Goal: Contribute content: Contribute content

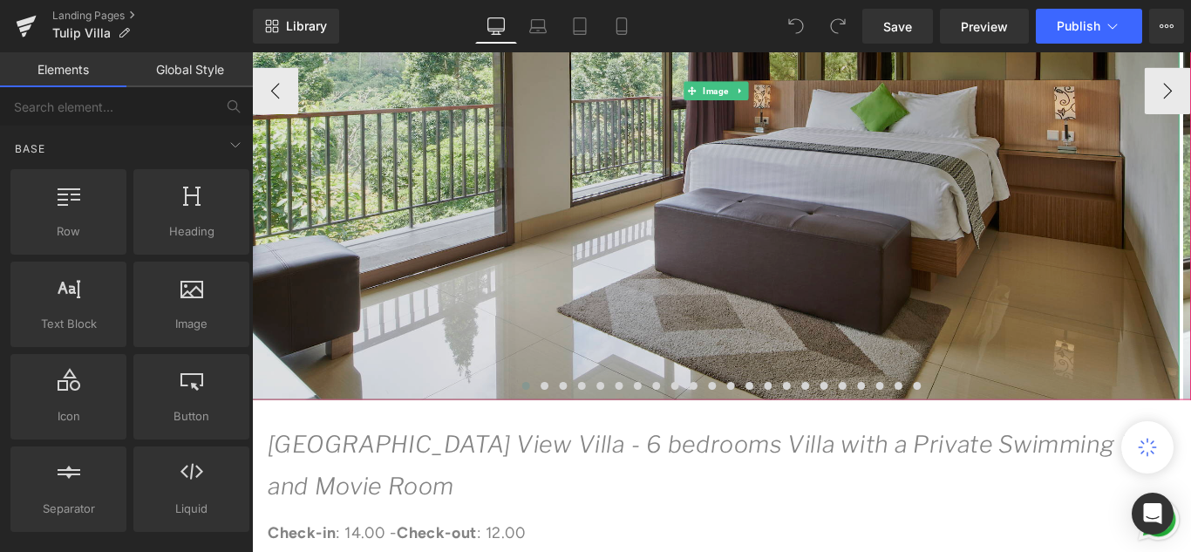
scroll to position [610, 0]
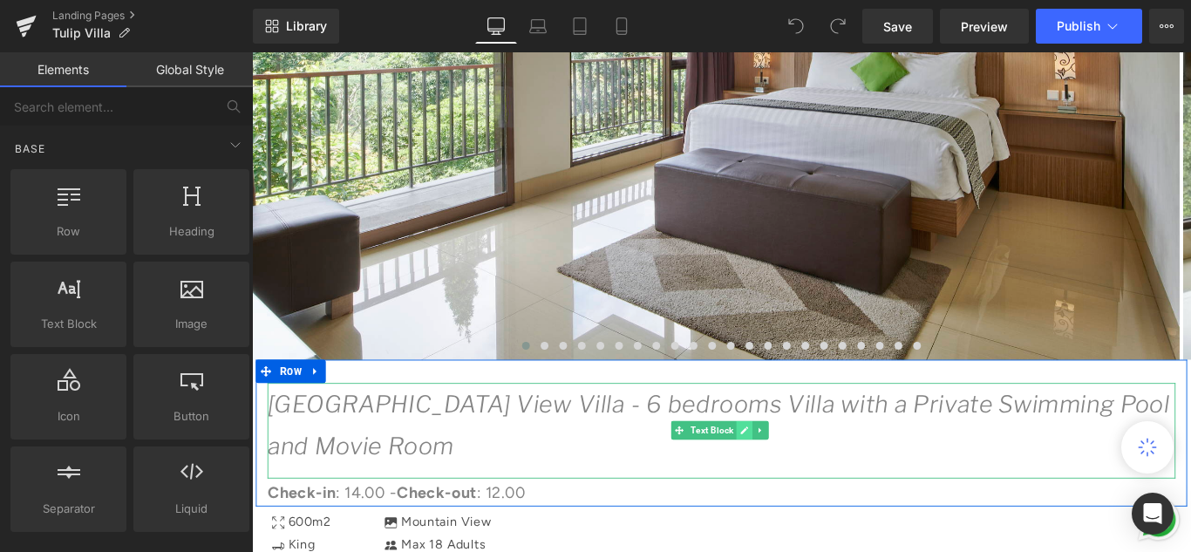
click at [800, 478] on icon at bounding box center [804, 477] width 9 height 9
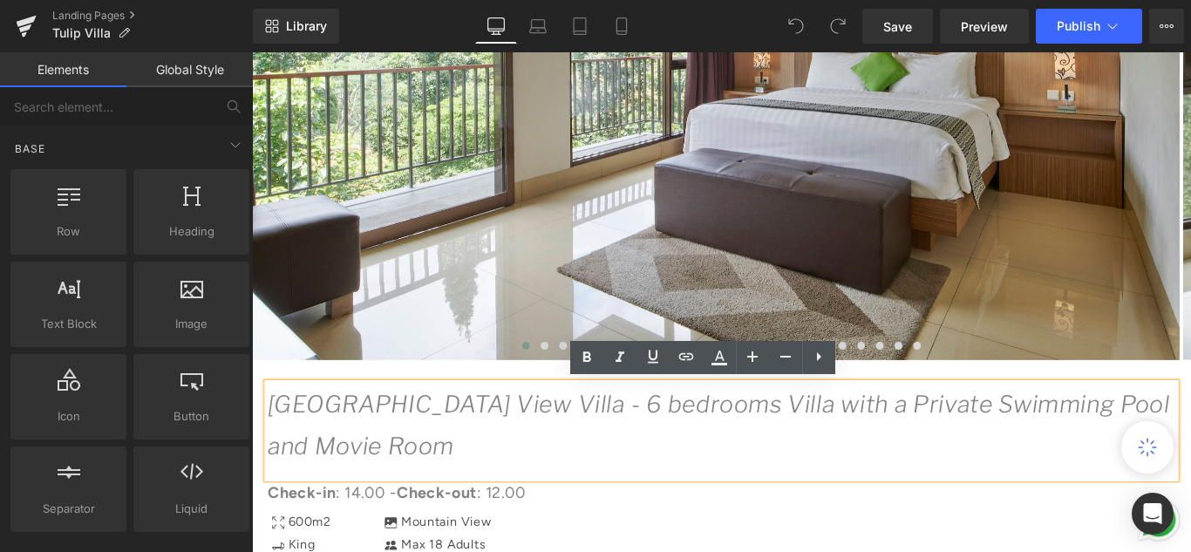
click at [467, 450] on icon "[GEOGRAPHIC_DATA] View Villa - 6 bedrooms Villa with a Private Swimming Pool an…" at bounding box center [776, 471] width 1014 height 78
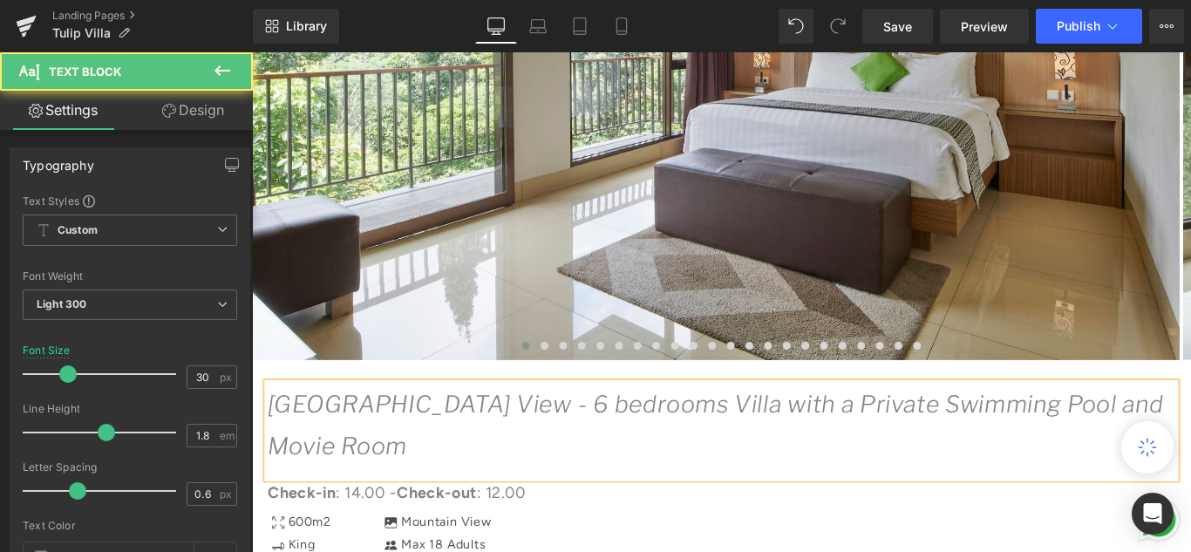
click at [1125, 449] on icon "[GEOGRAPHIC_DATA] View - 6 bedrooms Villa with a Private Swimming Pool and Movi…" at bounding box center [772, 471] width 1006 height 78
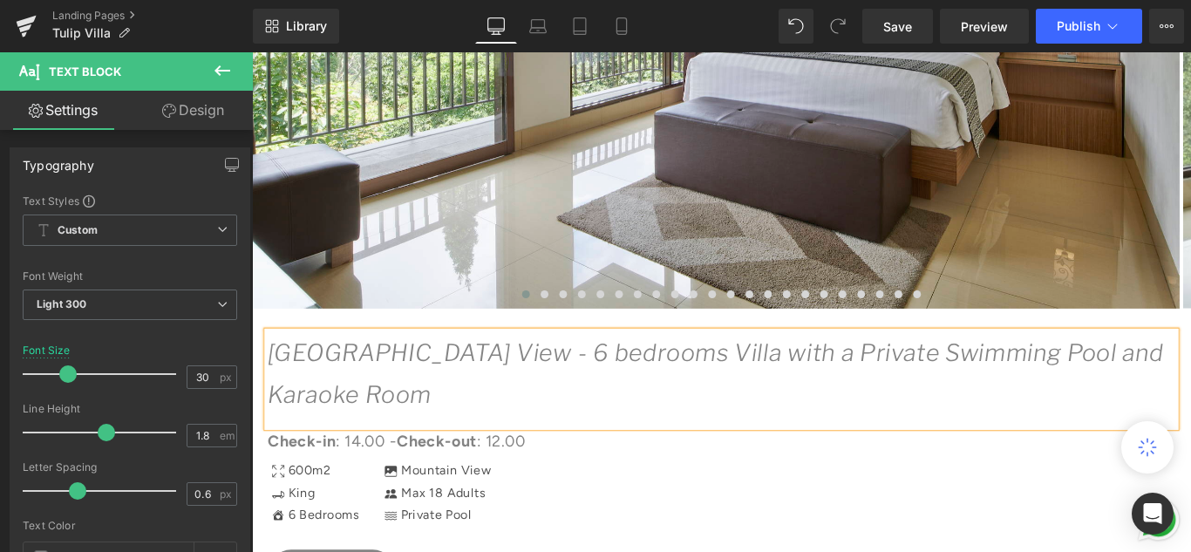
scroll to position [698, 0]
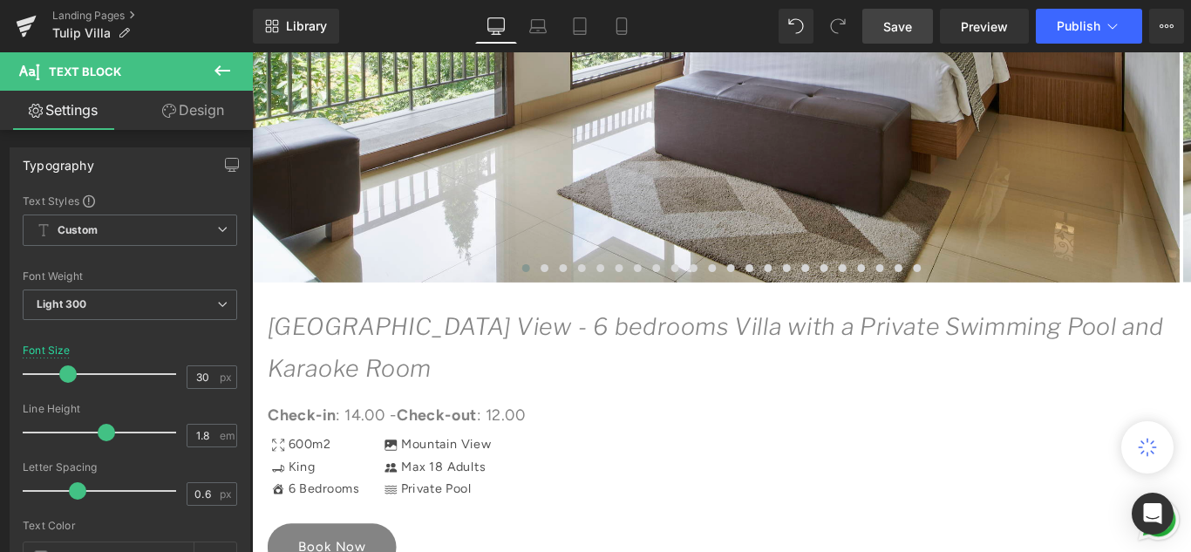
click at [916, 28] on link "Save" at bounding box center [897, 26] width 71 height 35
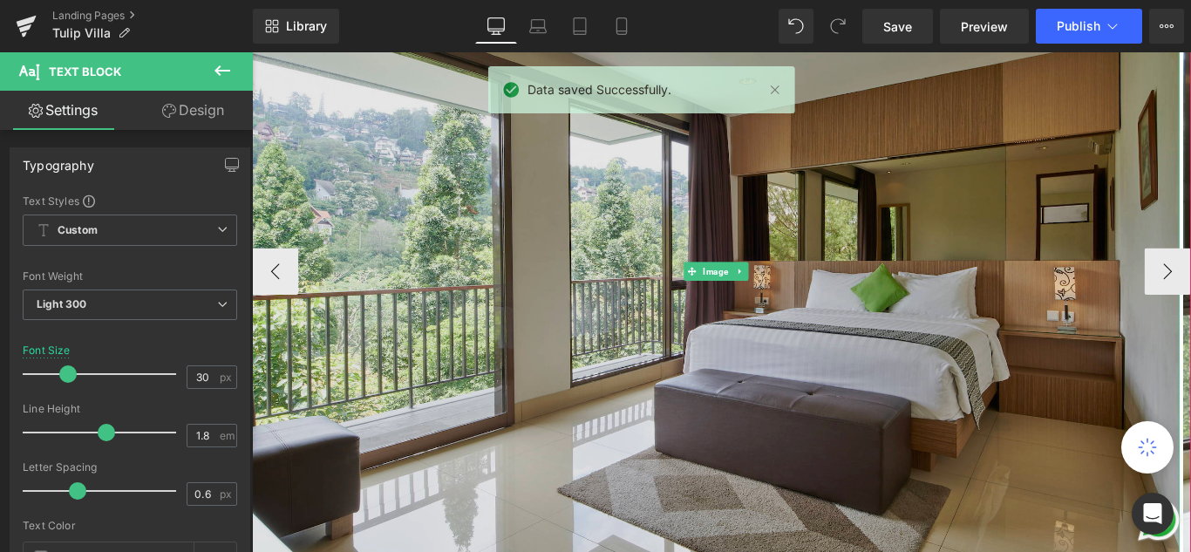
scroll to position [349, 0]
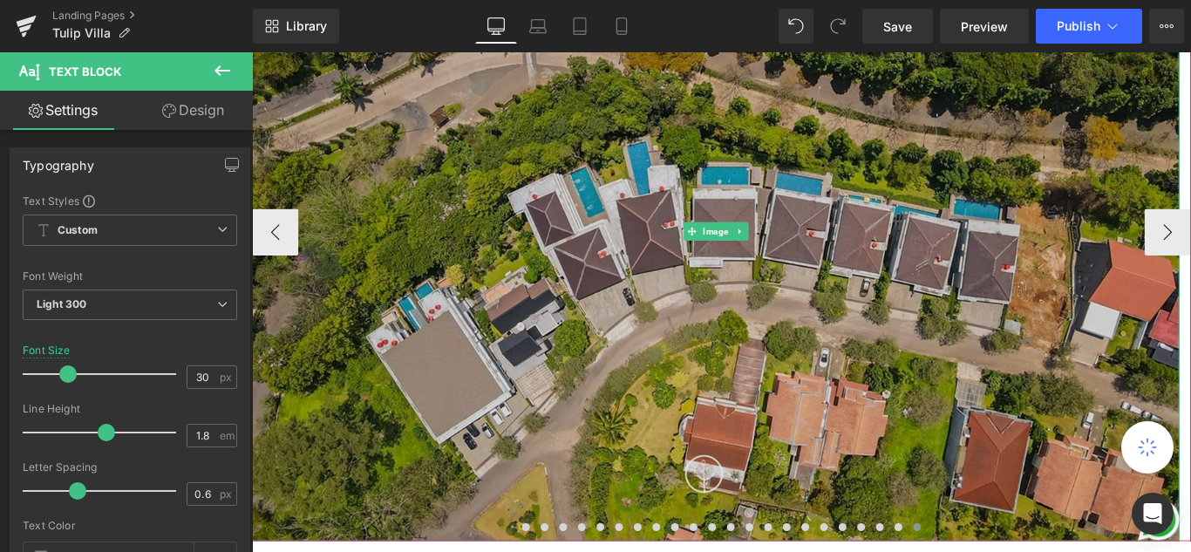
scroll to position [436, 0]
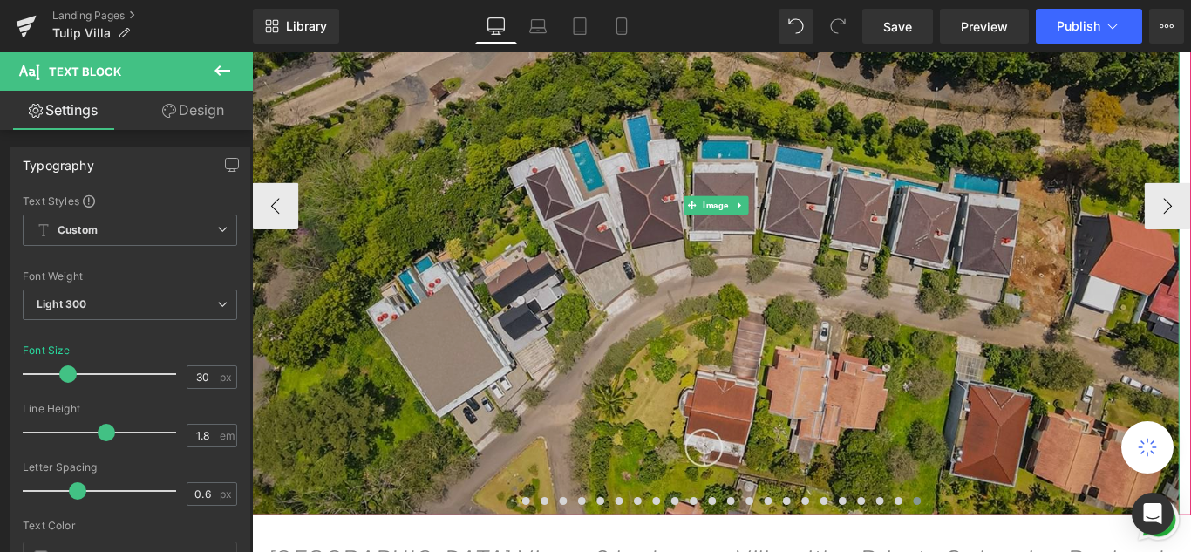
click at [488, 235] on img at bounding box center [773, 224] width 1042 height 694
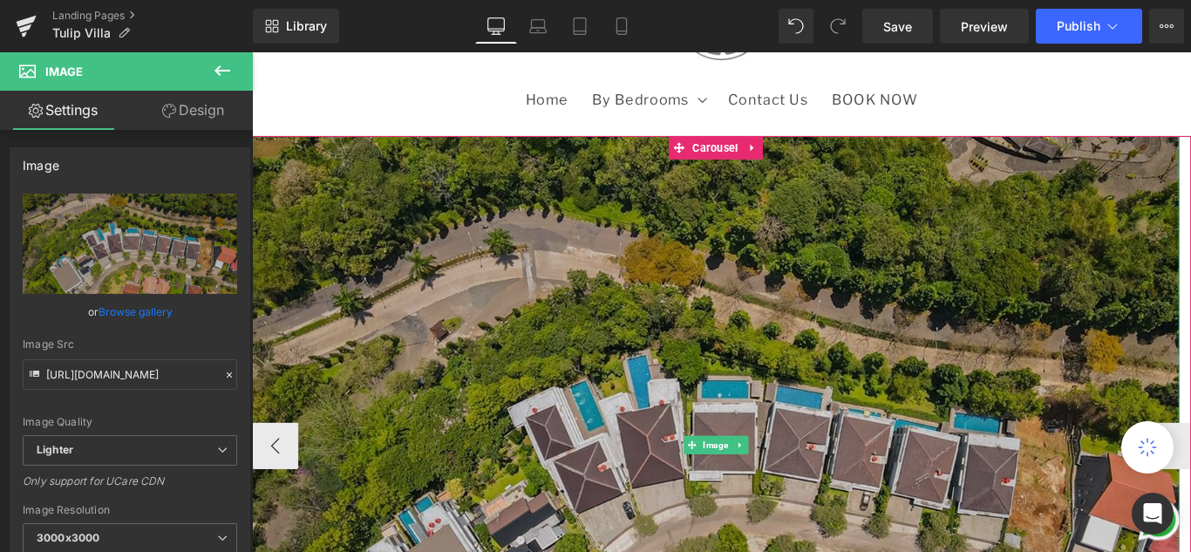
scroll to position [87, 0]
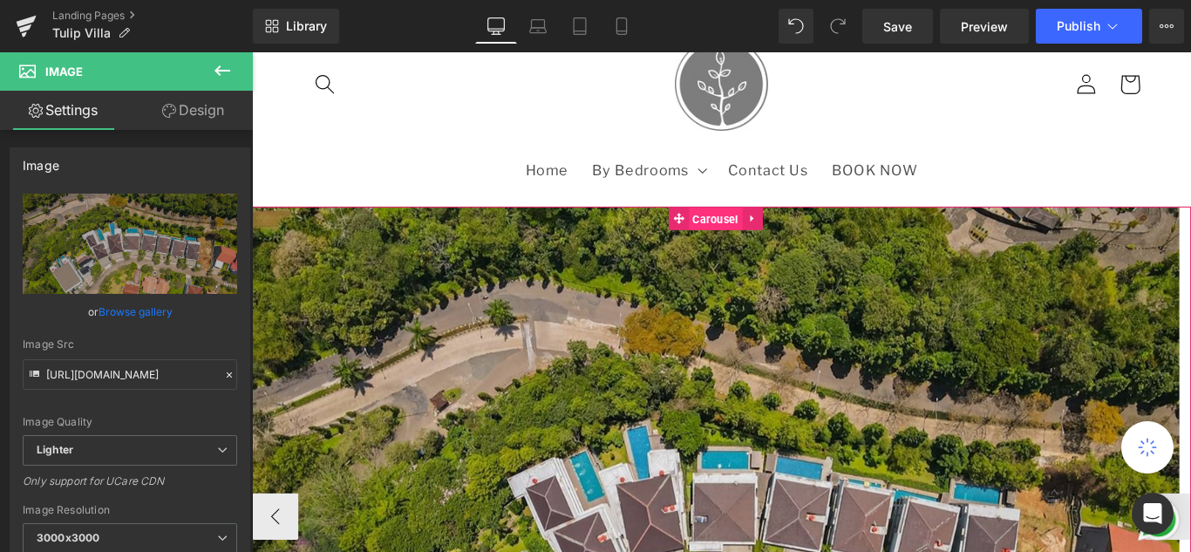
click at [766, 233] on span "Carousel" at bounding box center [773, 240] width 60 height 26
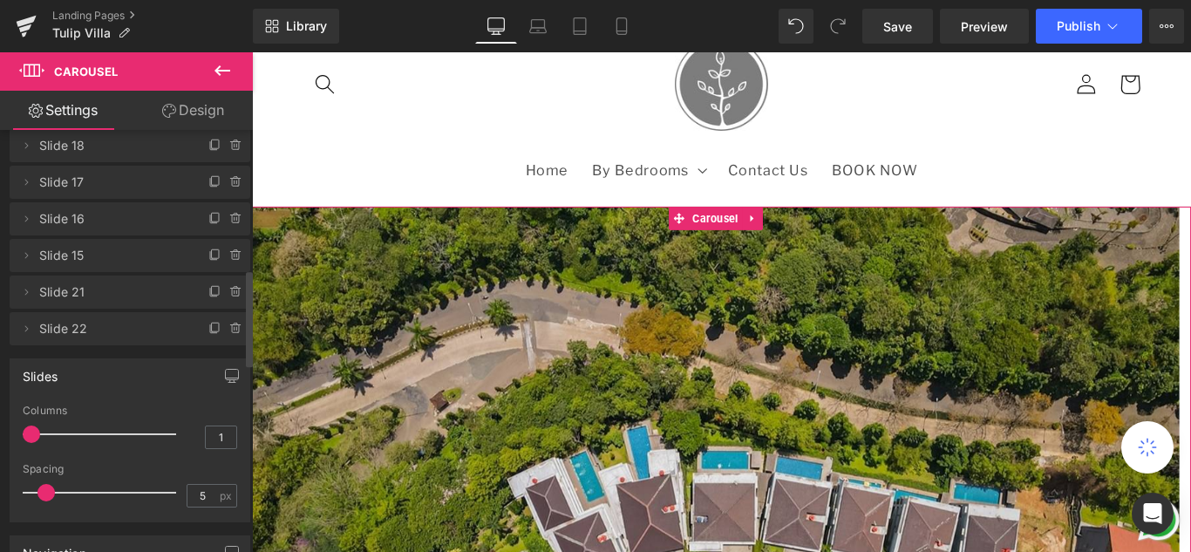
scroll to position [610, 0]
click at [208, 321] on icon at bounding box center [215, 327] width 14 height 14
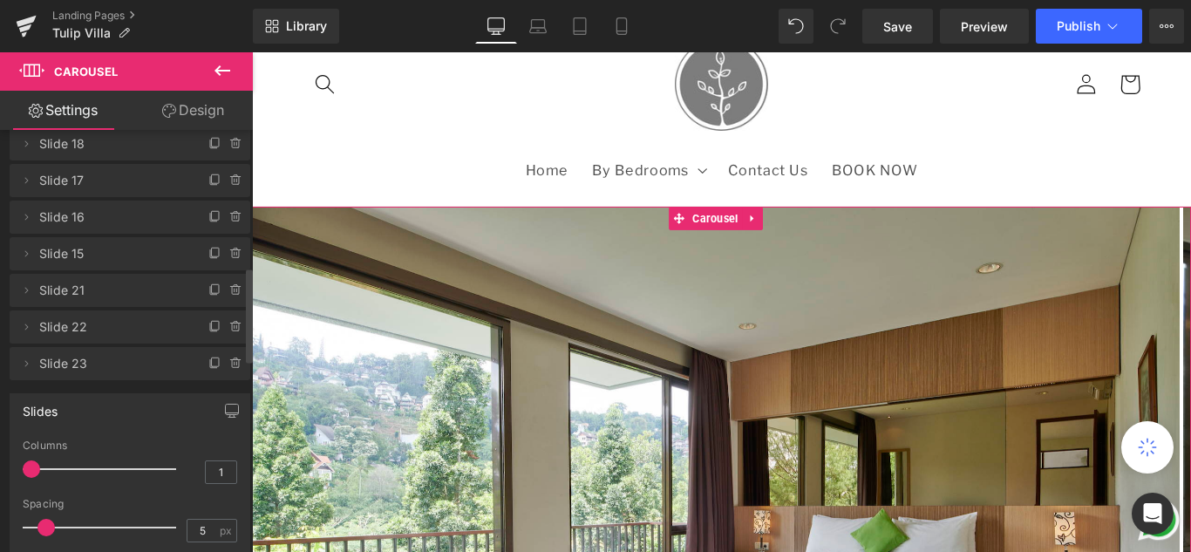
click at [120, 368] on span "Slide 23" at bounding box center [112, 363] width 146 height 33
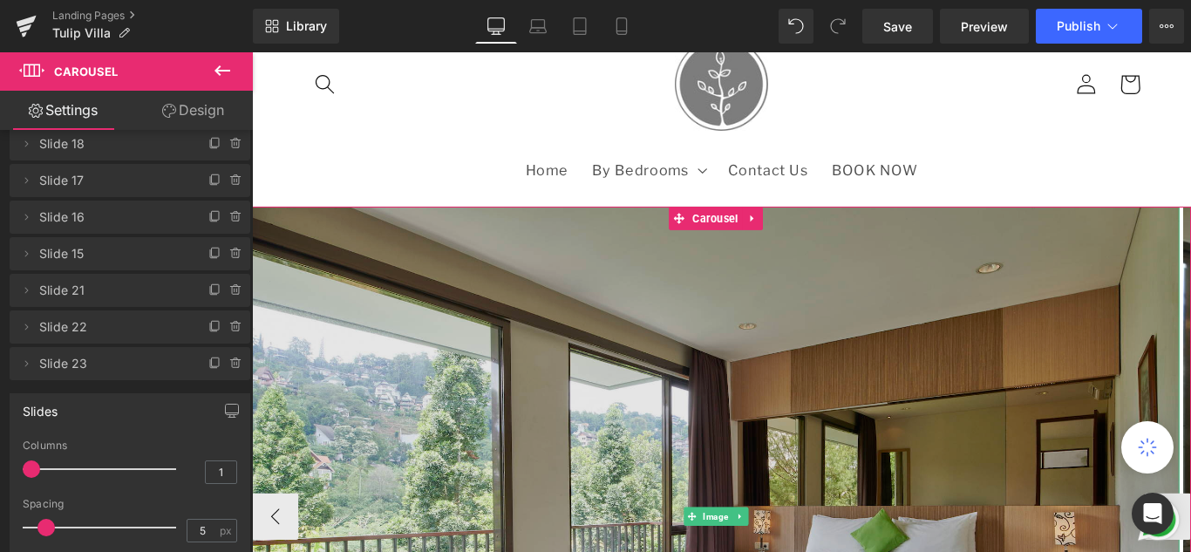
scroll to position [174, 0]
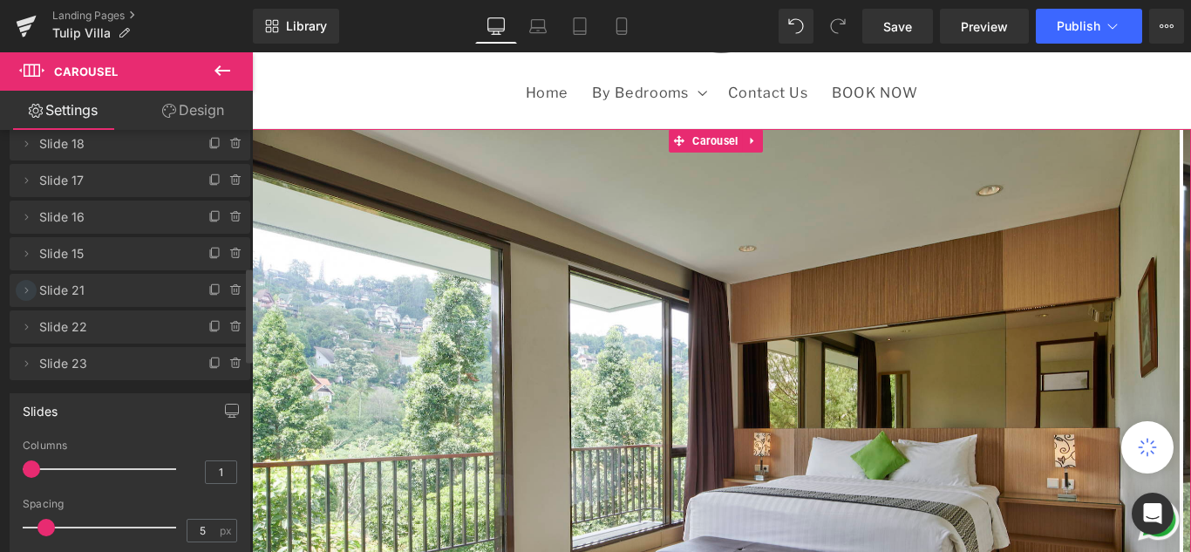
click at [25, 290] on icon at bounding box center [26, 290] width 14 height 14
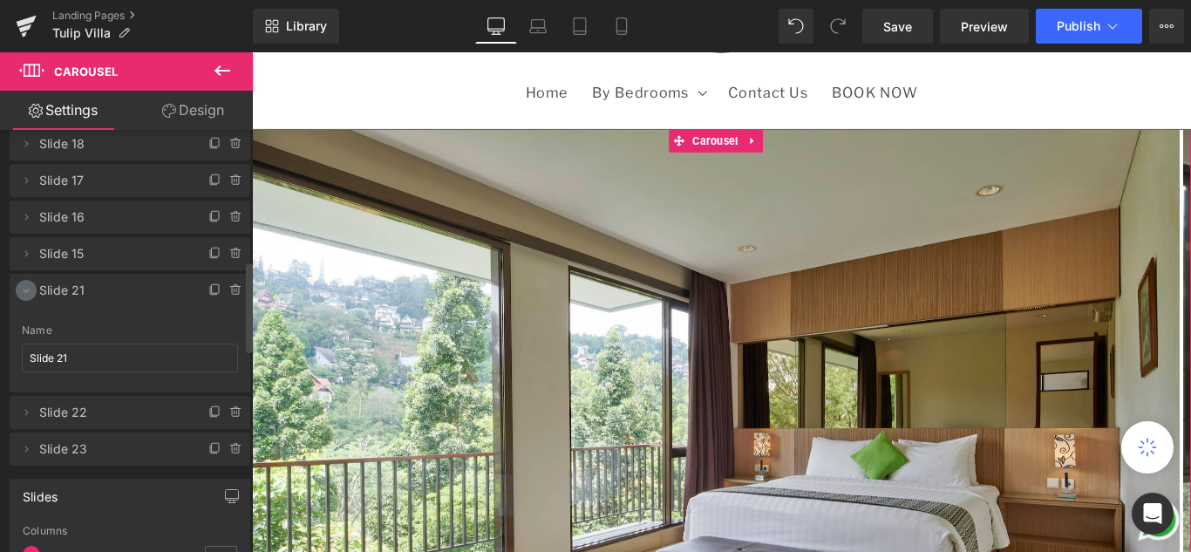
click at [25, 290] on icon at bounding box center [26, 290] width 14 height 14
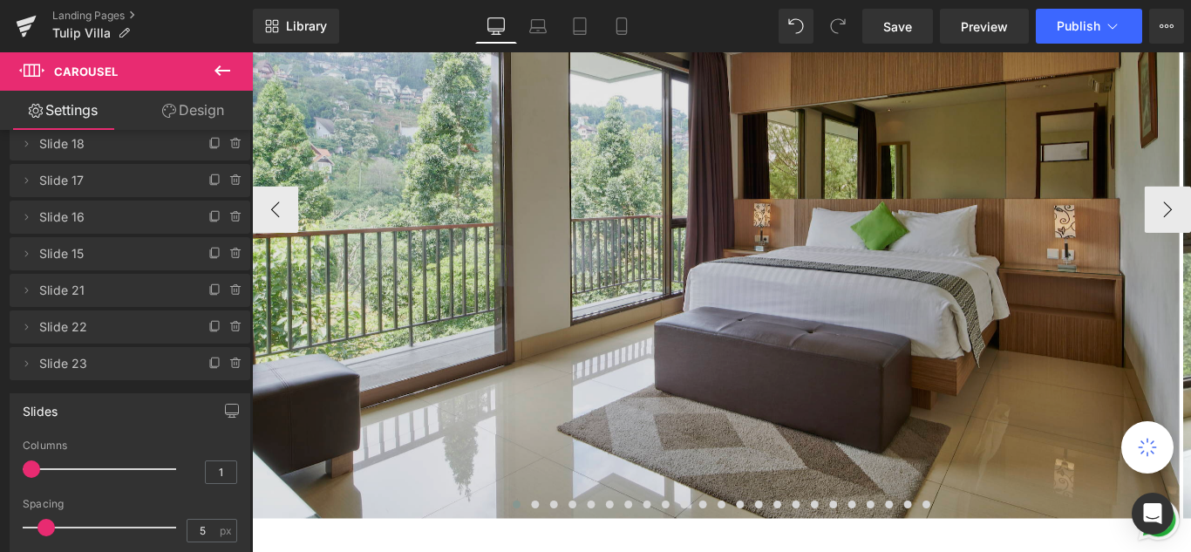
scroll to position [436, 0]
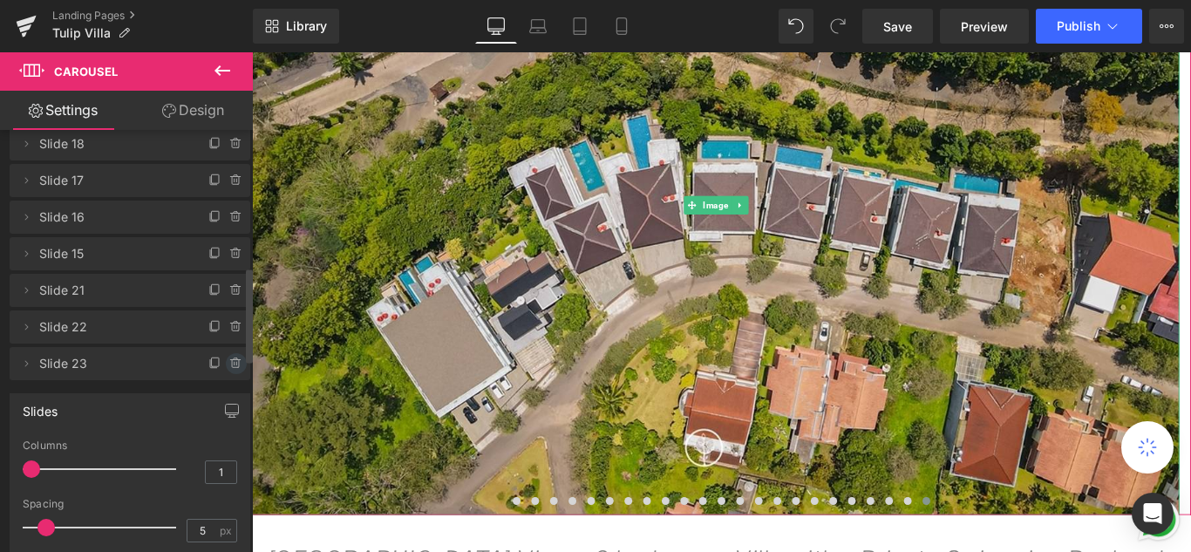
click at [235, 363] on icon at bounding box center [235, 363] width 0 height 3
click at [208, 364] on button "Delete" at bounding box center [217, 364] width 55 height 23
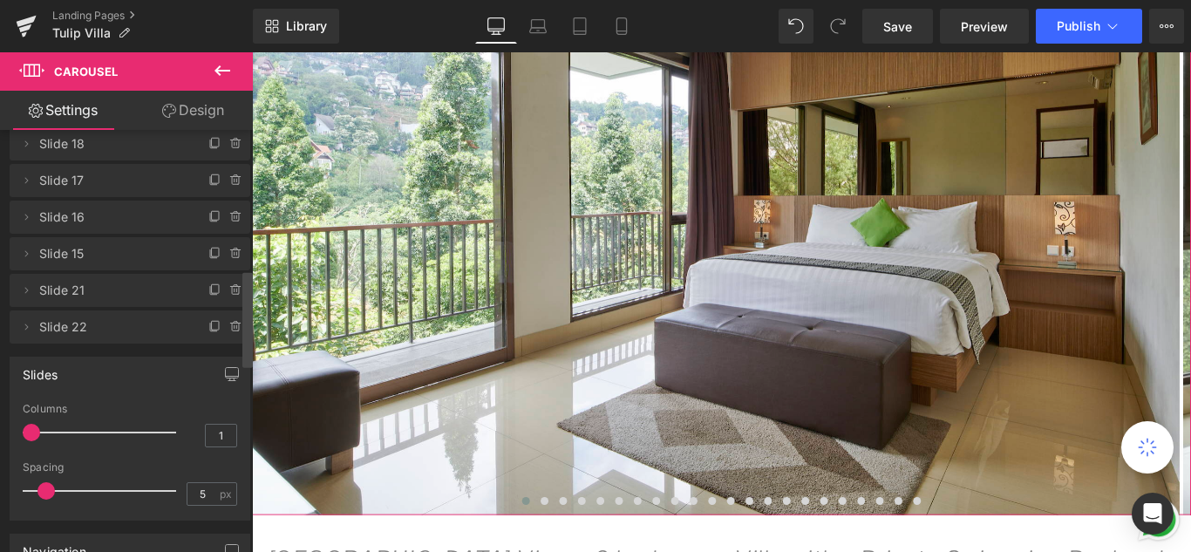
click at [252, 200] on div at bounding box center [247, 344] width 10 height 423
click at [276, 220] on button "‹" at bounding box center [278, 225] width 52 height 52
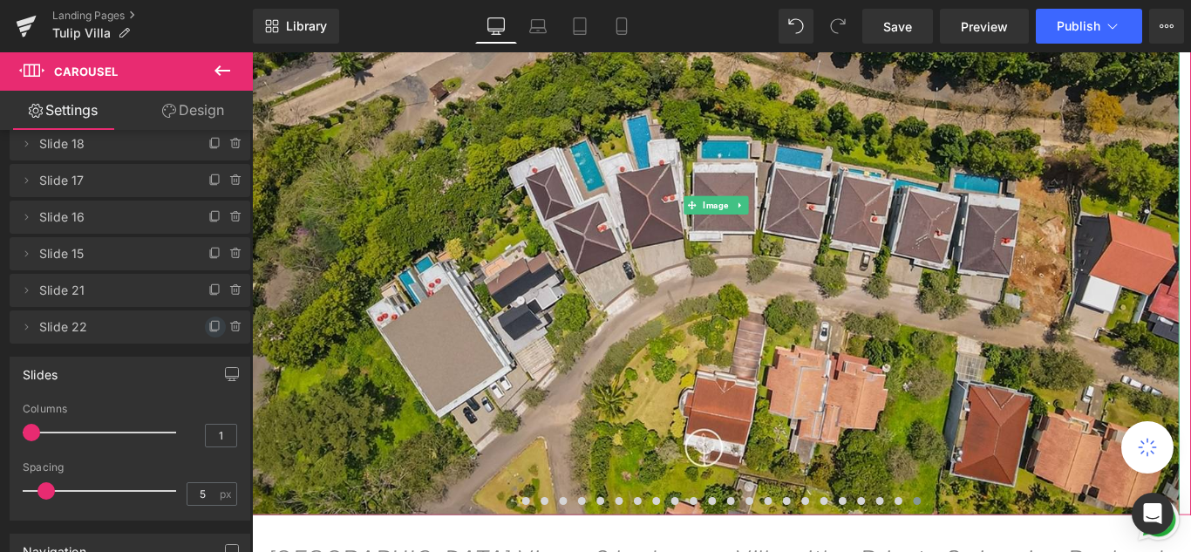
click at [208, 326] on icon at bounding box center [215, 327] width 14 height 14
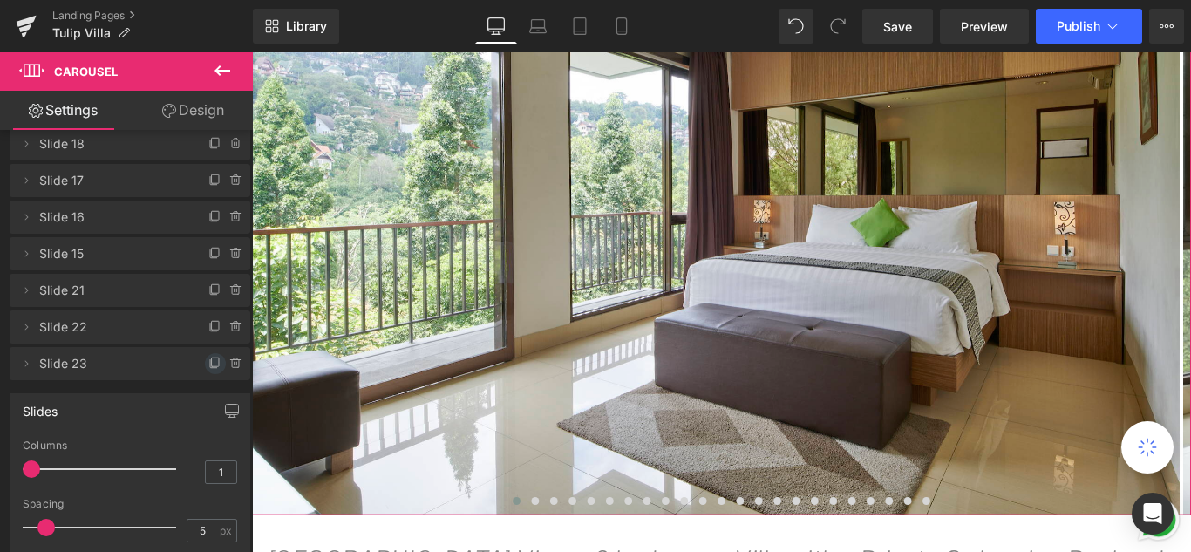
click at [208, 362] on icon at bounding box center [215, 364] width 14 height 14
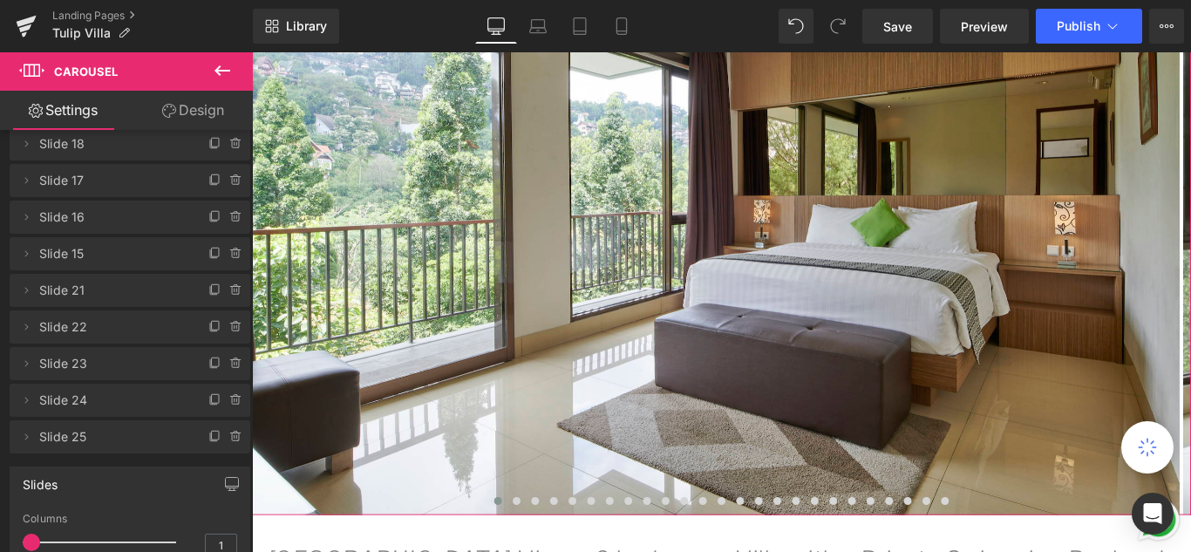
click at [72, 364] on span "Slide 23" at bounding box center [112, 363] width 146 height 33
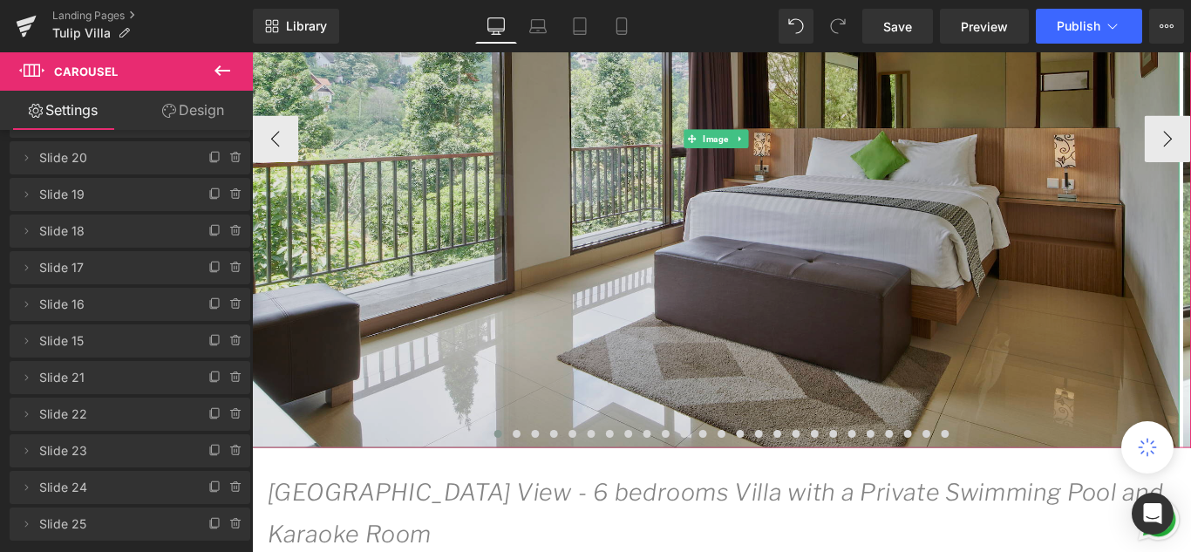
scroll to position [523, 0]
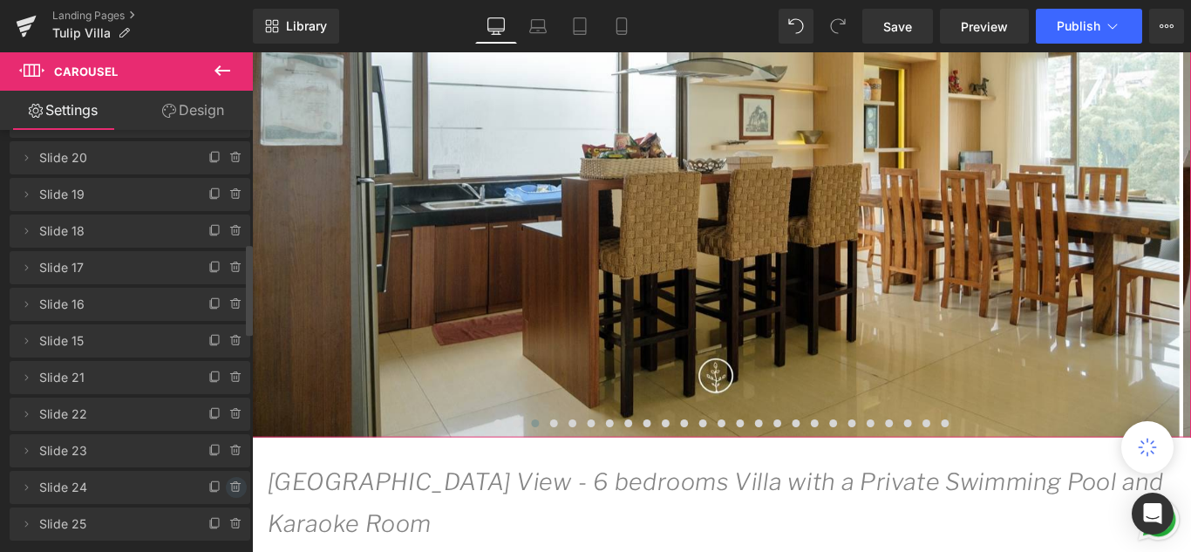
click at [229, 489] on icon at bounding box center [236, 487] width 14 height 14
click at [228, 489] on button "Delete" at bounding box center [217, 488] width 55 height 23
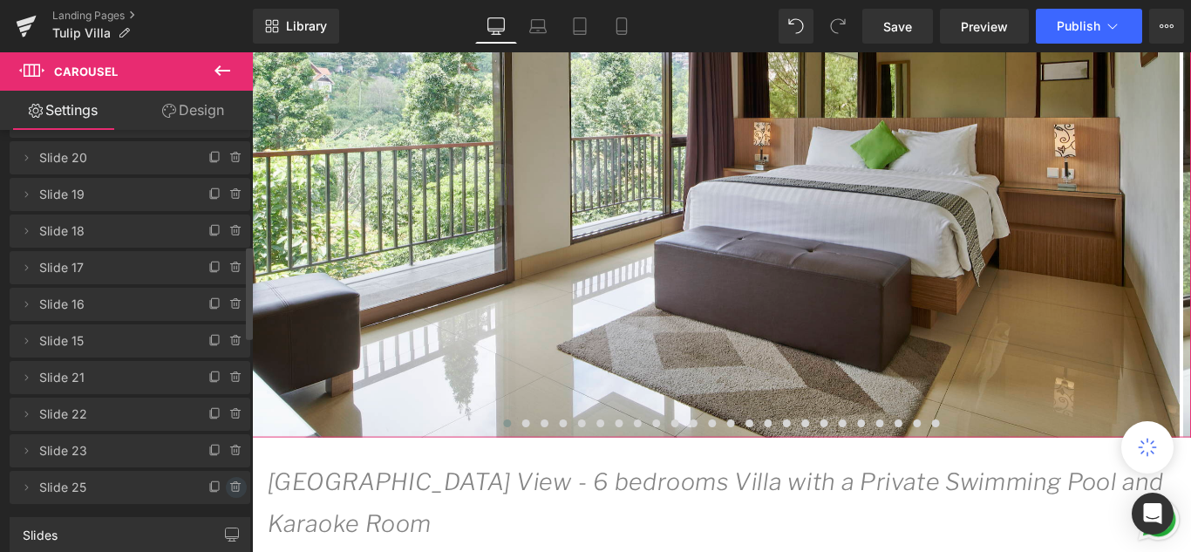
click at [233, 489] on icon at bounding box center [236, 487] width 14 height 14
click at [219, 481] on button "Delete" at bounding box center [217, 488] width 55 height 23
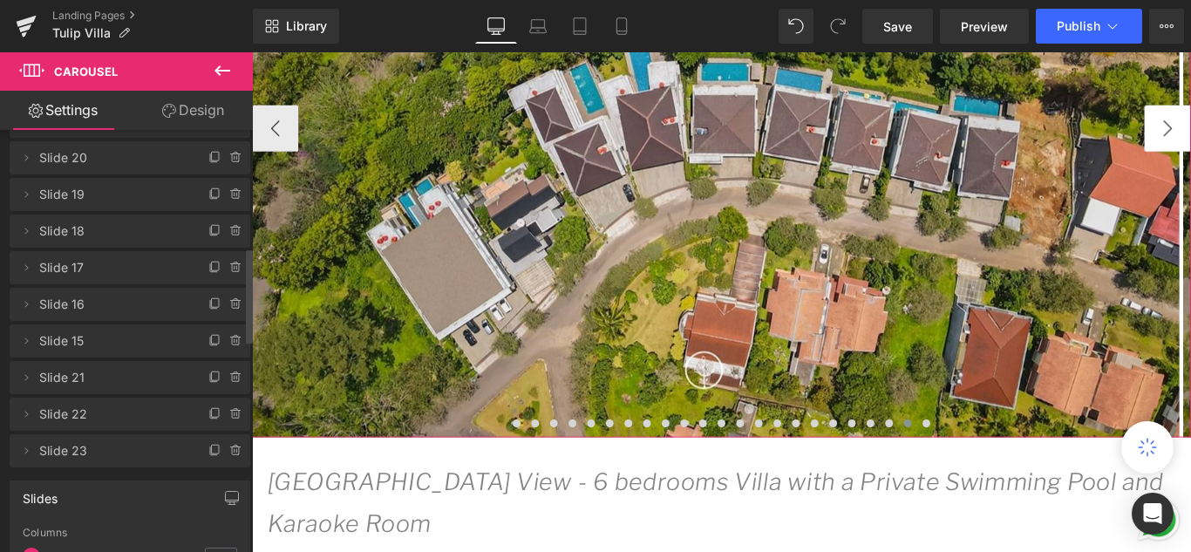
drag, startPoint x: 1258, startPoint y: 144, endPoint x: 1273, endPoint y: 140, distance: 15.2
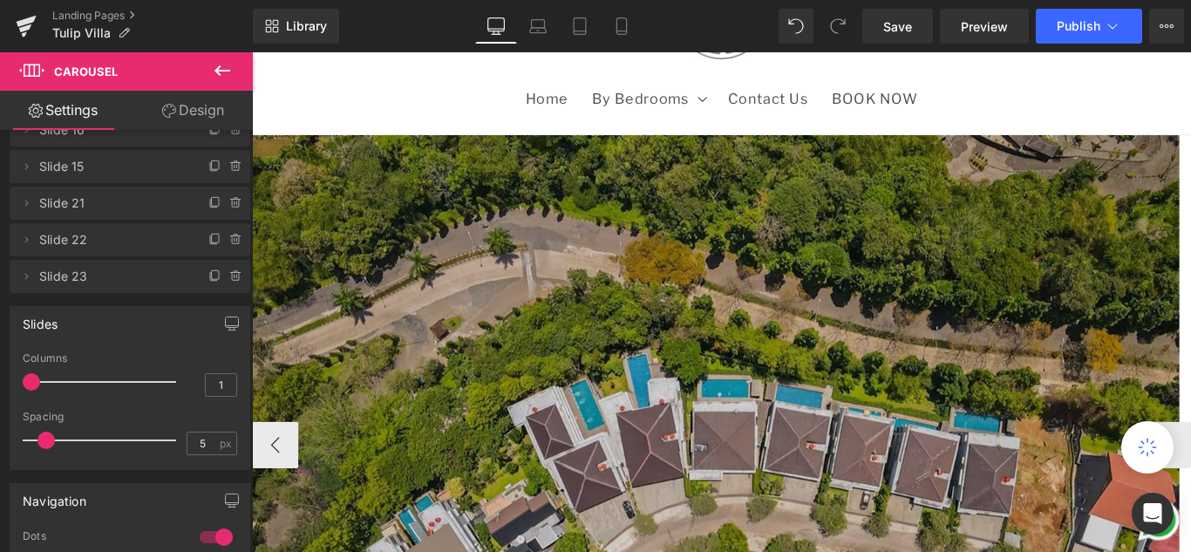
scroll to position [174, 0]
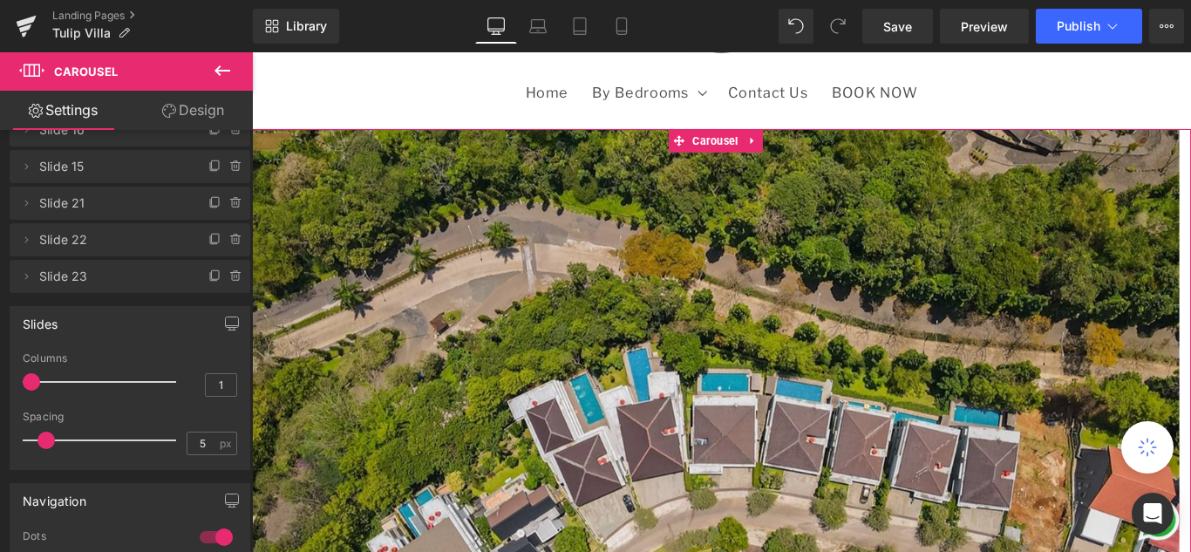
click at [56, 239] on span "Slide 22" at bounding box center [112, 239] width 146 height 33
click at [113, 239] on span "Slide 22" at bounding box center [112, 239] width 146 height 33
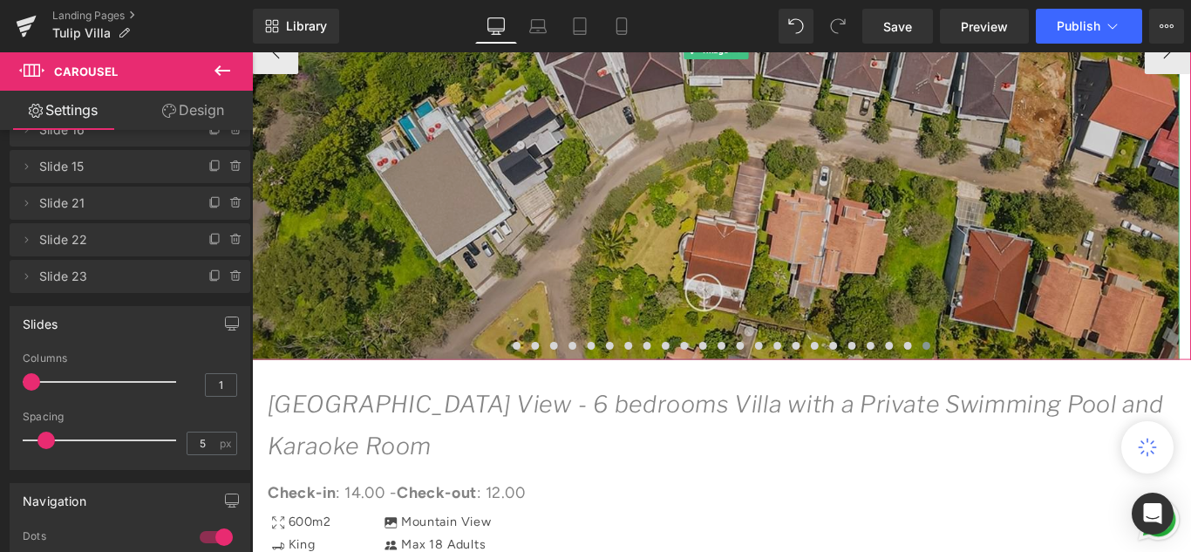
scroll to position [523, 0]
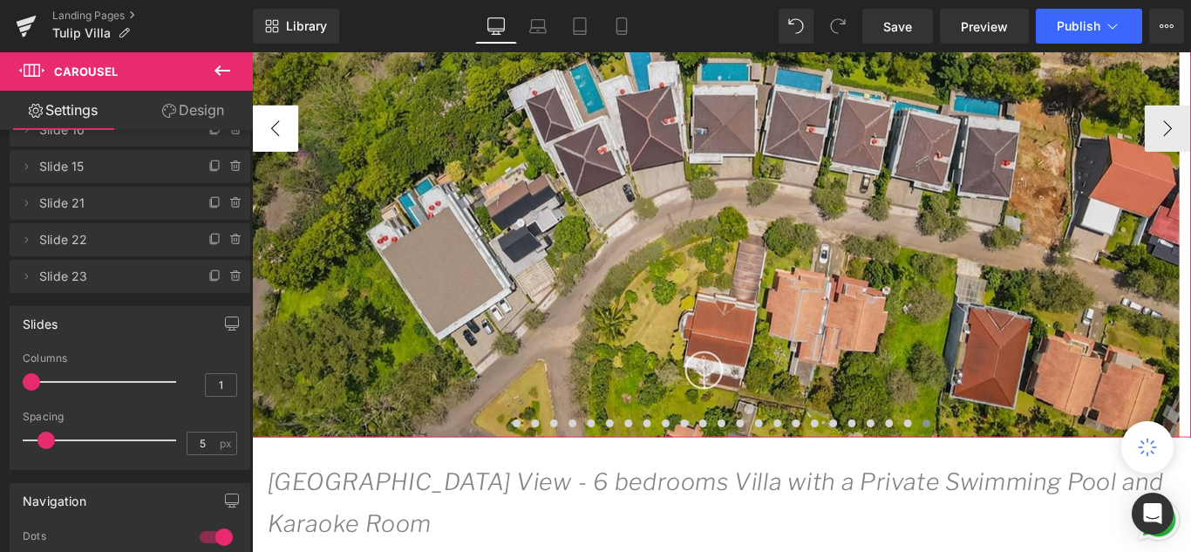
click at [293, 134] on button "‹" at bounding box center [278, 138] width 52 height 52
click at [278, 142] on button "‹" at bounding box center [278, 138] width 52 height 52
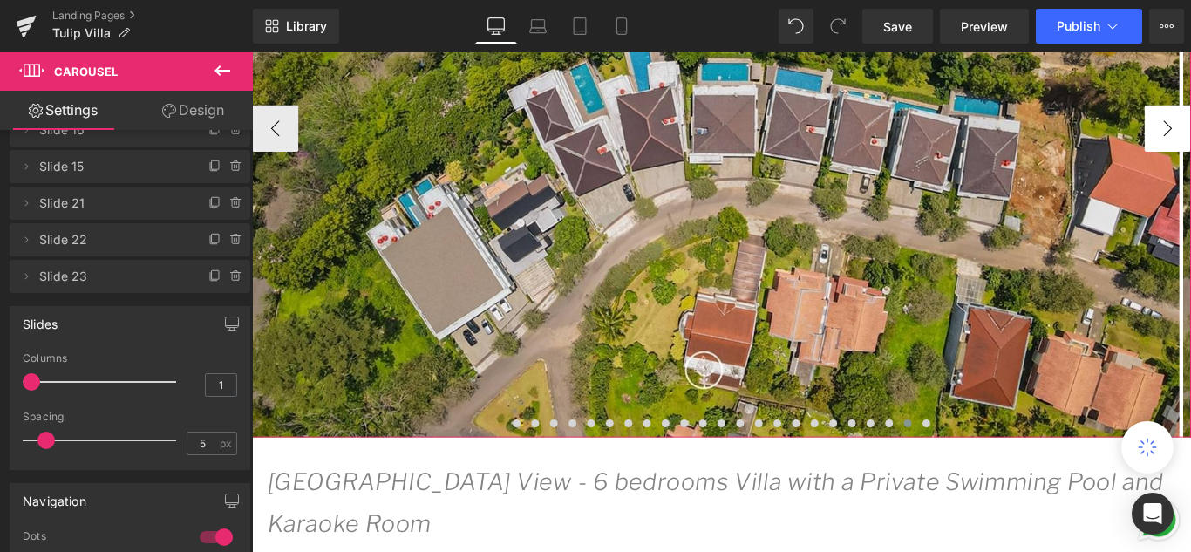
click at [759, 134] on span "Image" at bounding box center [773, 136] width 36 height 21
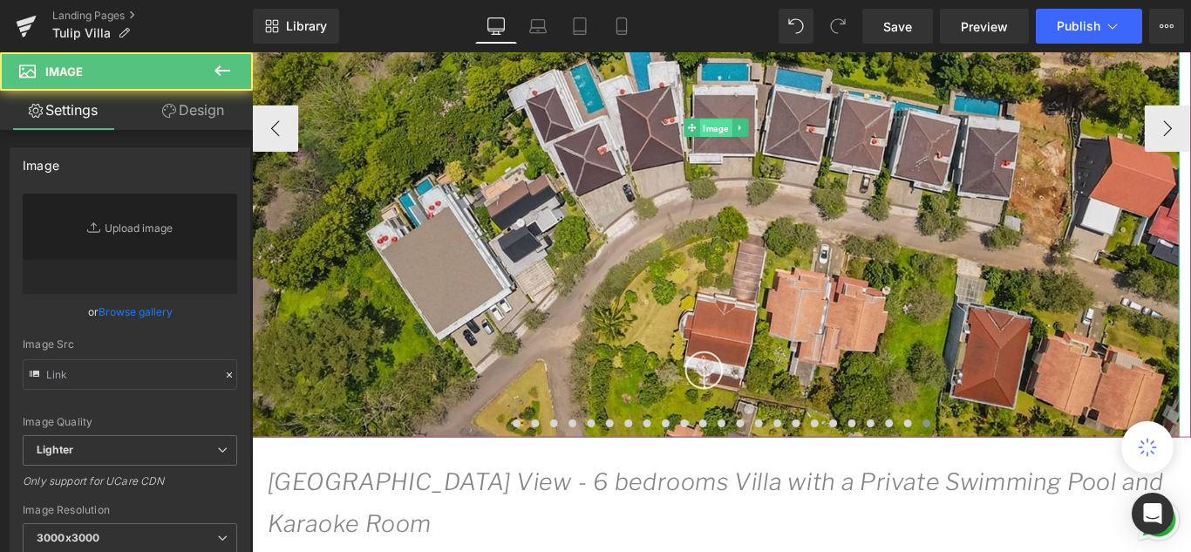
type input "[URL][DOMAIN_NAME]"
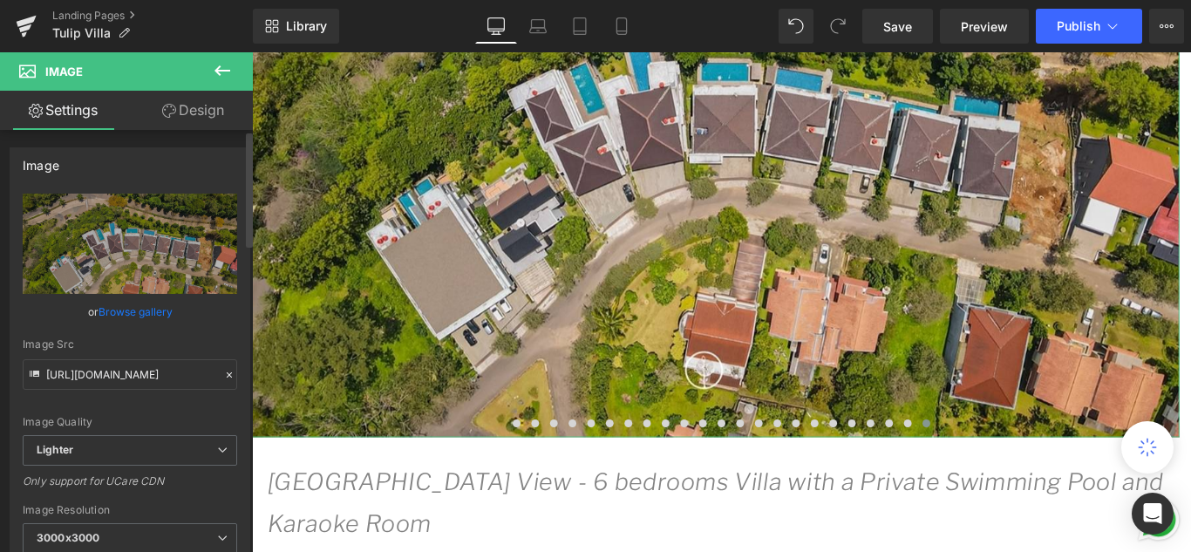
click at [145, 310] on link "Browse gallery" at bounding box center [136, 311] width 74 height 31
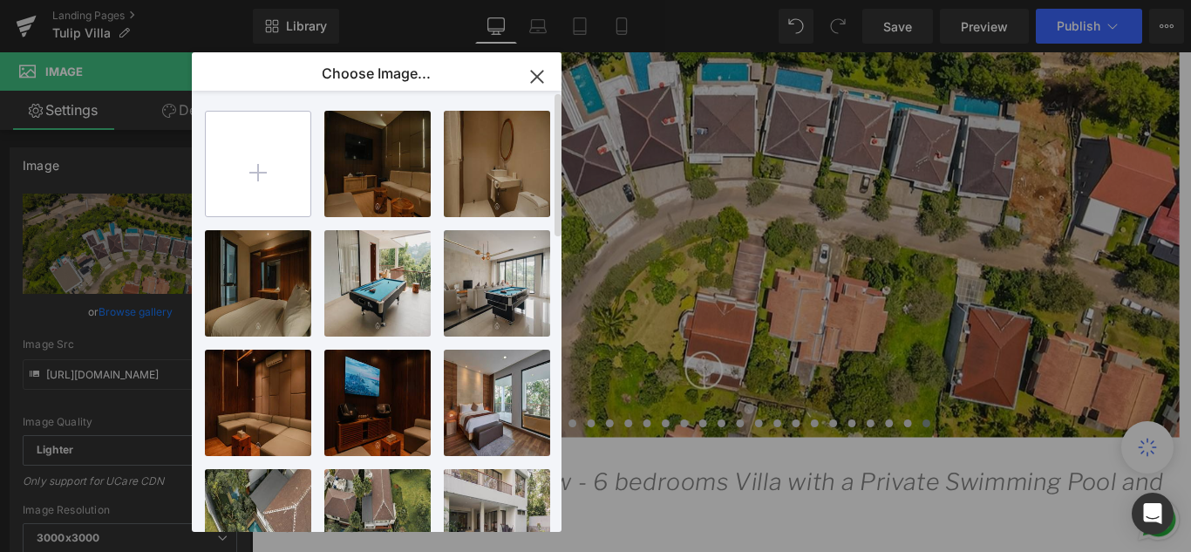
click at [248, 169] on input "file" at bounding box center [258, 164] width 105 height 105
type input "C:\fakepath\HVD OTA C1 [TULIP]-4.jpg"
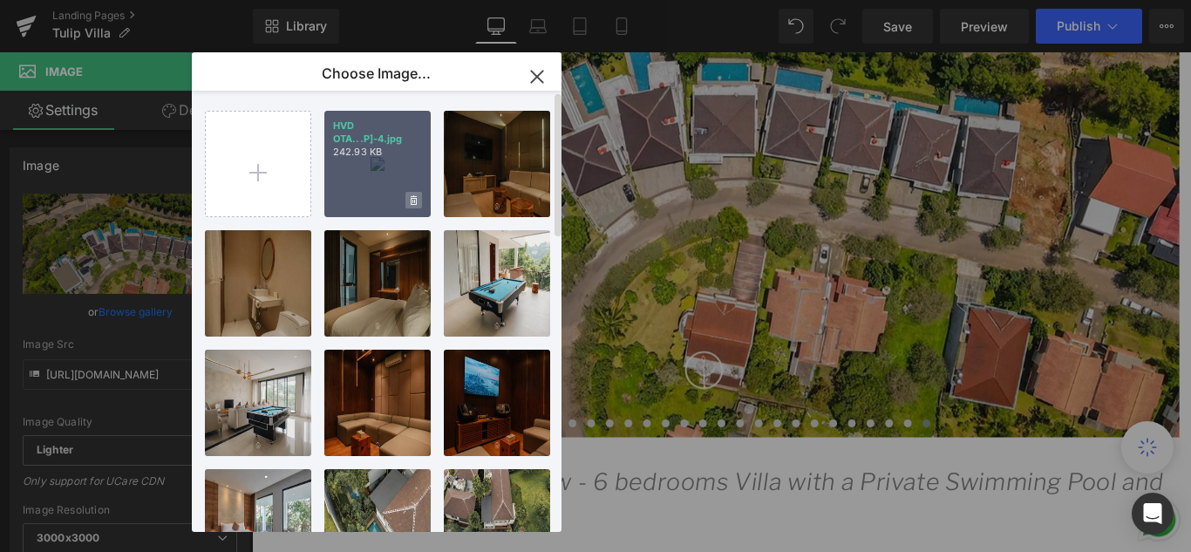
click at [413, 198] on icon at bounding box center [414, 200] width 6 height 10
click at [365, 200] on span "Yes" at bounding box center [355, 200] width 44 height 18
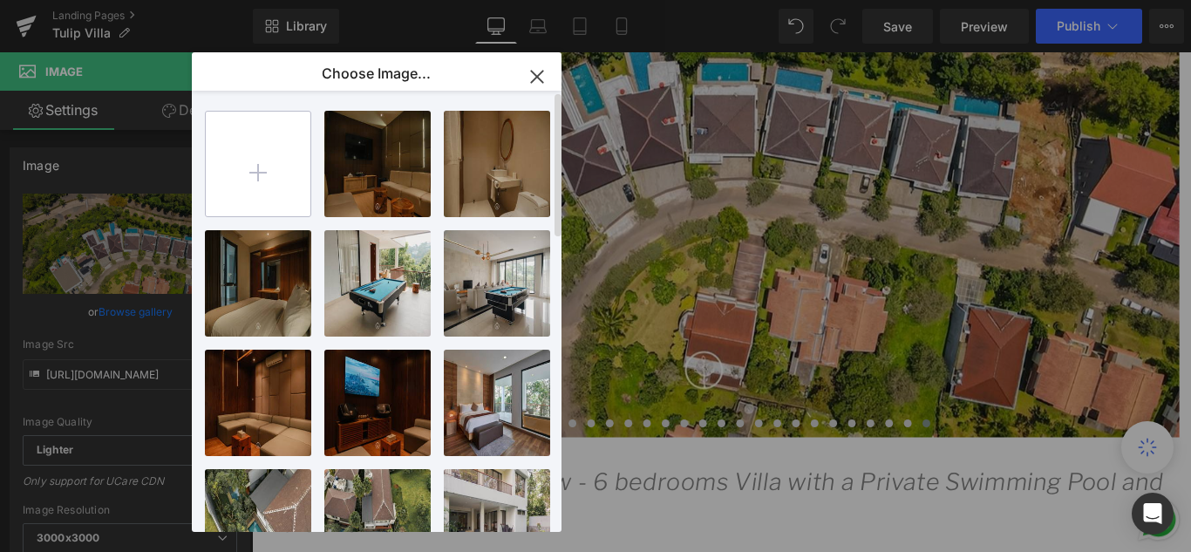
click at [253, 160] on input "file" at bounding box center [258, 164] width 105 height 105
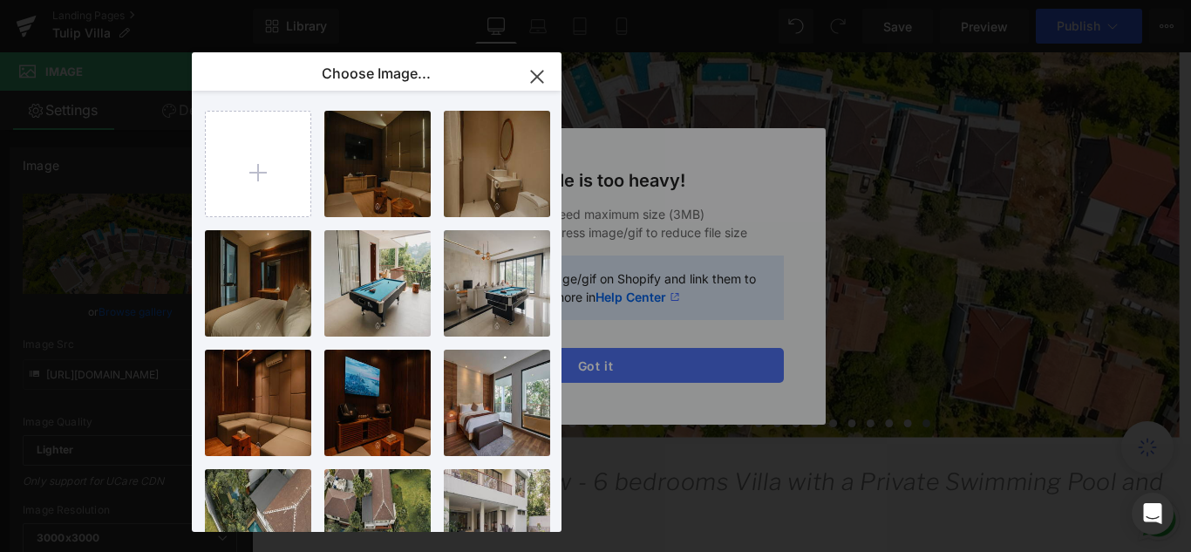
click at [653, 0] on div "Text Color Highlight Color #333333 Edit or remove link: Edit - Unlink - Cancel …" at bounding box center [595, 0] width 1191 height 0
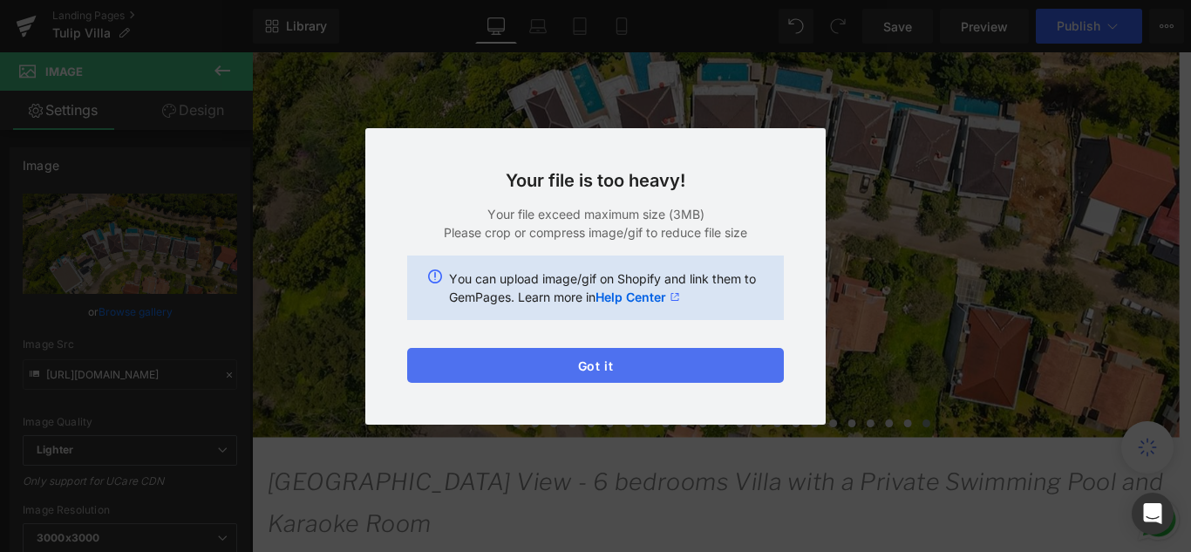
click at [652, 368] on button "Got it" at bounding box center [595, 365] width 377 height 35
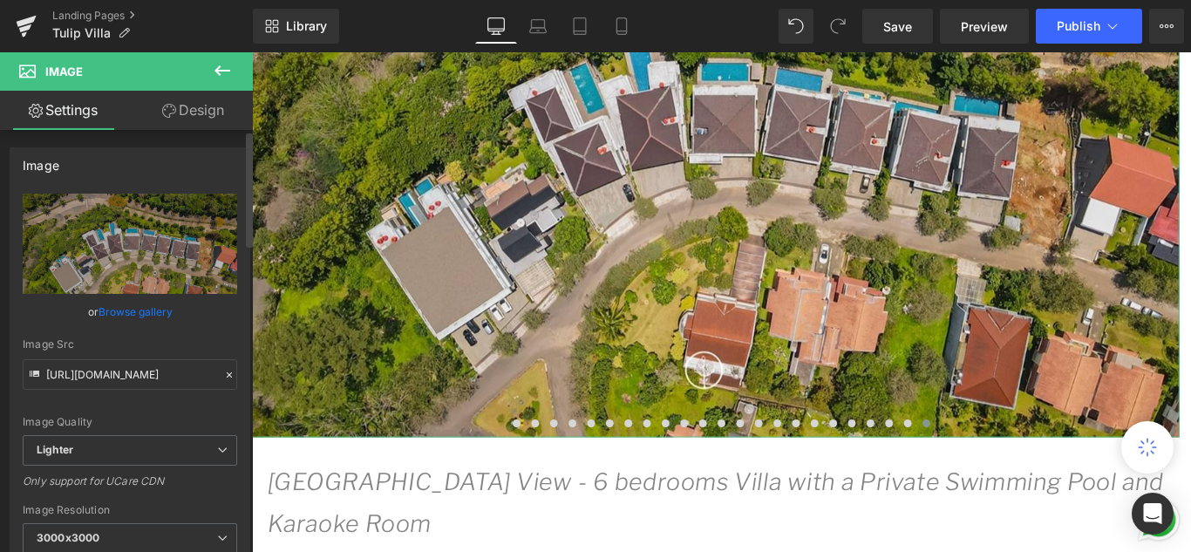
click at [122, 308] on link "Browse gallery" at bounding box center [136, 311] width 74 height 31
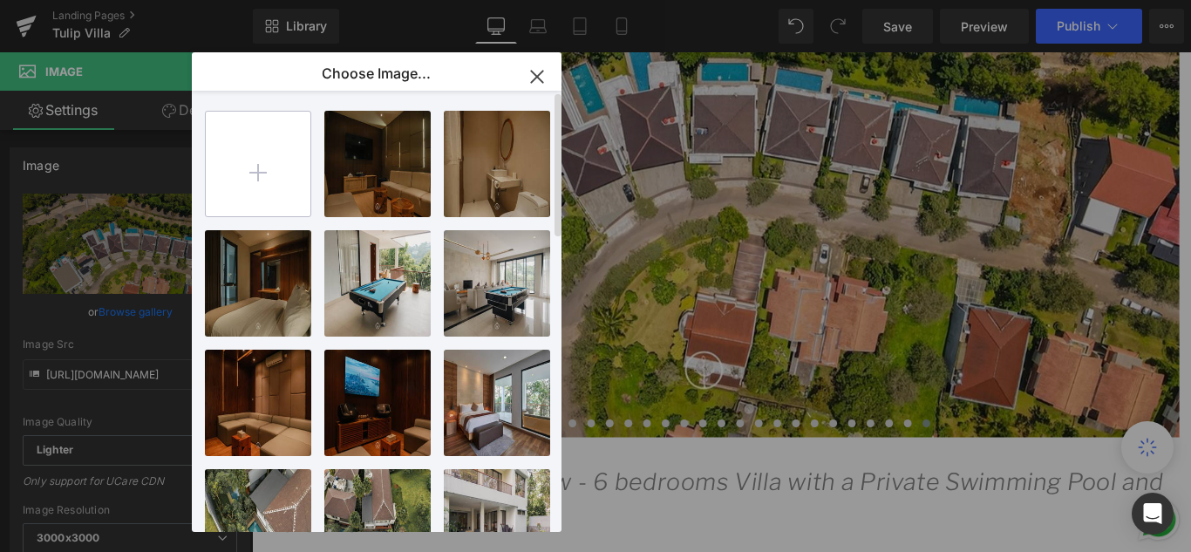
click at [279, 168] on input "file" at bounding box center [258, 164] width 105 height 105
type input "C:\fakepath\HVD OTA C1 [TULIP]-1.jpg"
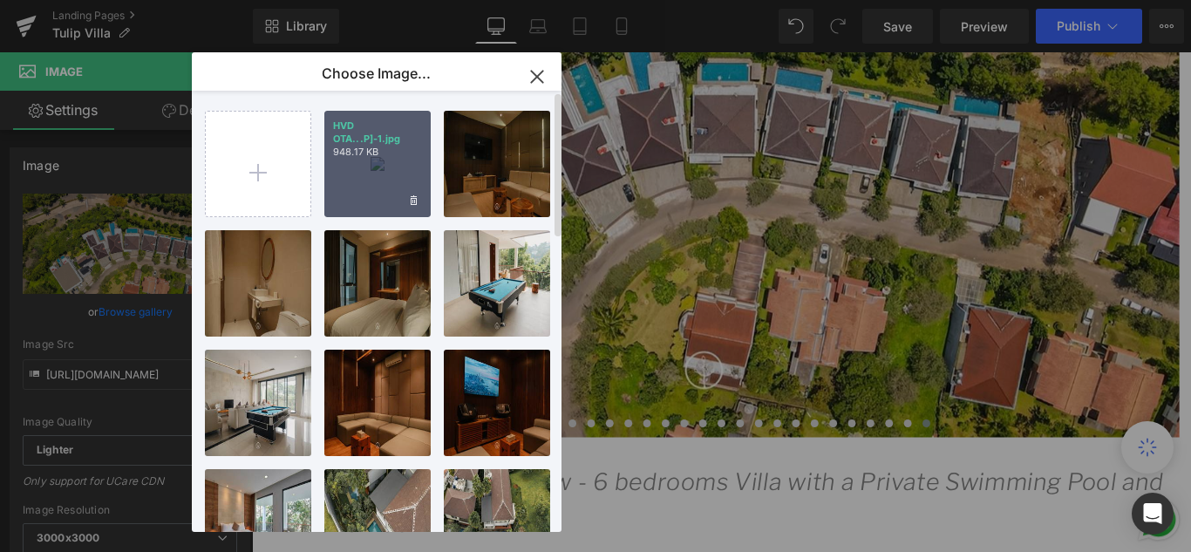
click at [376, 161] on div "HVD OTA...P]-1.jpg 948.17 KB" at bounding box center [377, 164] width 106 height 106
type input "[URL][DOMAIN_NAME]"
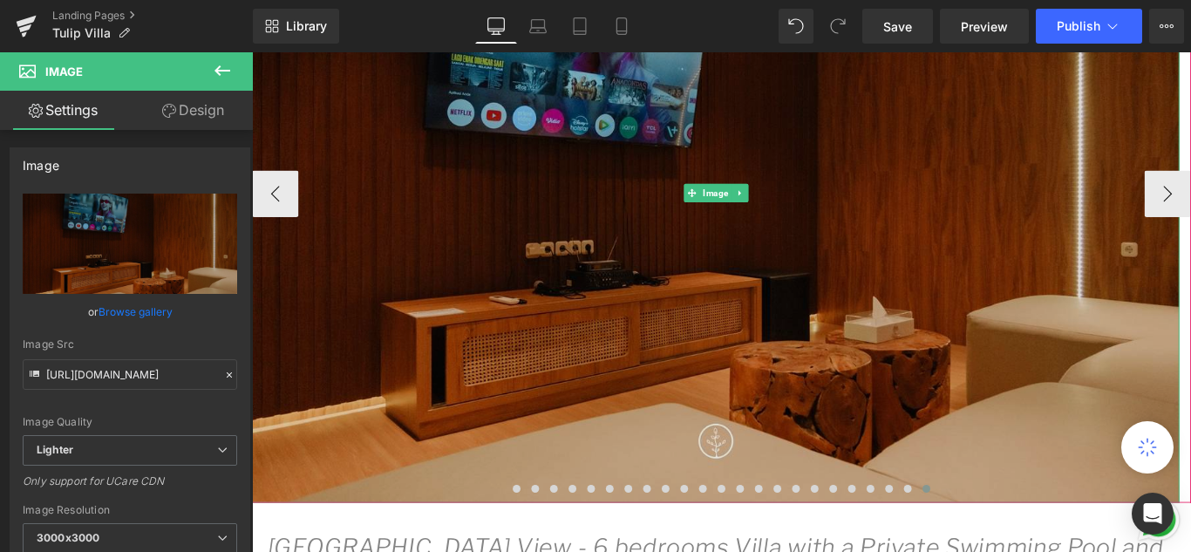
scroll to position [436, 0]
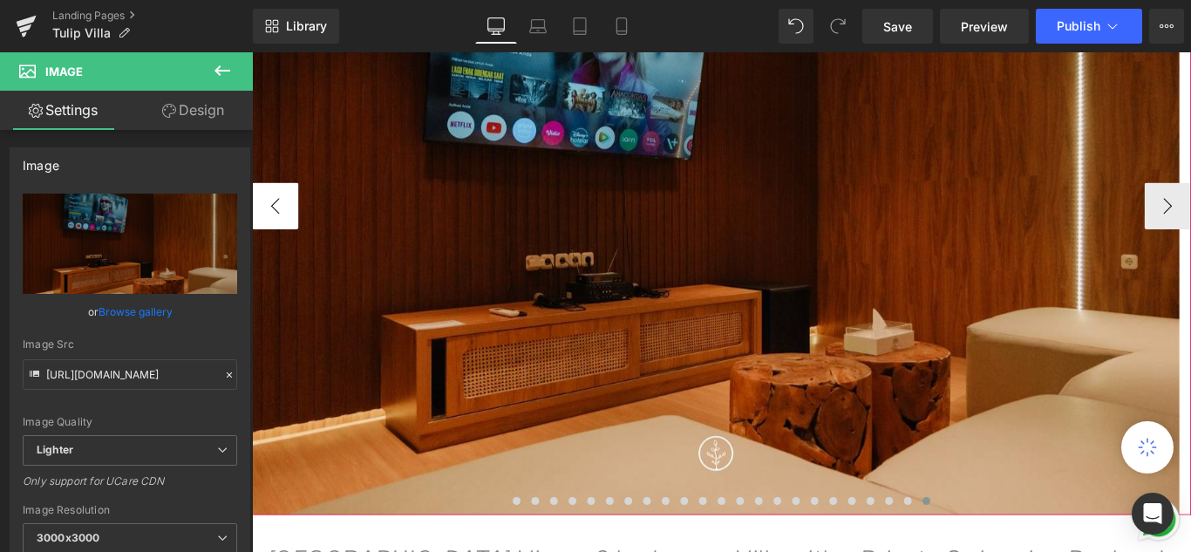
click at [296, 225] on button "‹" at bounding box center [278, 225] width 52 height 52
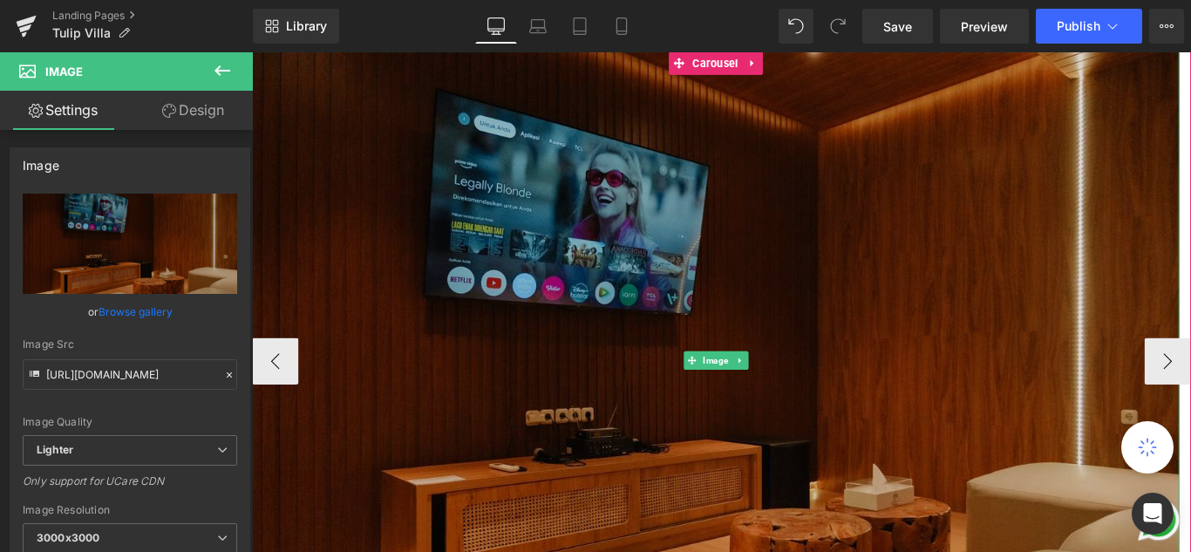
scroll to position [174, 0]
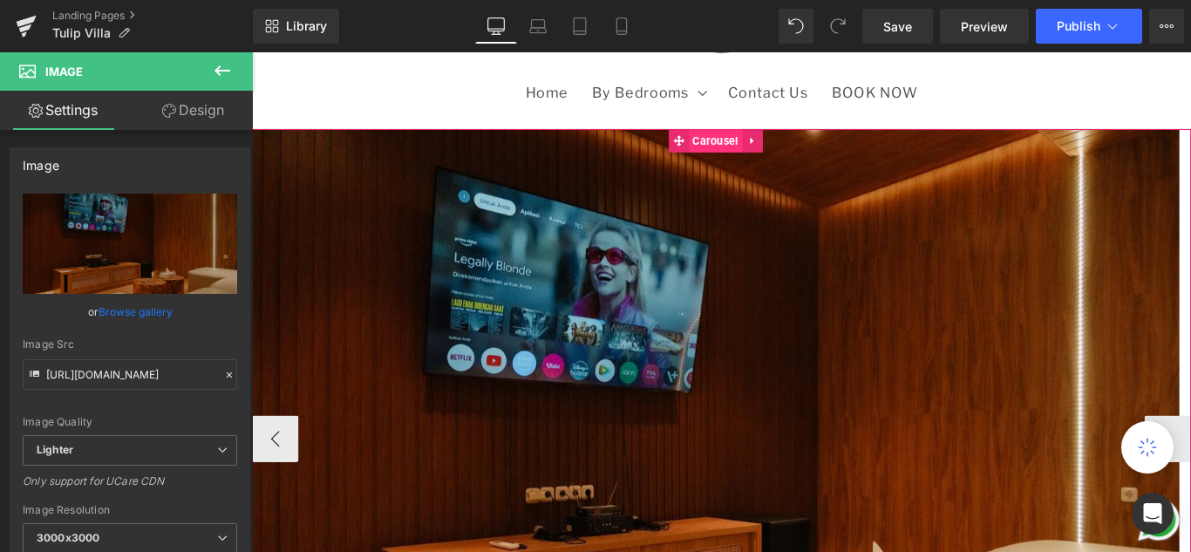
click at [769, 154] on span "Carousel" at bounding box center [773, 152] width 60 height 26
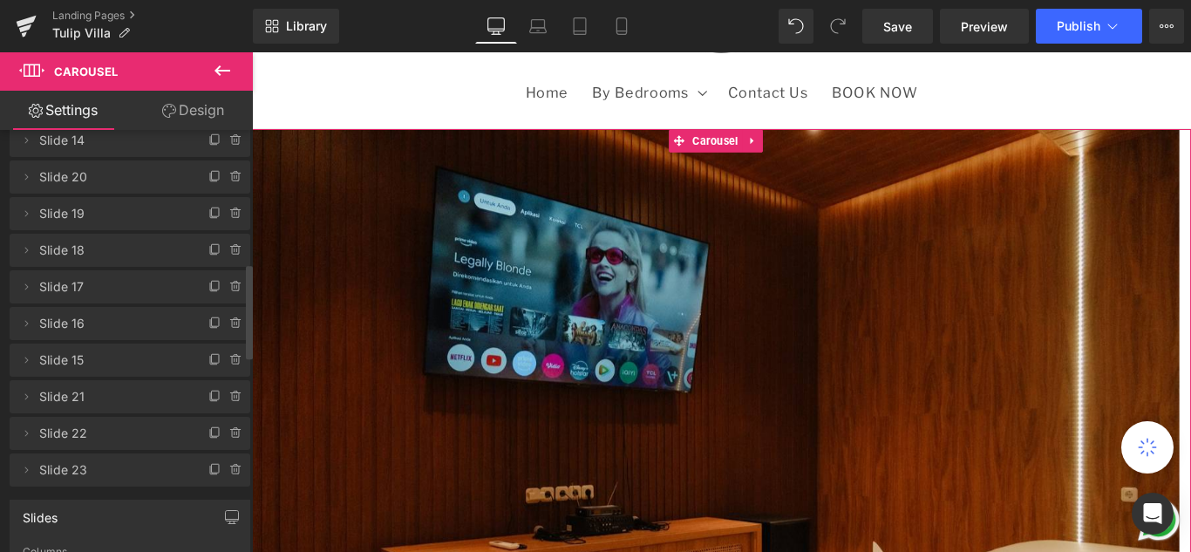
scroll to position [698, 0]
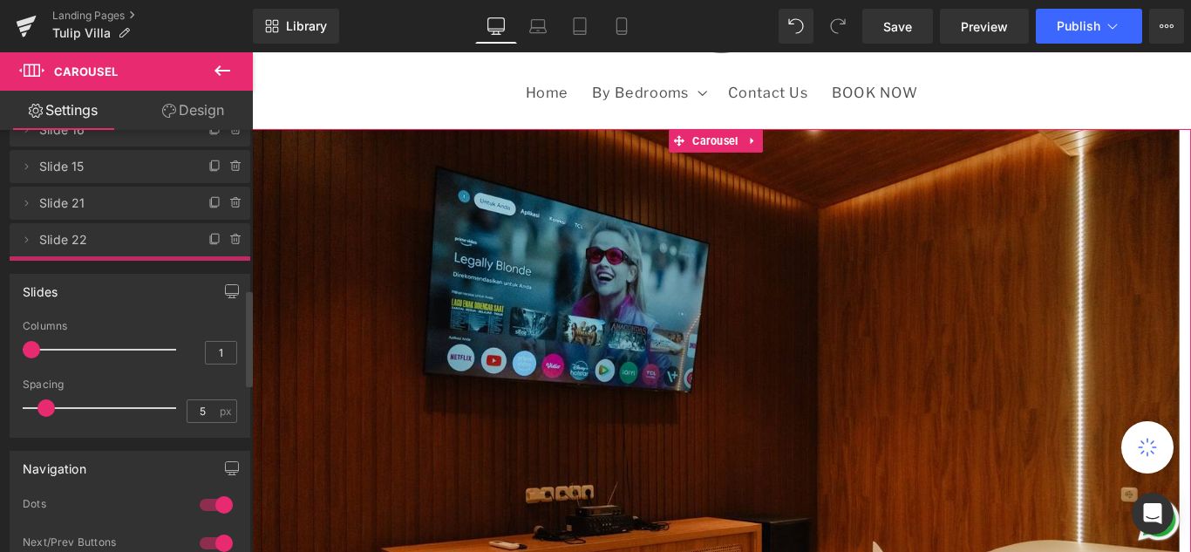
drag, startPoint x: 71, startPoint y: 277, endPoint x: 71, endPoint y: 295, distance: 17.4
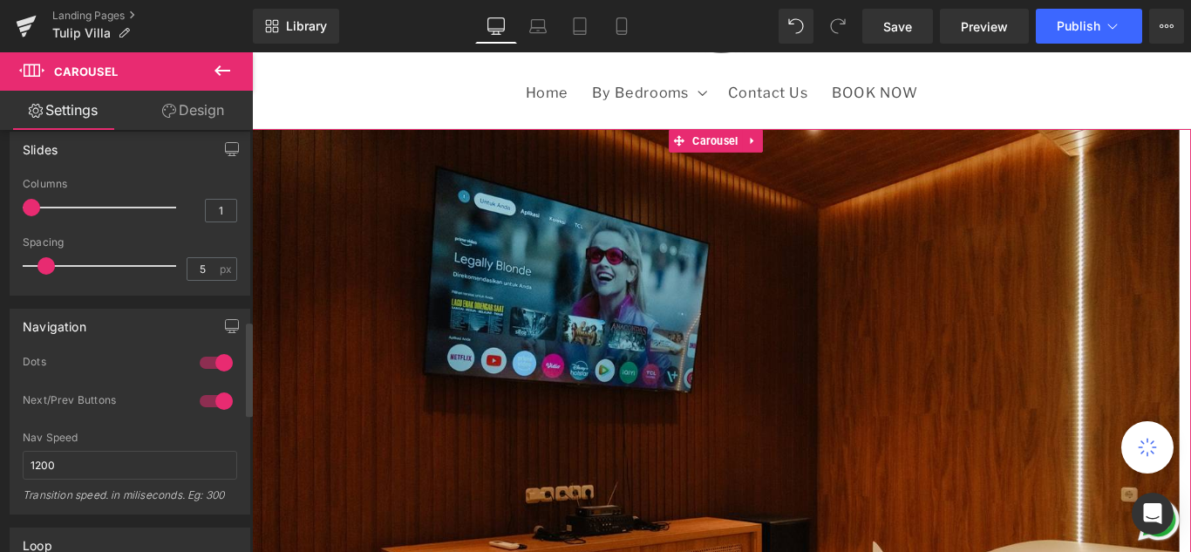
scroll to position [785, 0]
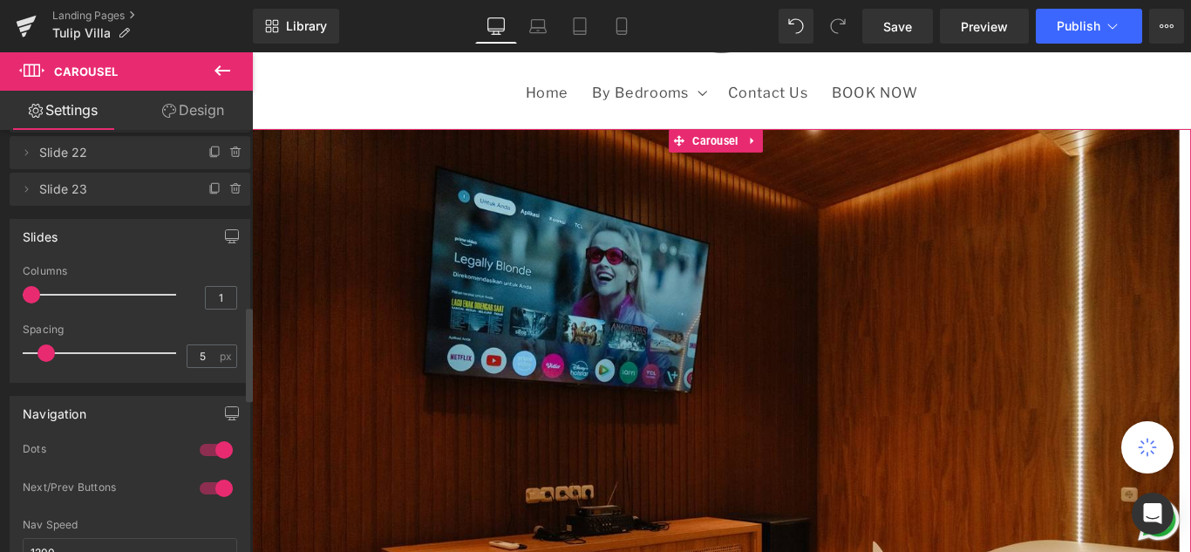
click at [78, 149] on span "Slide 22" at bounding box center [112, 152] width 146 height 33
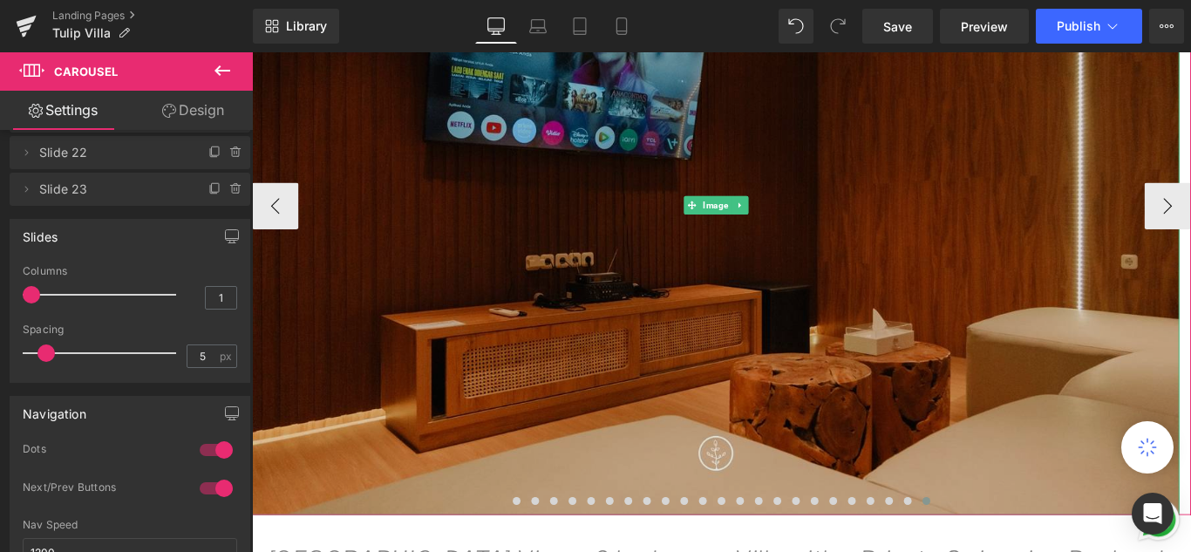
scroll to position [349, 0]
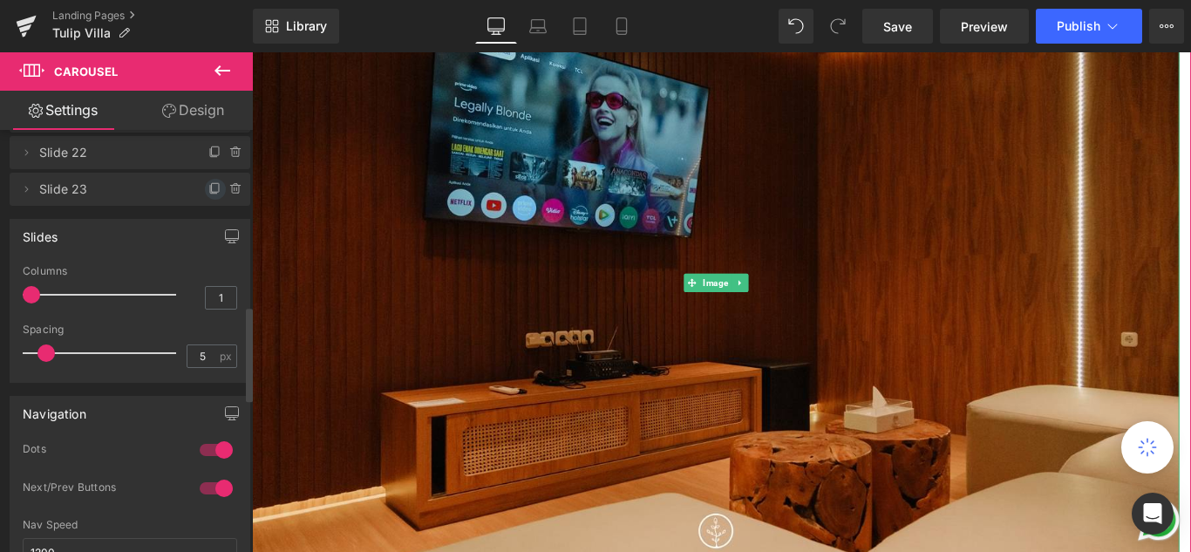
click at [209, 185] on icon at bounding box center [215, 189] width 14 height 14
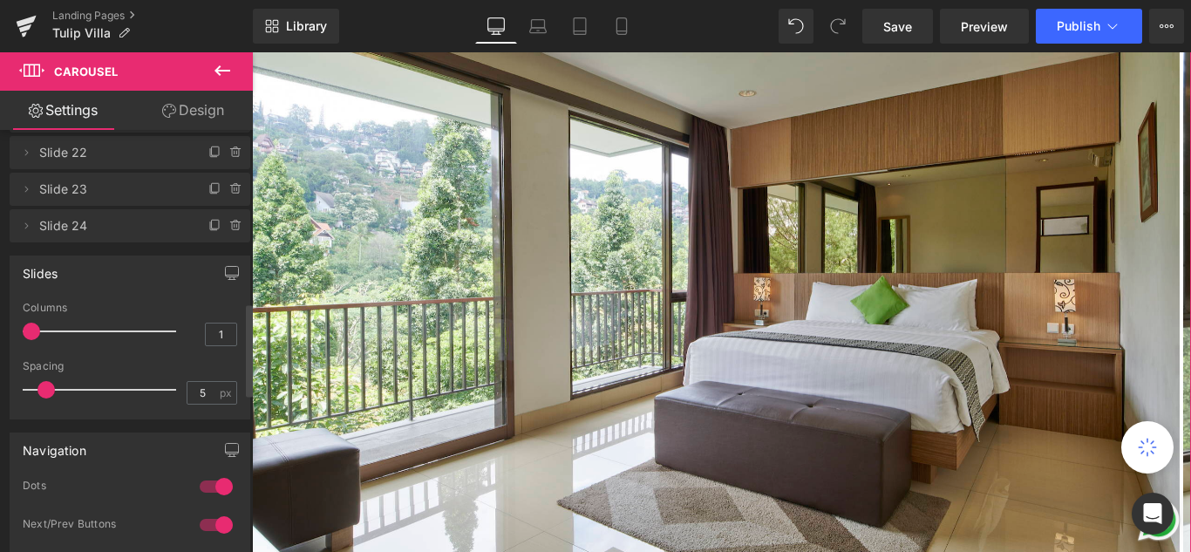
click at [117, 222] on span "Slide 24" at bounding box center [112, 225] width 146 height 33
click at [112, 186] on span "Slide 23" at bounding box center [112, 189] width 146 height 33
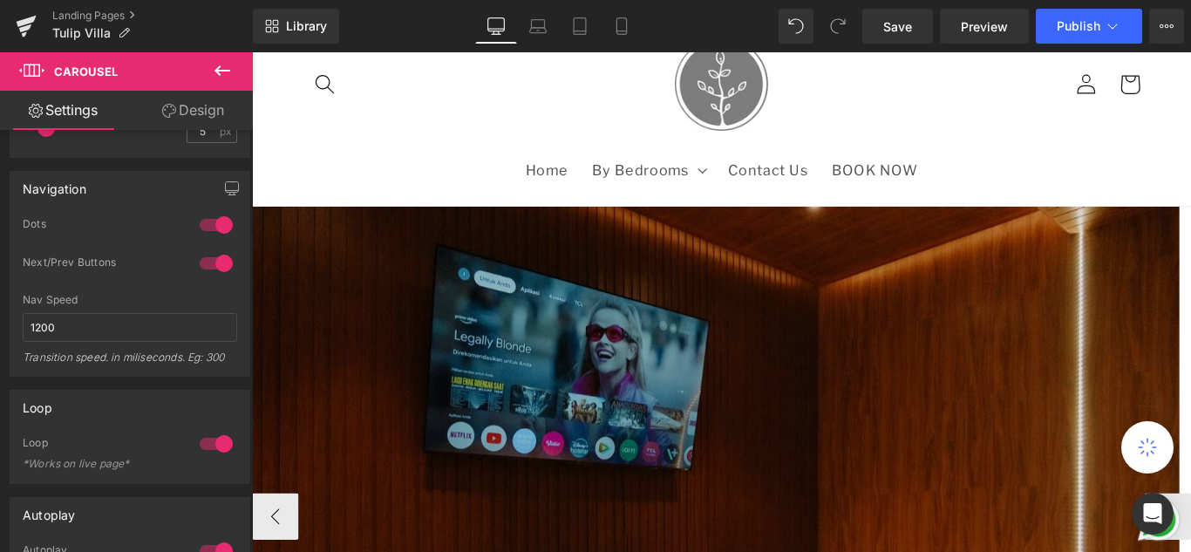
scroll to position [262, 0]
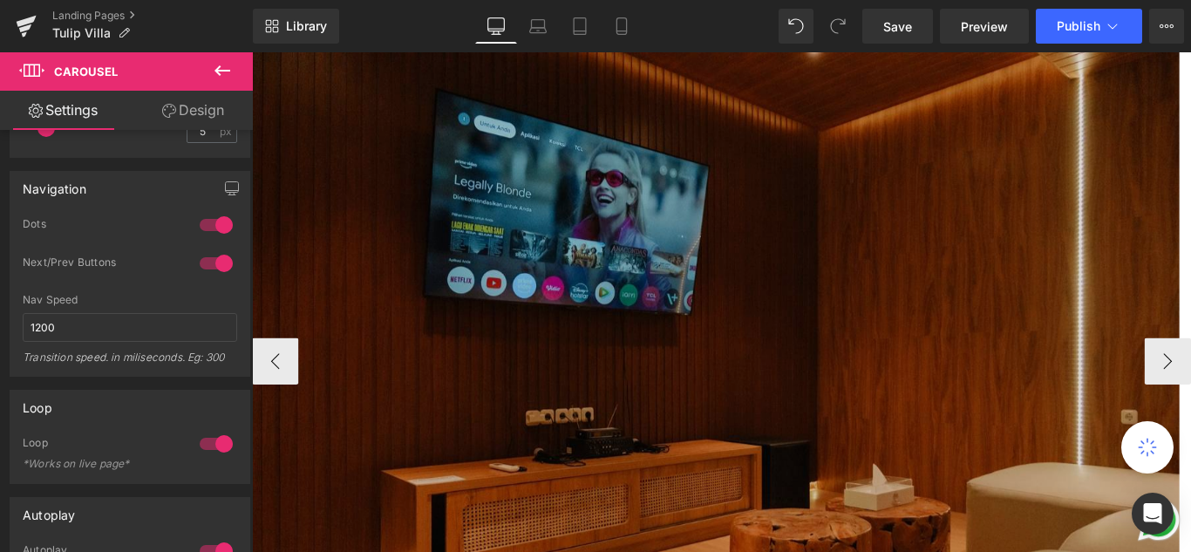
click at [778, 311] on img at bounding box center [773, 398] width 1042 height 694
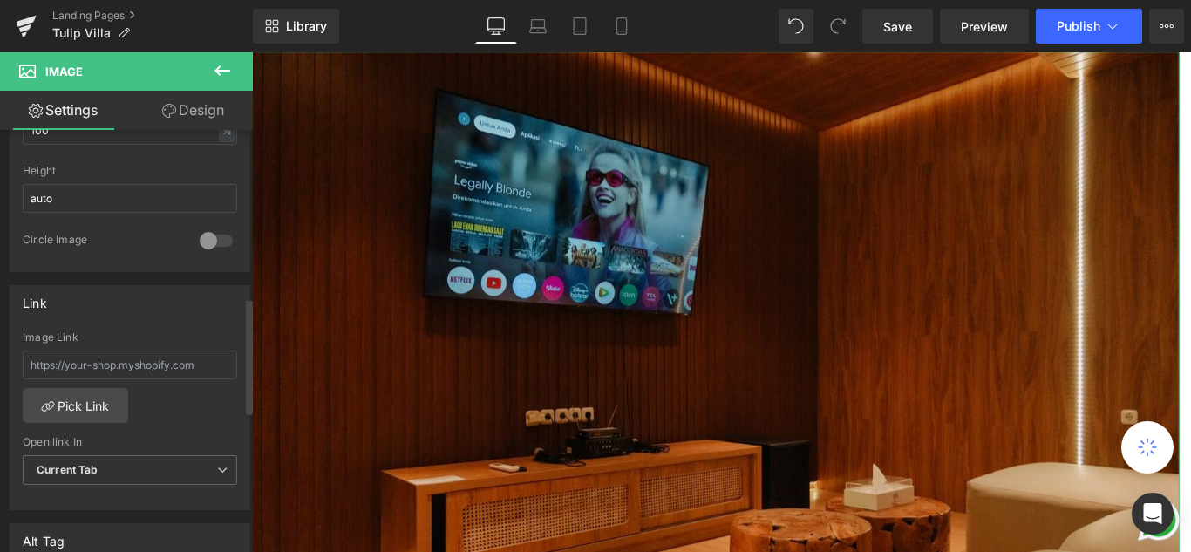
scroll to position [349, 0]
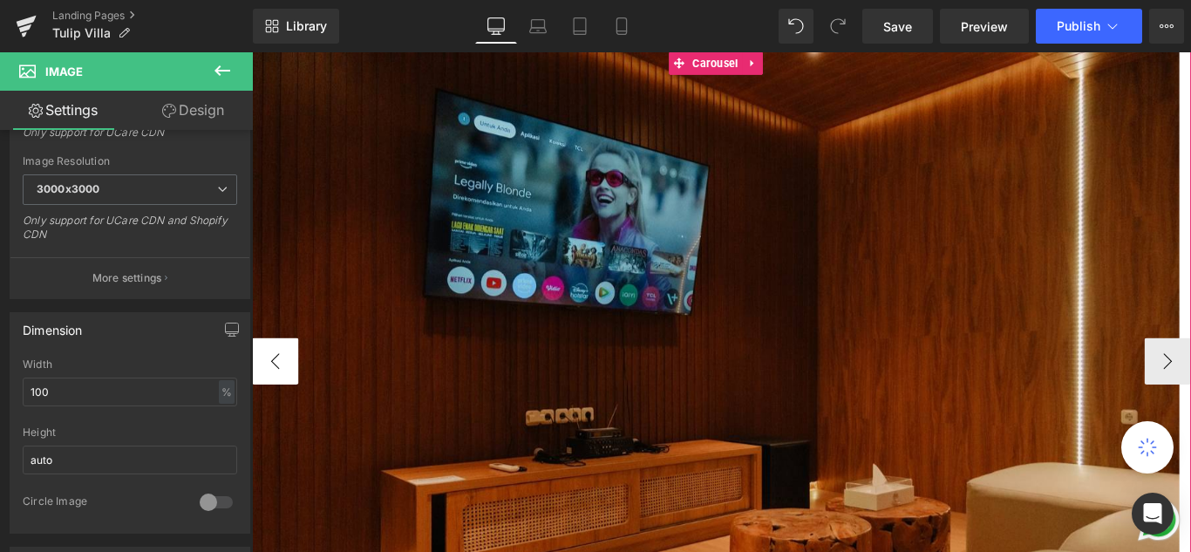
click at [302, 398] on button "‹" at bounding box center [278, 399] width 52 height 52
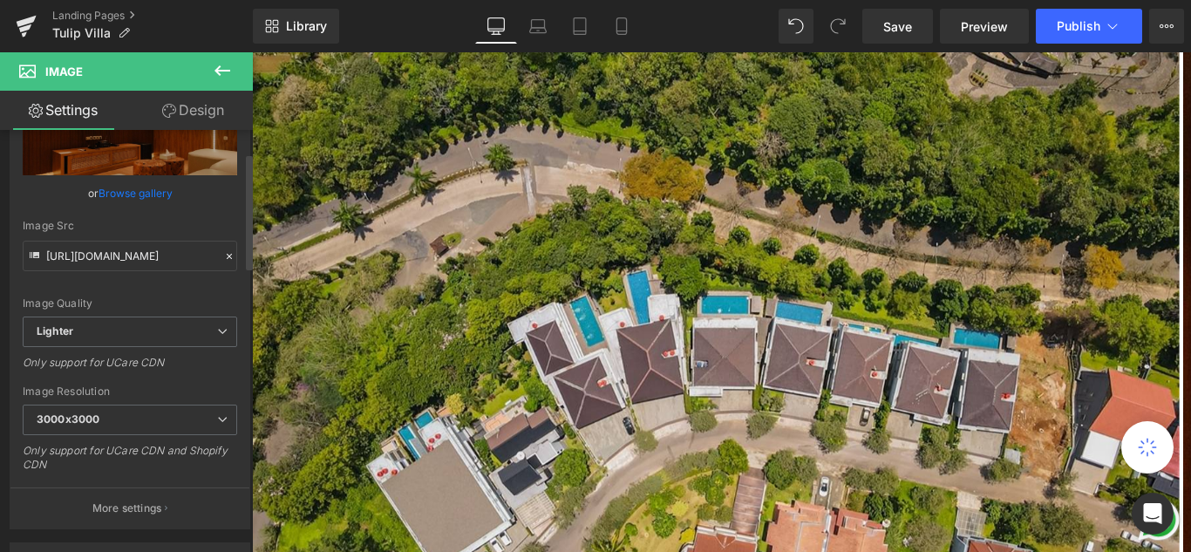
scroll to position [174, 0]
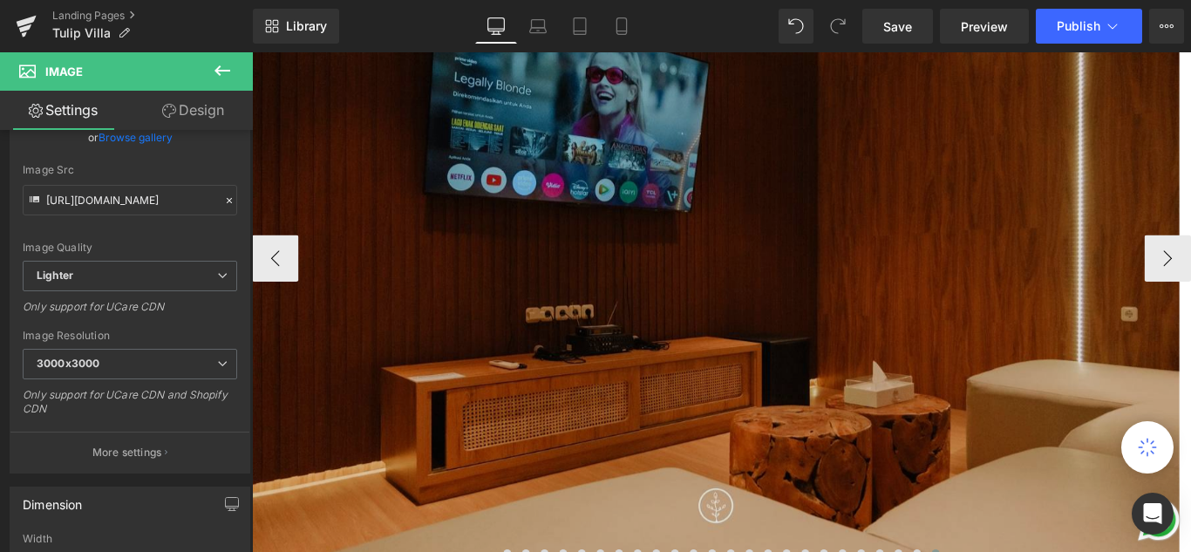
scroll to position [349, 0]
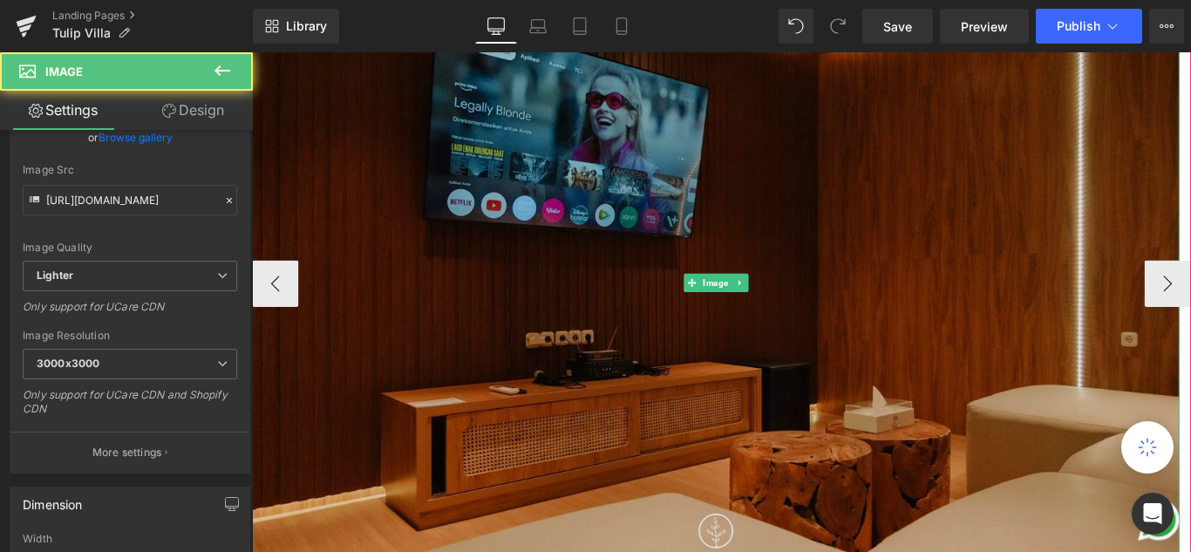
click at [784, 289] on img at bounding box center [773, 311] width 1042 height 694
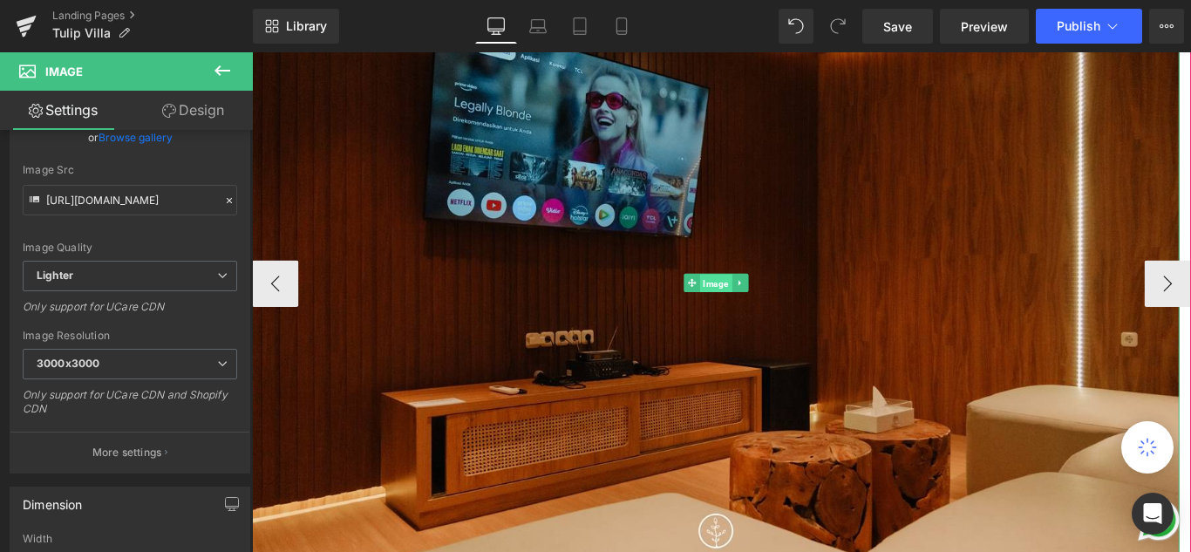
click at [781, 307] on span "Image" at bounding box center [773, 312] width 36 height 21
click at [764, 310] on span "Image" at bounding box center [773, 311] width 36 height 21
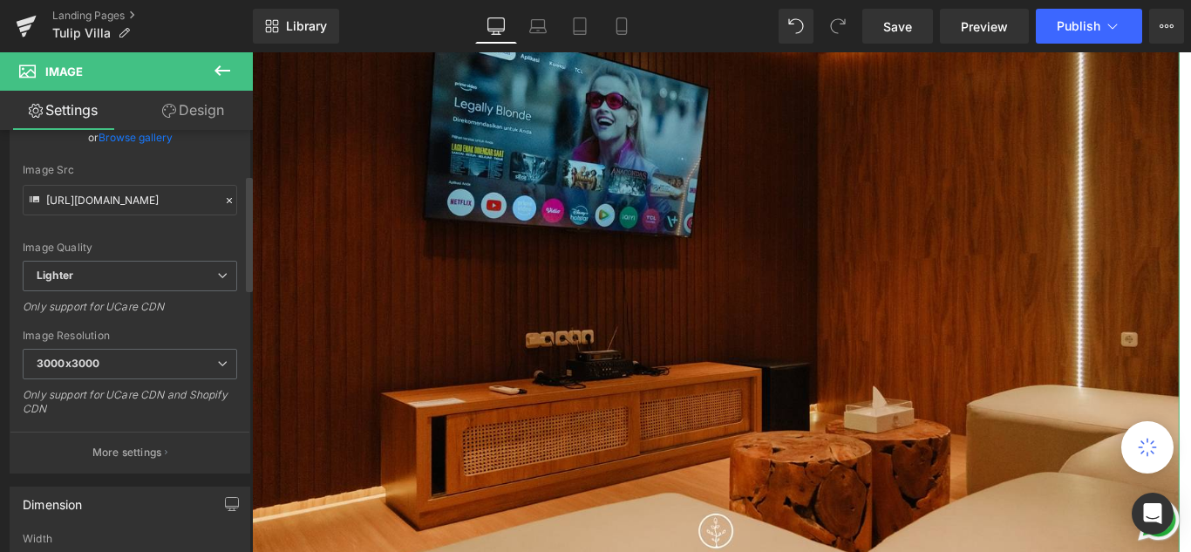
scroll to position [0, 0]
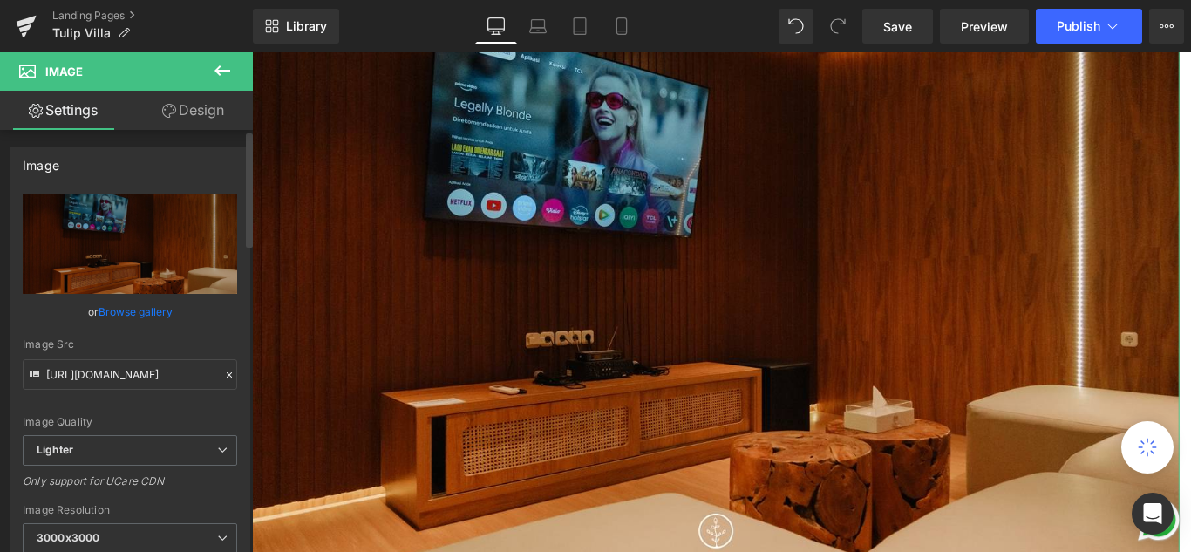
click at [131, 312] on link "Browse gallery" at bounding box center [136, 311] width 74 height 31
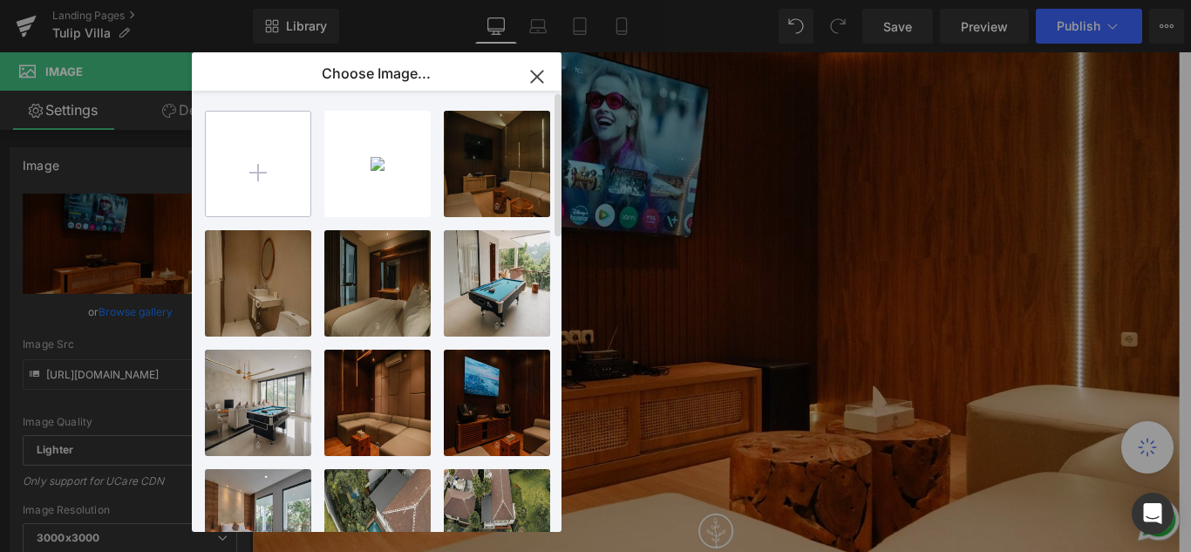
click at [247, 170] on input "file" at bounding box center [258, 164] width 105 height 105
type input "C:\fakepath\HVD OTA C1 [TULIP]-2.jpg"
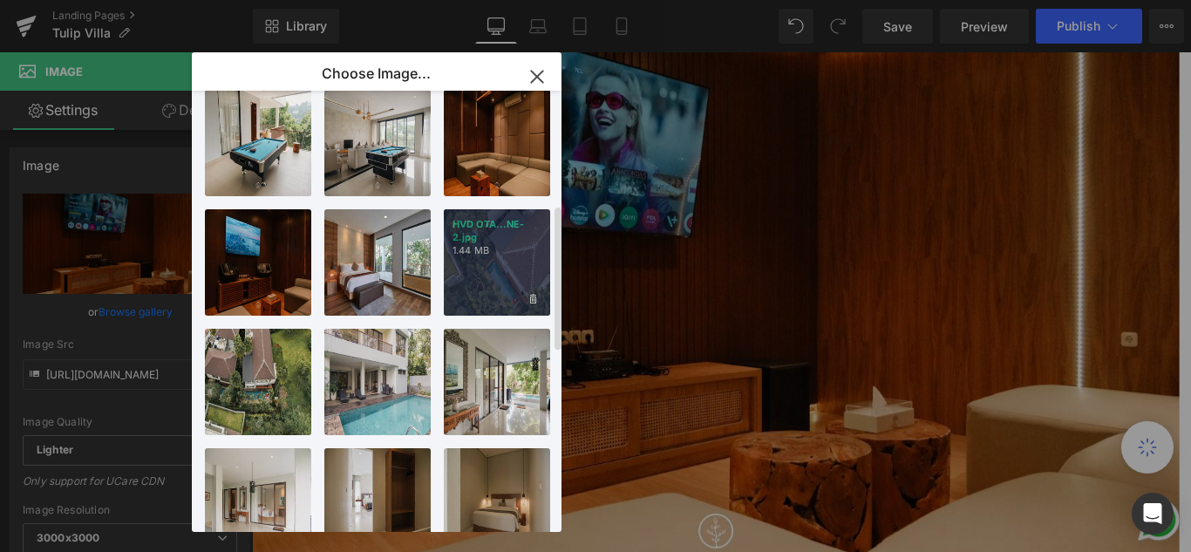
scroll to position [349, 0]
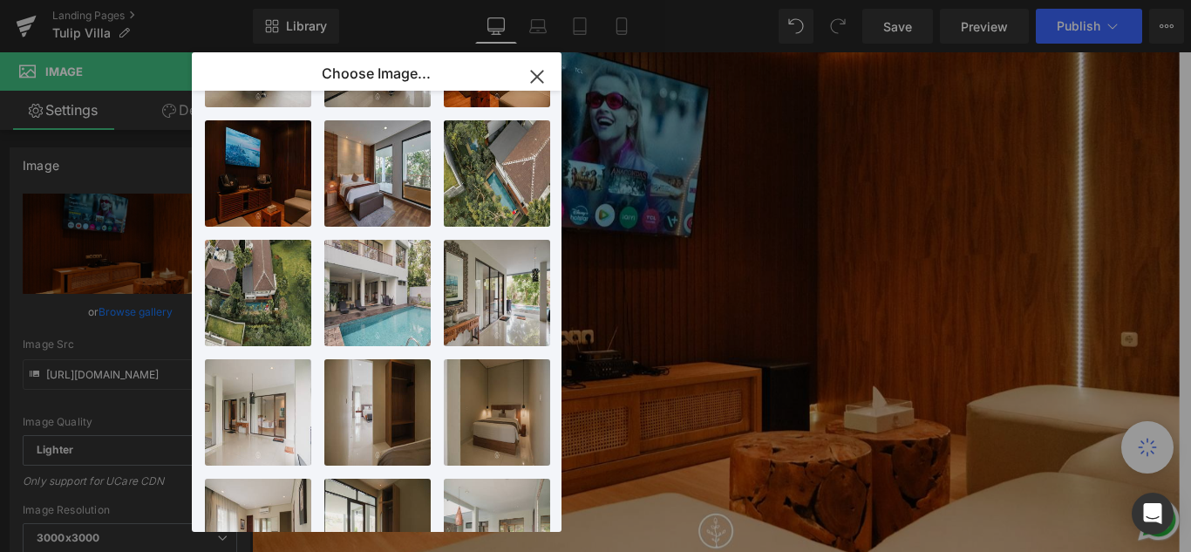
click at [534, 81] on icon "button" at bounding box center [537, 77] width 28 height 28
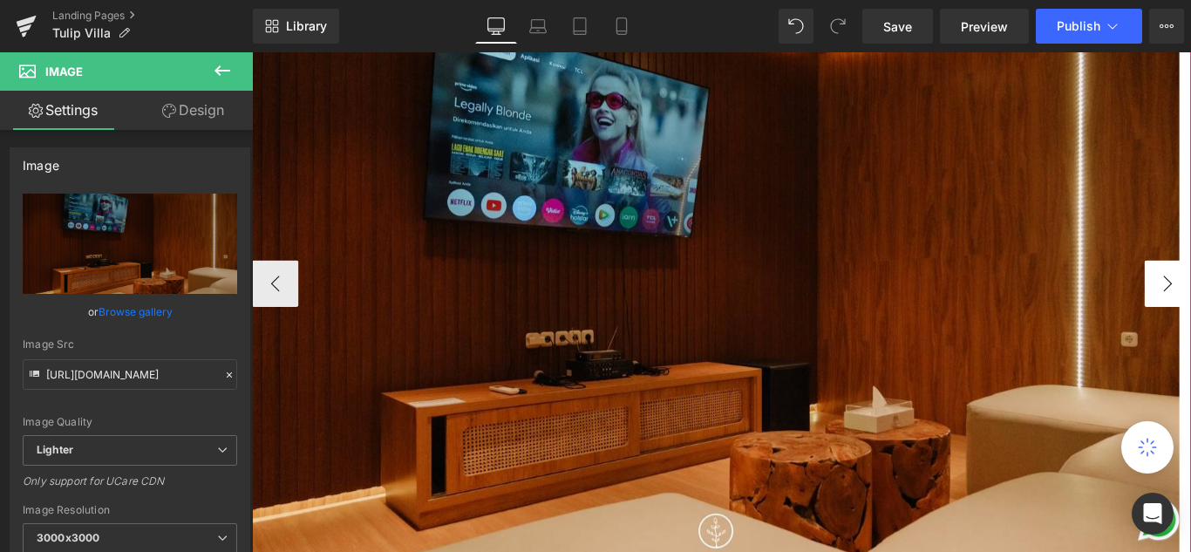
click at [266, 311] on button "‹" at bounding box center [278, 312] width 52 height 52
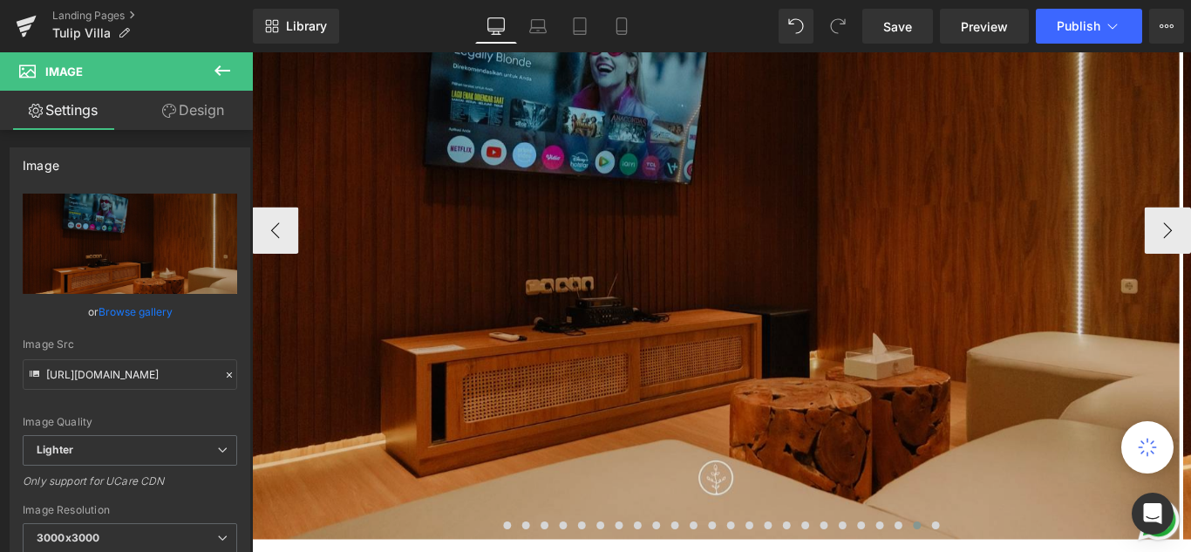
scroll to position [436, 0]
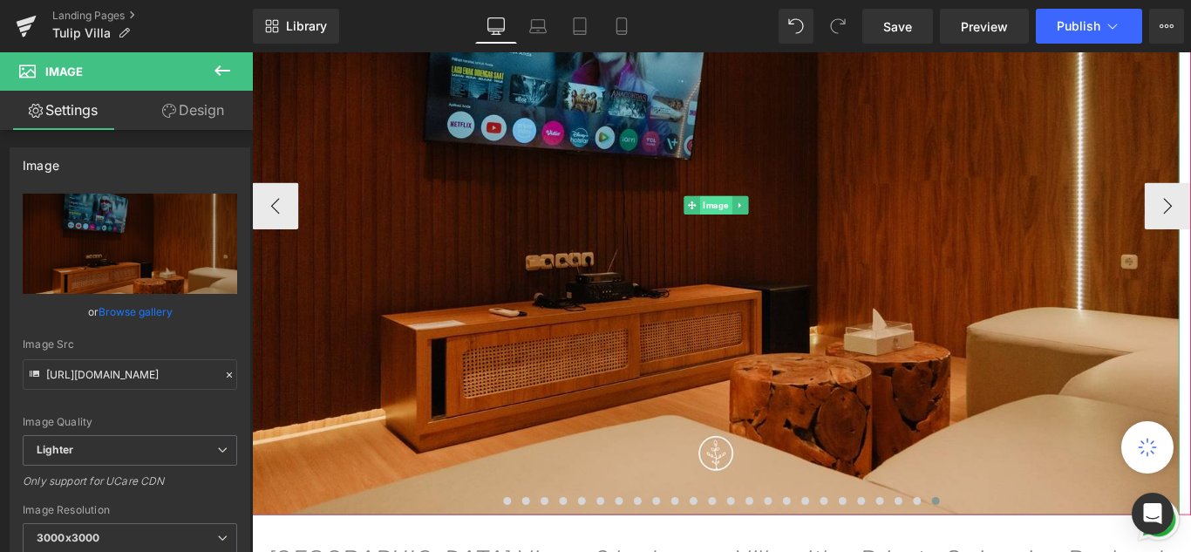
click at [764, 230] on span "Image" at bounding box center [773, 224] width 36 height 21
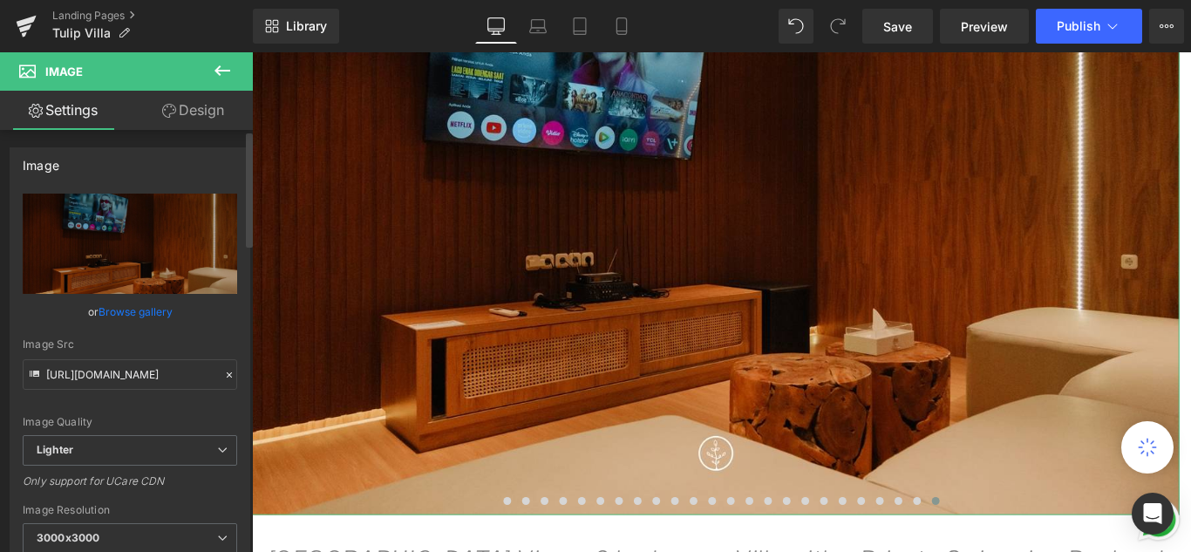
click at [113, 312] on link "Browse gallery" at bounding box center [136, 311] width 74 height 31
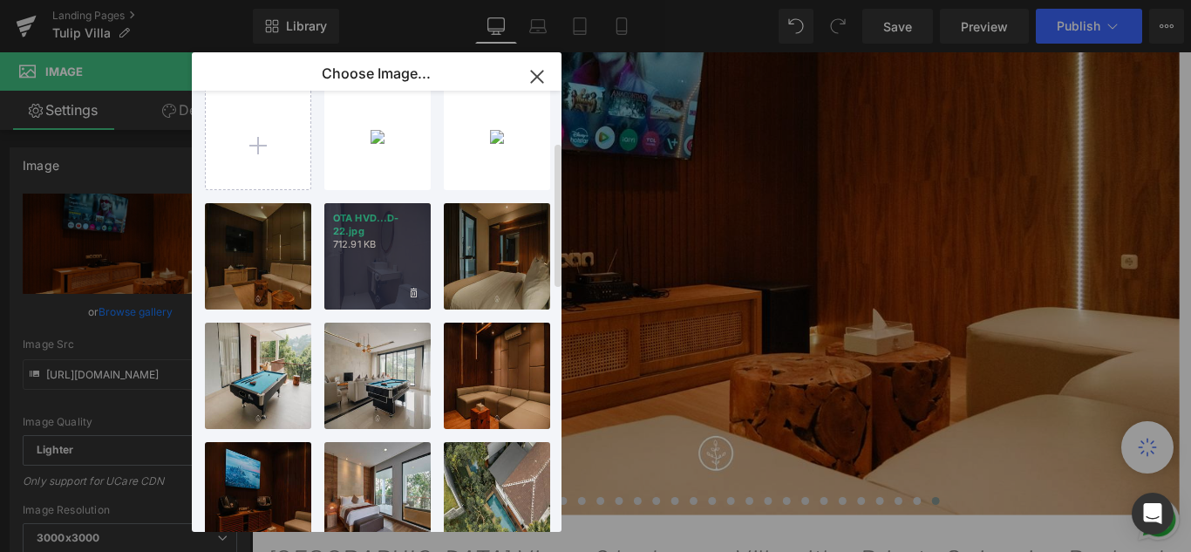
scroll to position [0, 0]
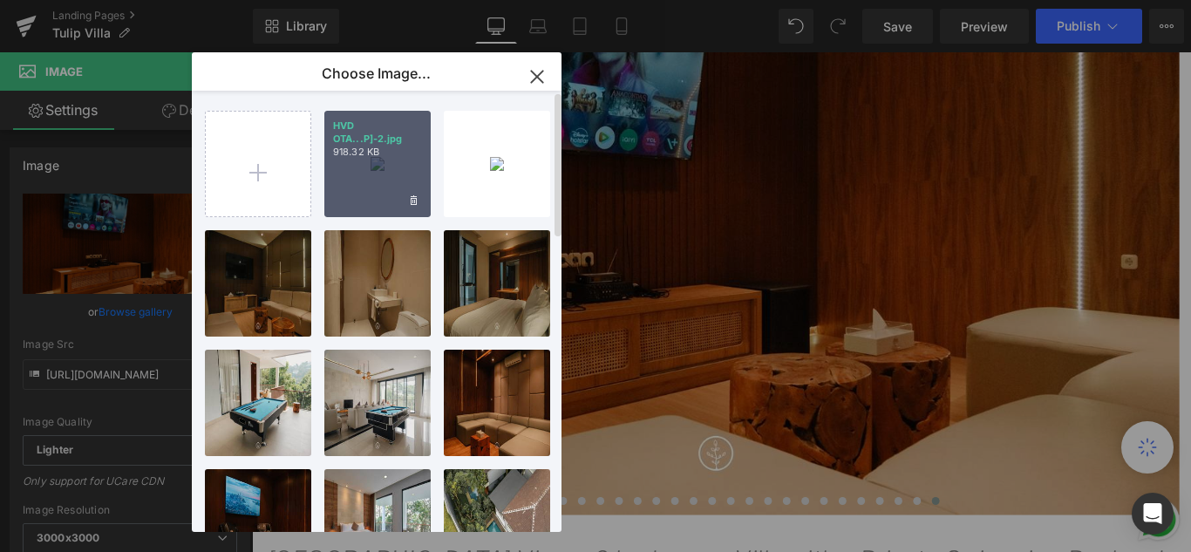
click at [390, 174] on div "HVD OTA...P]-2.jpg 918.32 KB" at bounding box center [377, 164] width 106 height 106
type input "[URL][DOMAIN_NAME]"
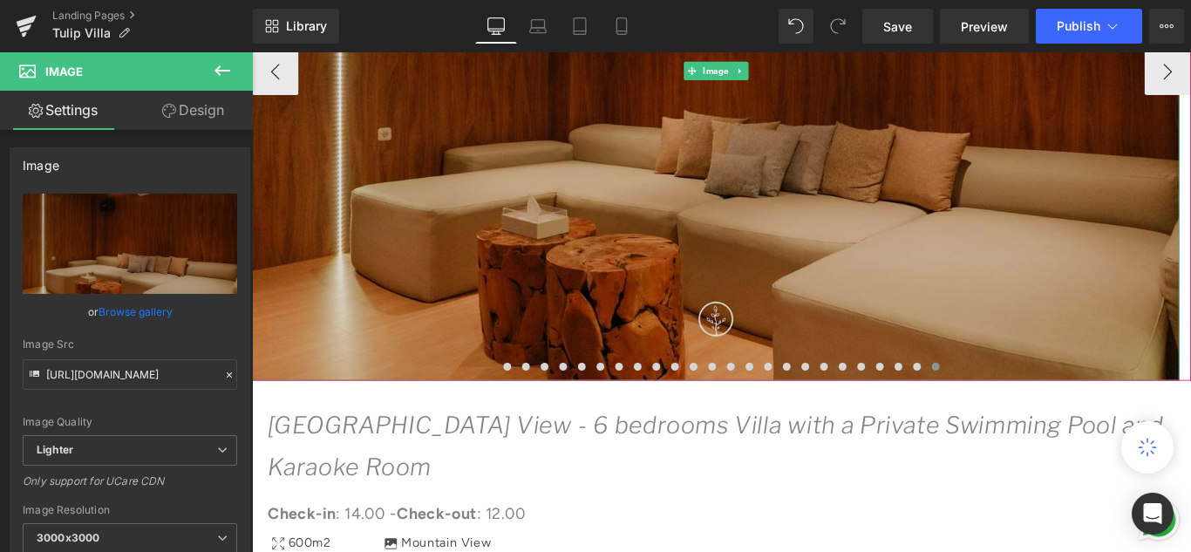
scroll to position [436, 0]
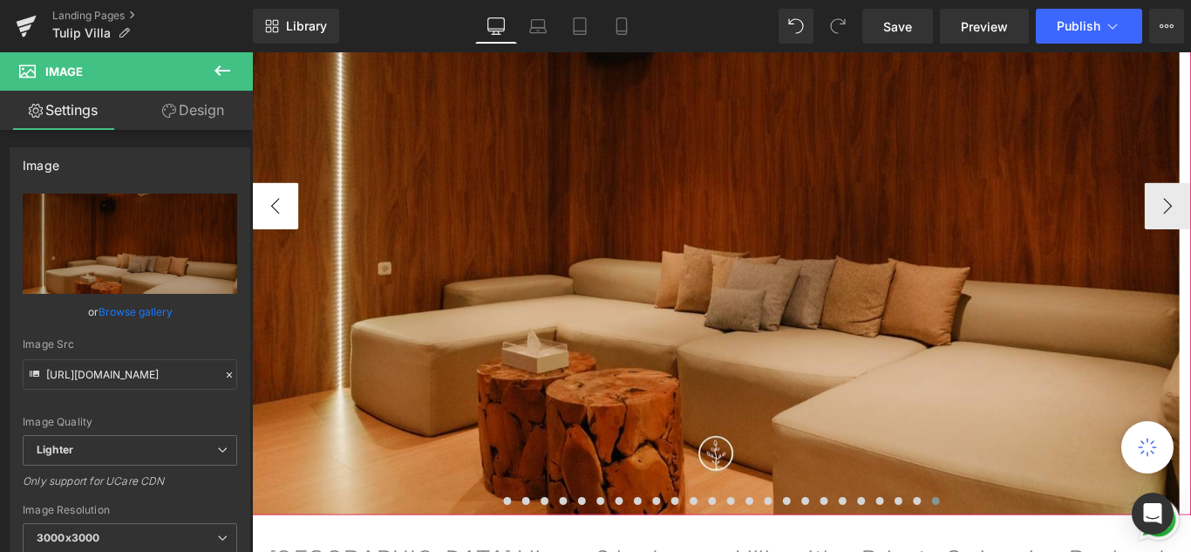
click at [285, 234] on button "‹" at bounding box center [278, 225] width 52 height 52
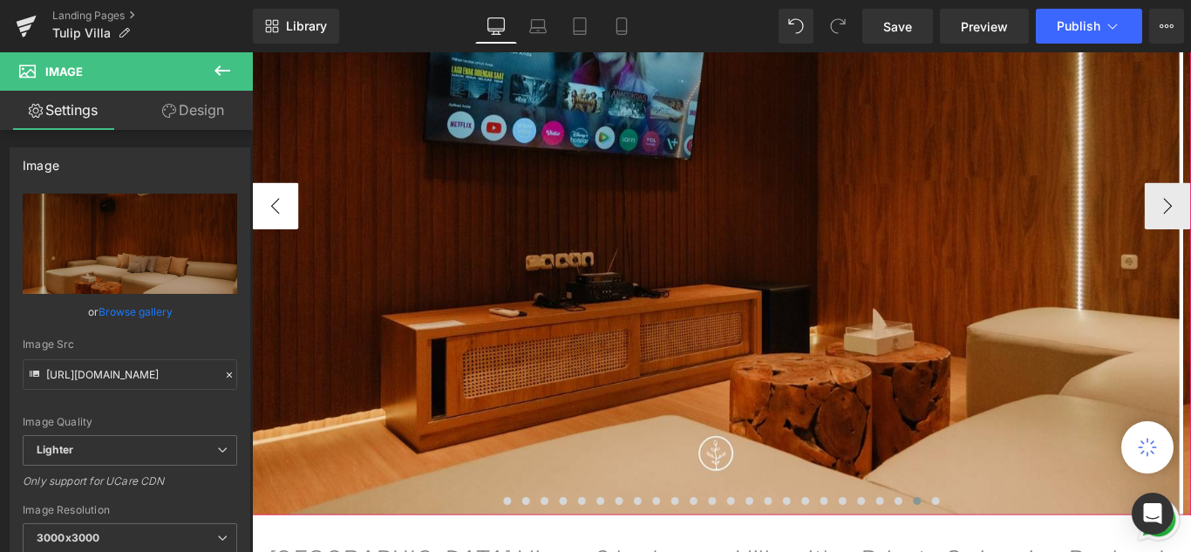
click at [285, 234] on button "‹" at bounding box center [278, 225] width 52 height 52
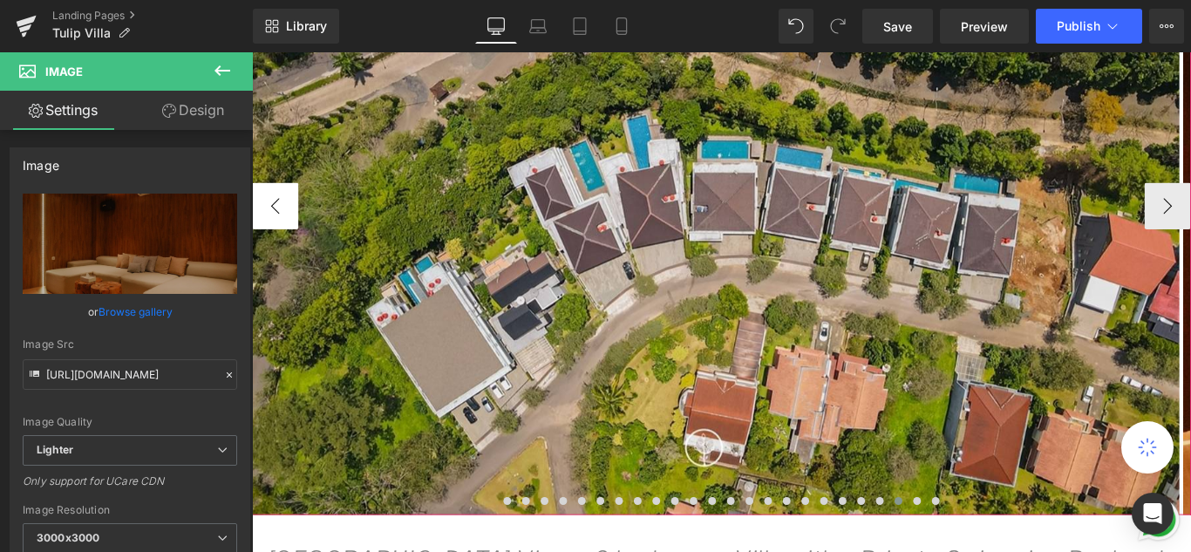
click at [285, 234] on button "‹" at bounding box center [278, 225] width 52 height 52
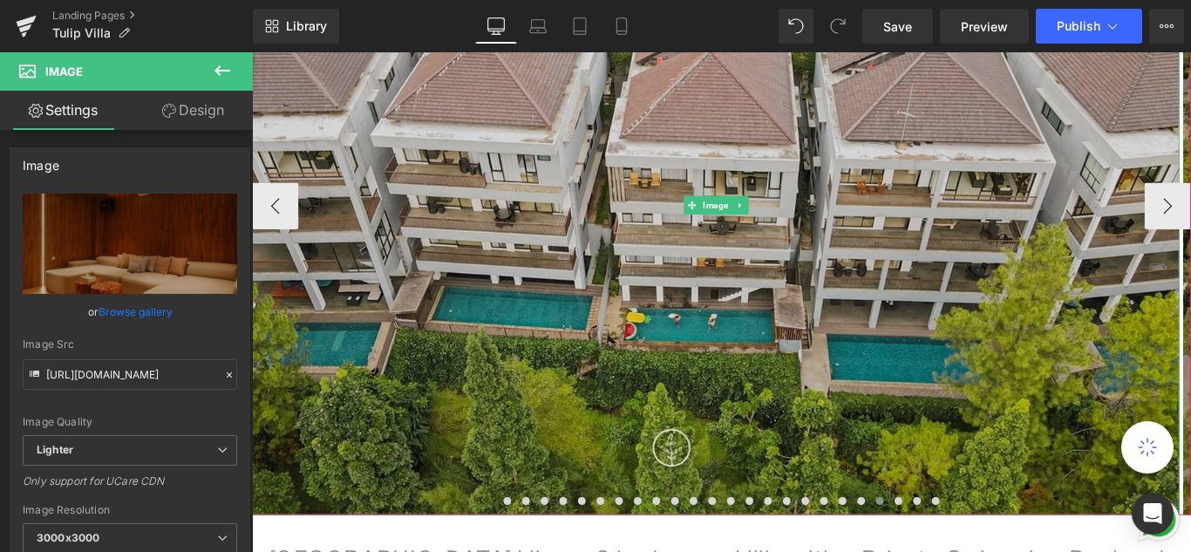
click at [581, 318] on img at bounding box center [773, 224] width 1042 height 694
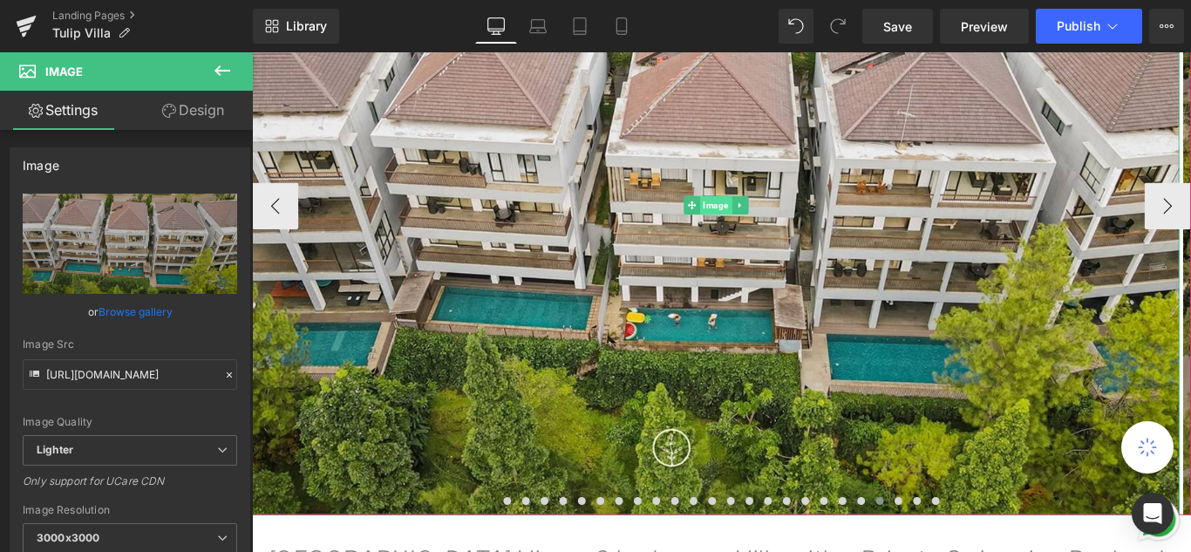
click at [769, 228] on span "Image" at bounding box center [773, 224] width 36 height 21
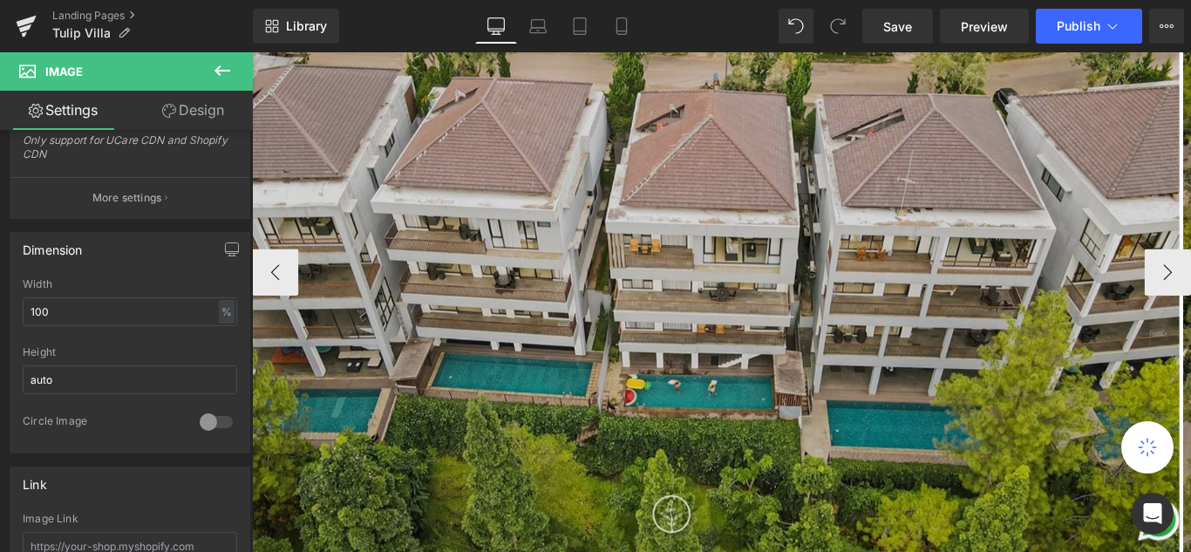
scroll to position [262, 0]
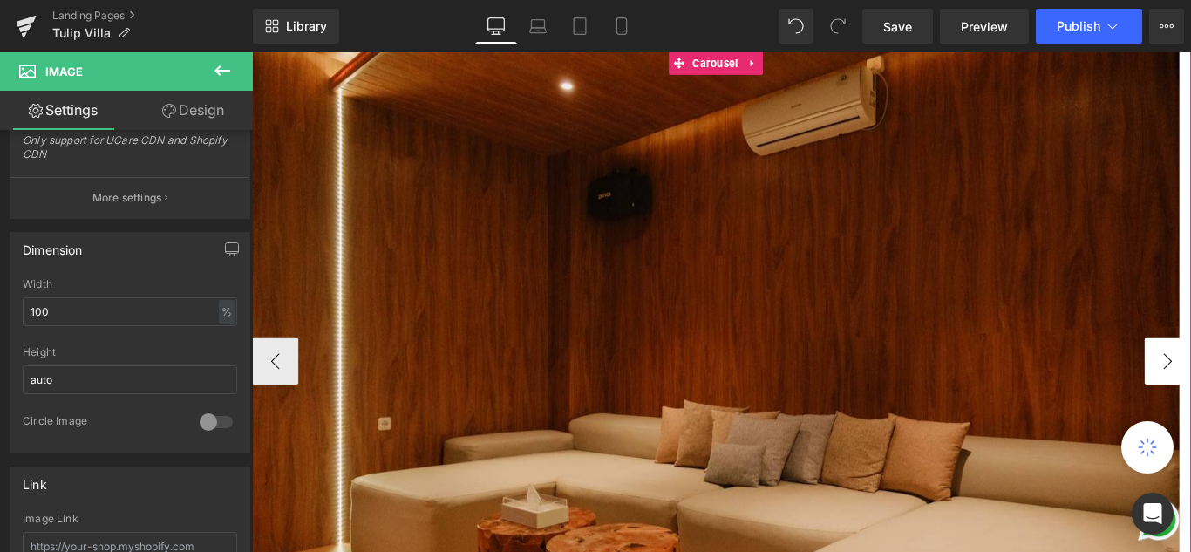
click at [769, 67] on span "Carousel" at bounding box center [773, 65] width 60 height 26
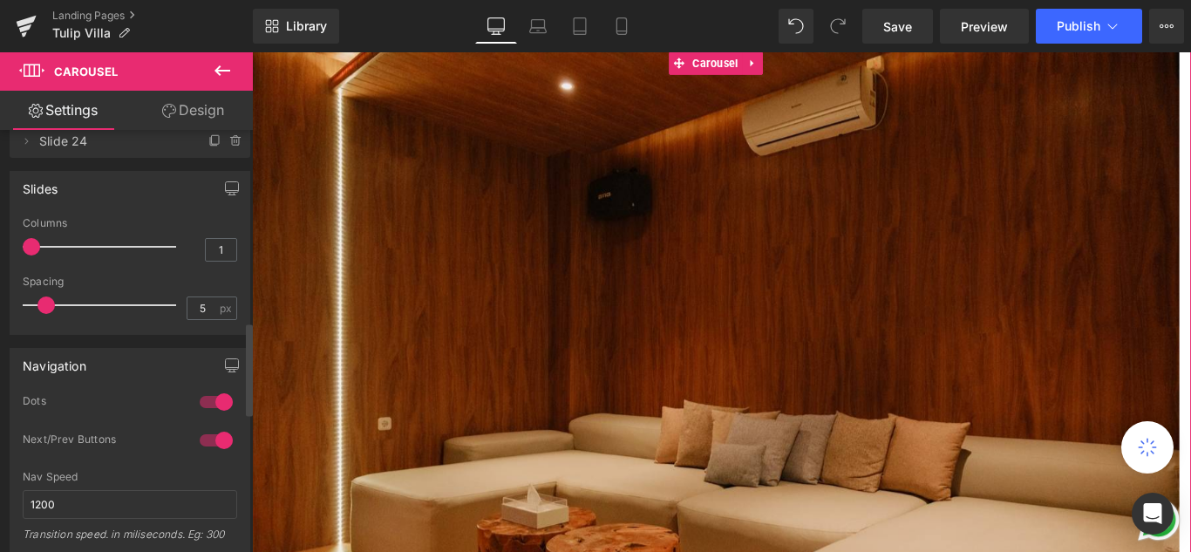
scroll to position [872, 0]
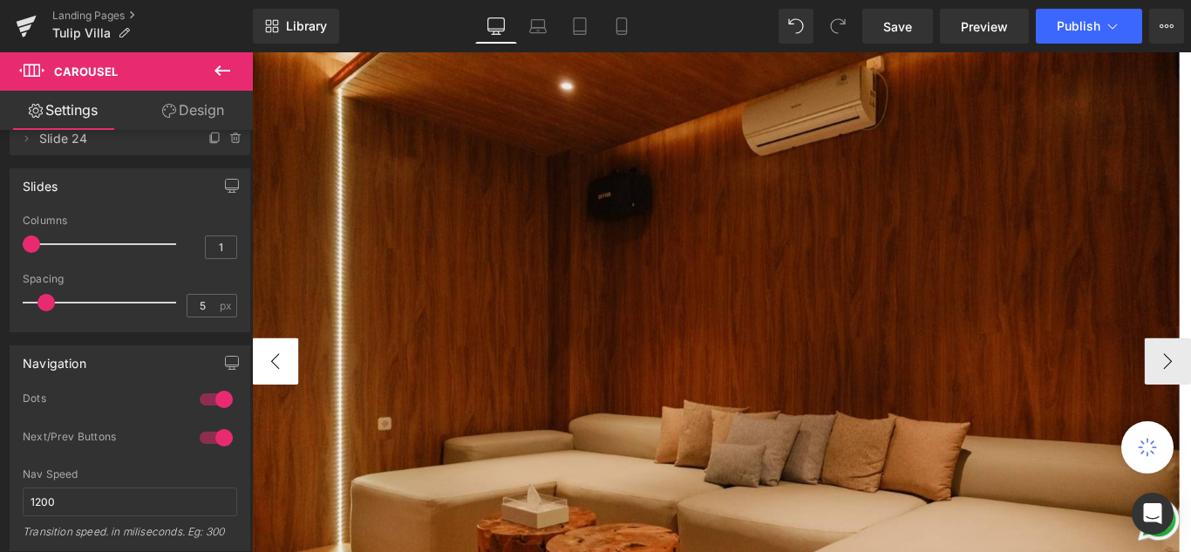
click at [273, 394] on button "‹" at bounding box center [278, 399] width 52 height 52
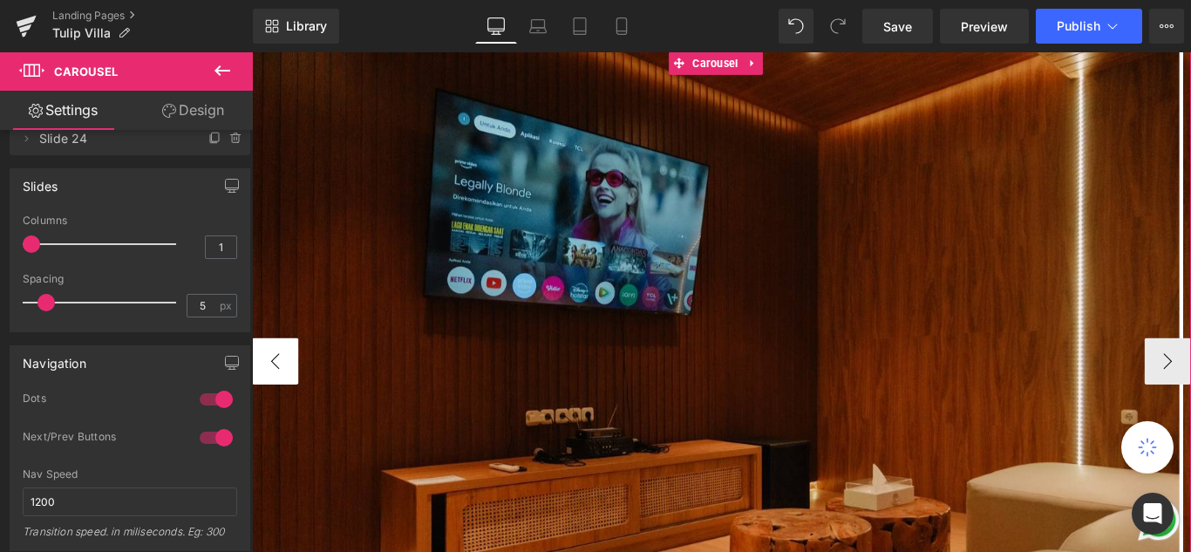
click at [277, 394] on button "‹" at bounding box center [278, 399] width 52 height 52
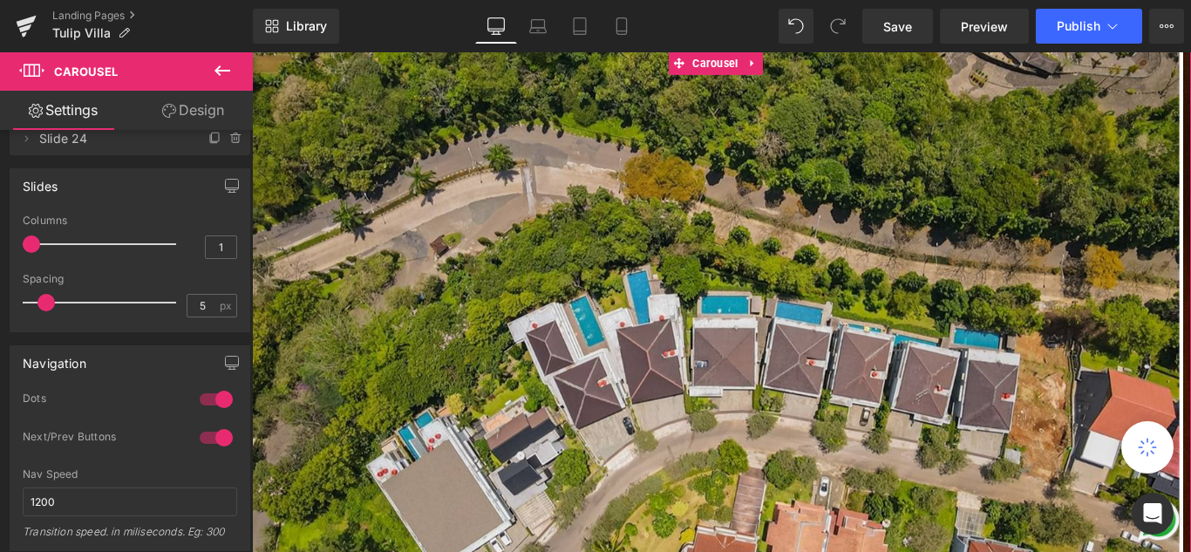
click at [201, 106] on link "Design" at bounding box center [193, 110] width 126 height 39
click at [0, 0] on div "Spacing" at bounding box center [0, 0] width 0 height 0
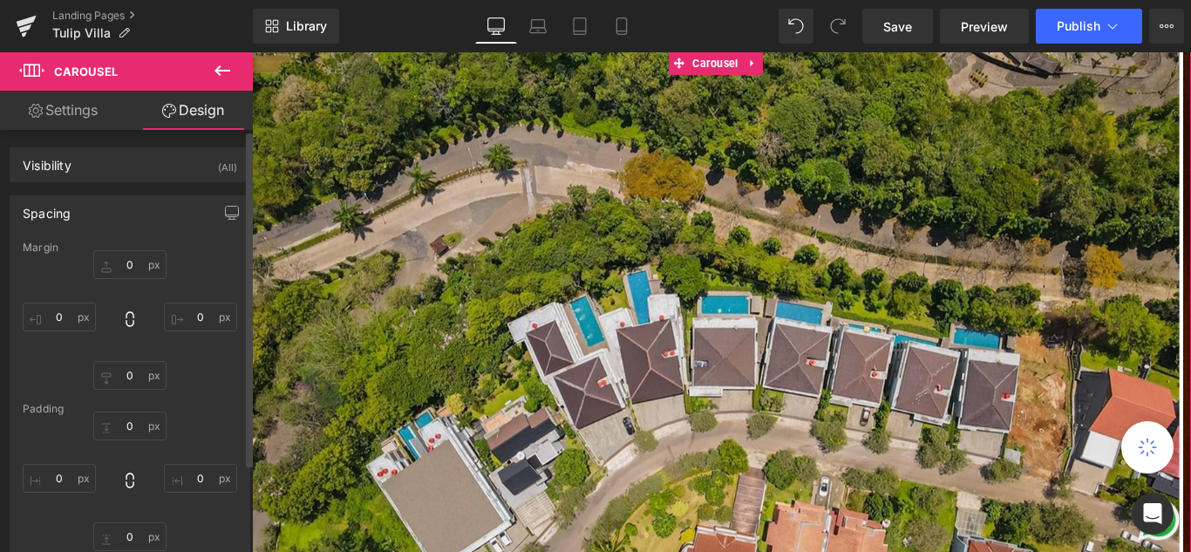
type input "0"
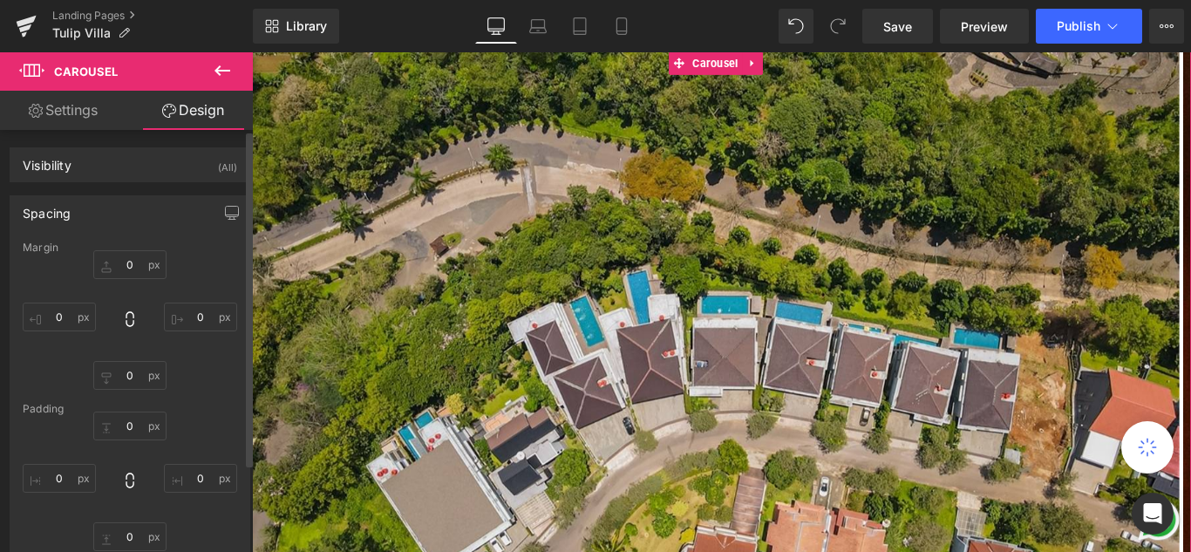
type input "0"
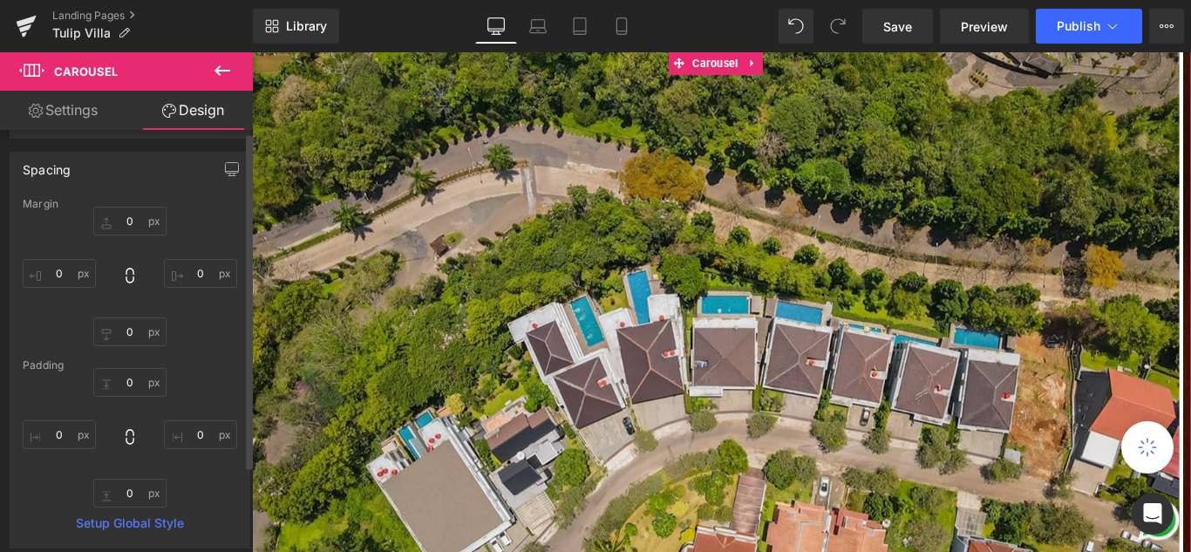
scroll to position [0, 0]
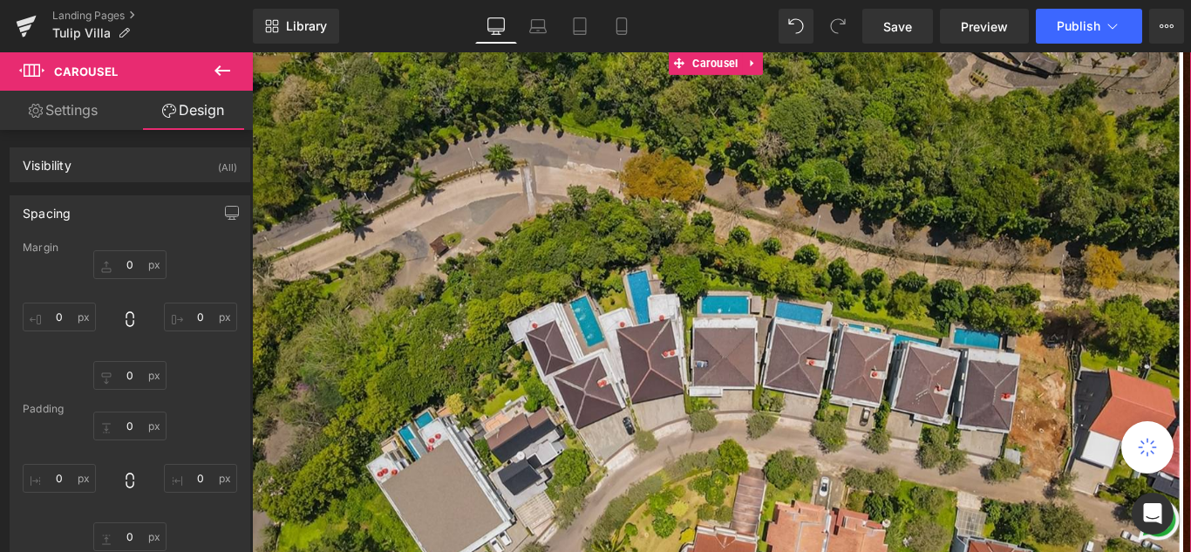
click at [78, 117] on link "Settings" at bounding box center [63, 110] width 126 height 39
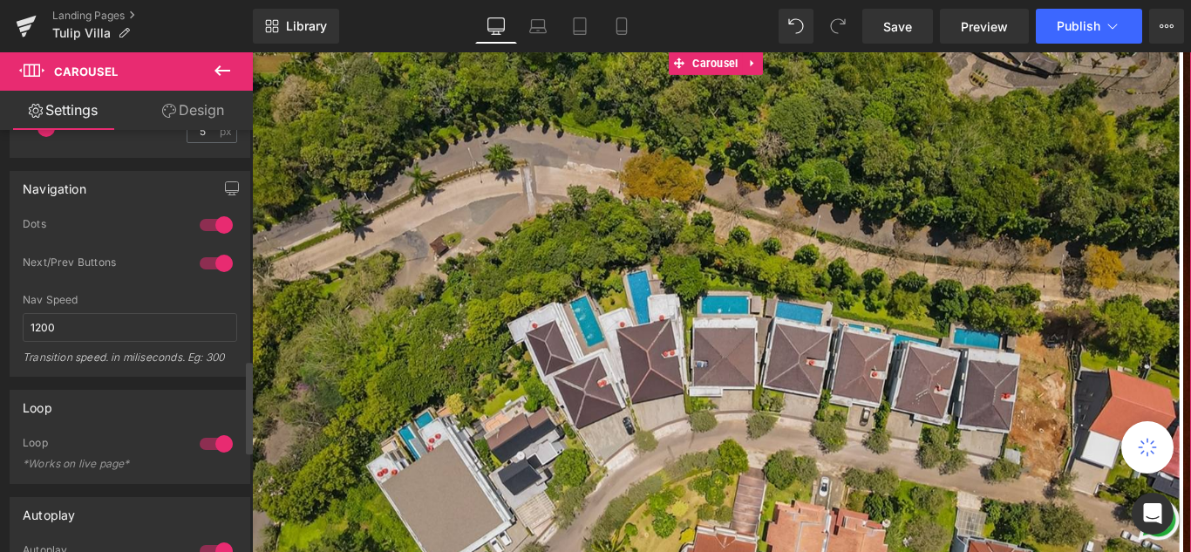
scroll to position [1133, 0]
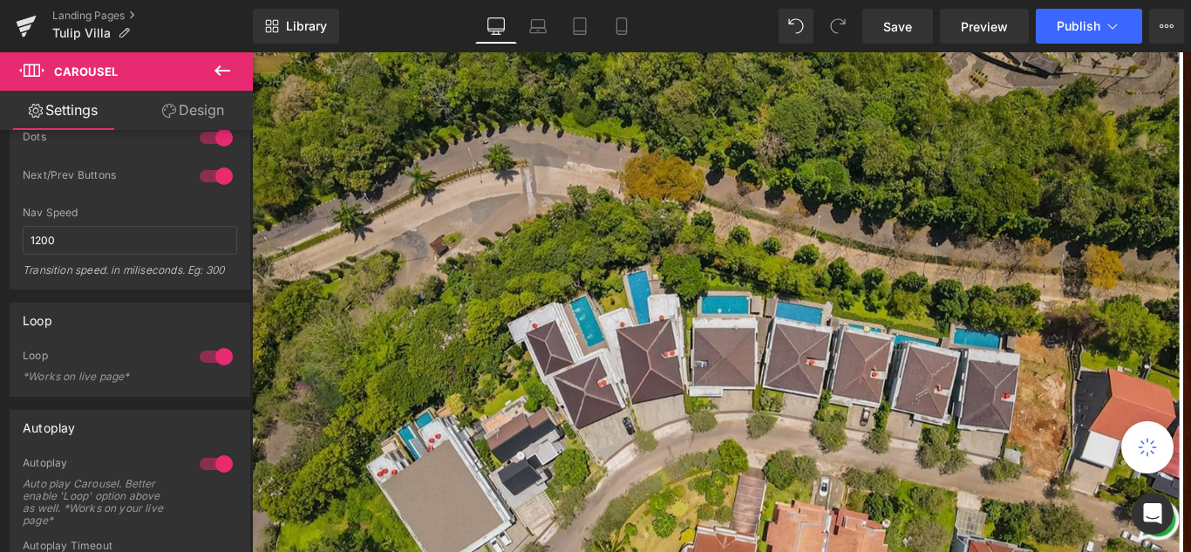
click at [216, 65] on icon at bounding box center [222, 70] width 21 height 21
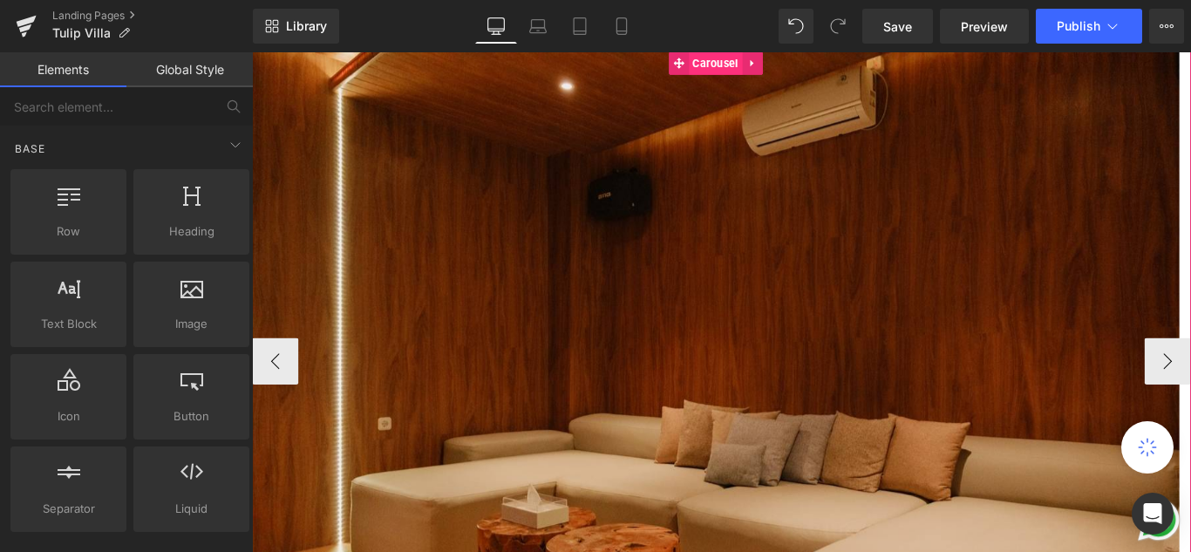
click at [769, 65] on span "Carousel" at bounding box center [773, 64] width 60 height 26
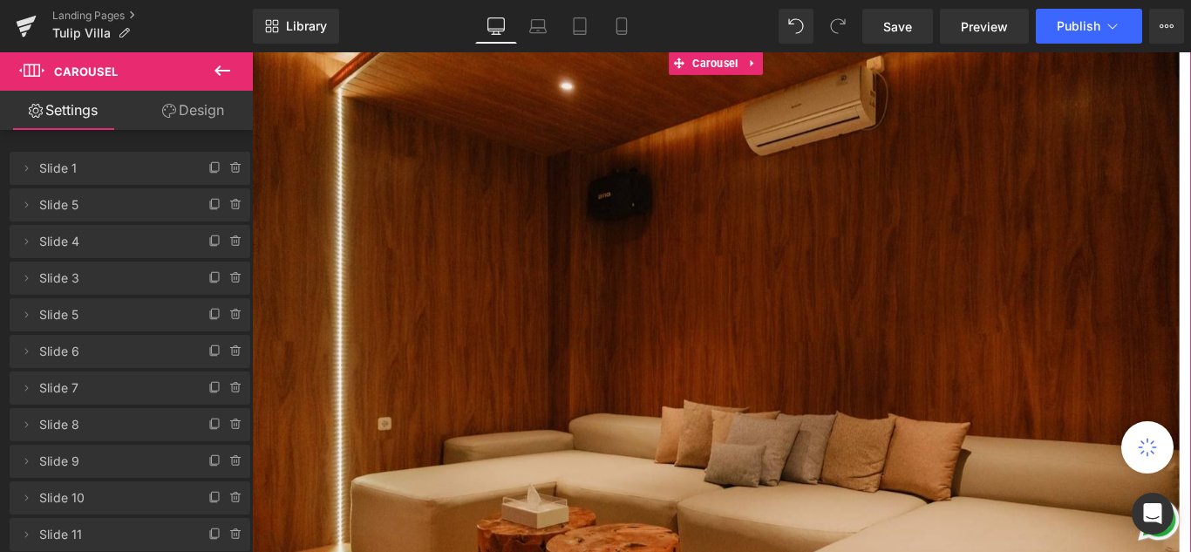
click at [187, 120] on link "Design" at bounding box center [193, 110] width 126 height 39
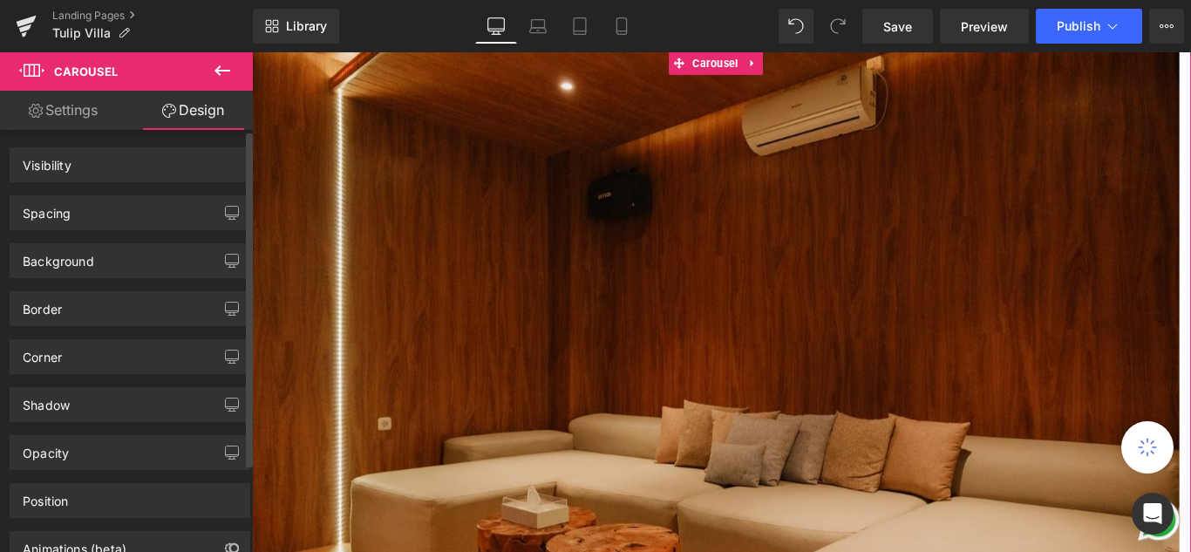
click at [76, 213] on div "Spacing" at bounding box center [129, 212] width 239 height 33
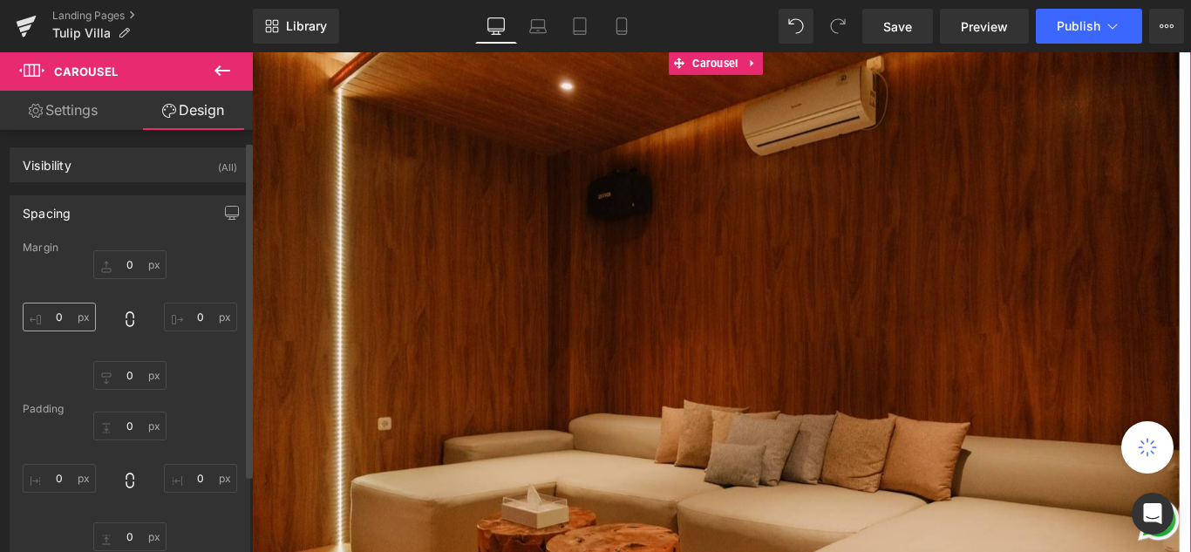
type input "0"
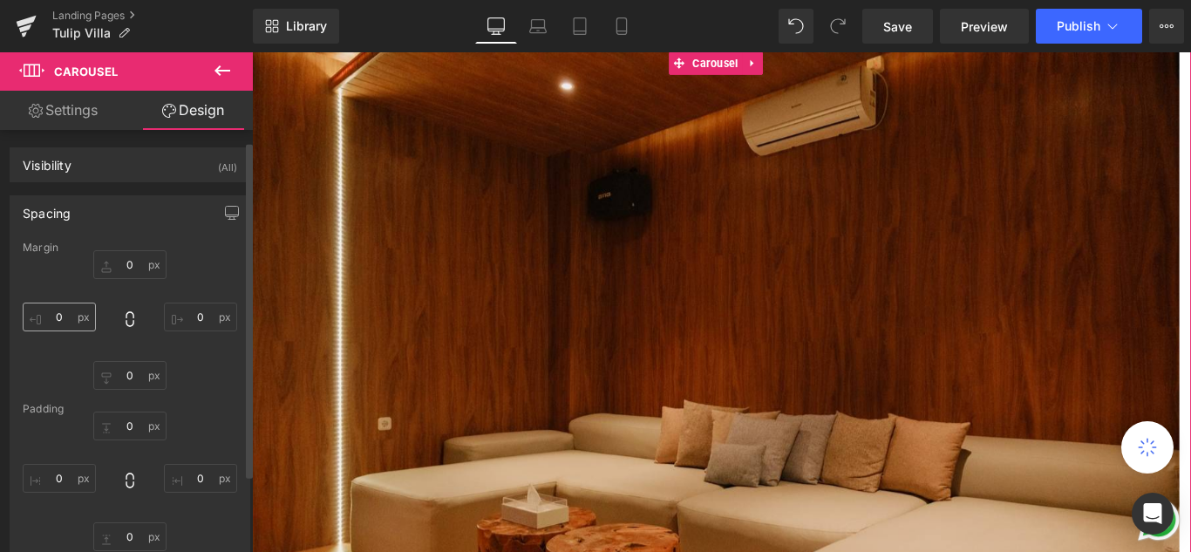
type input "0"
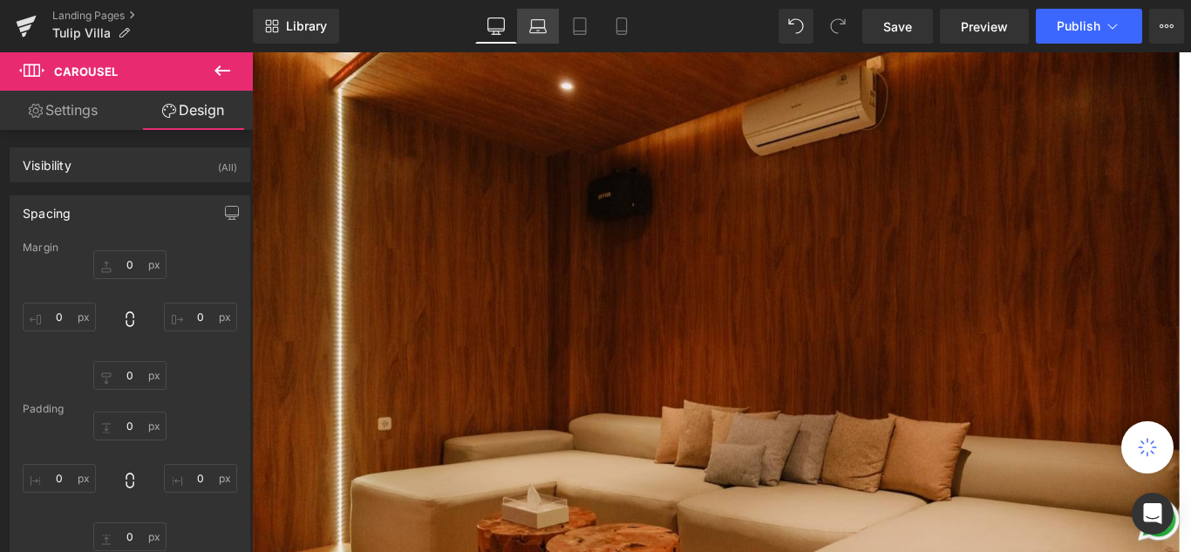
click at [547, 23] on icon at bounding box center [537, 25] width 17 height 17
type input "0"
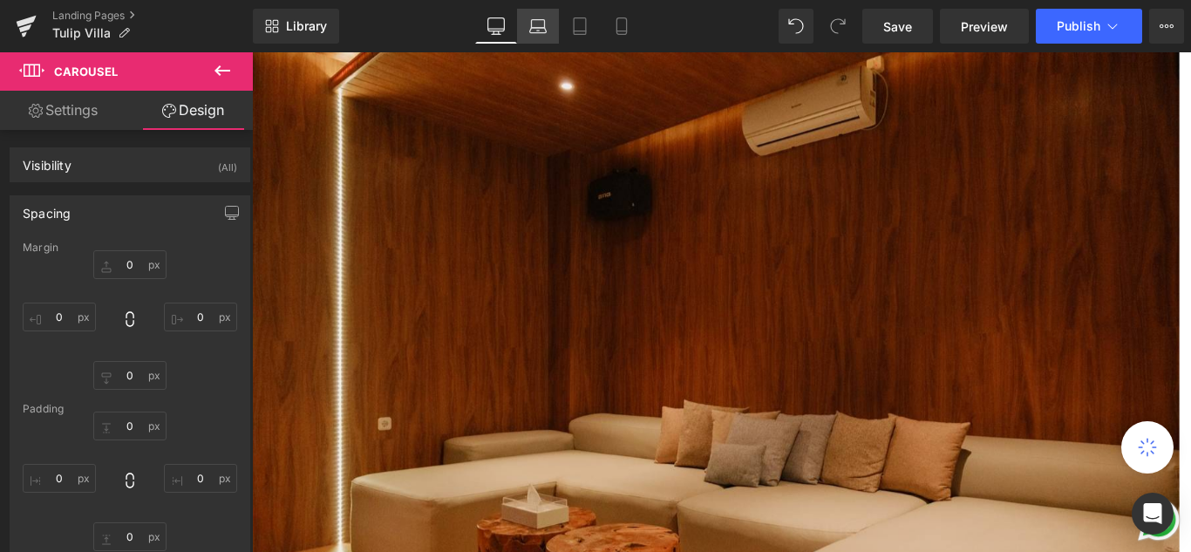
type input "0"
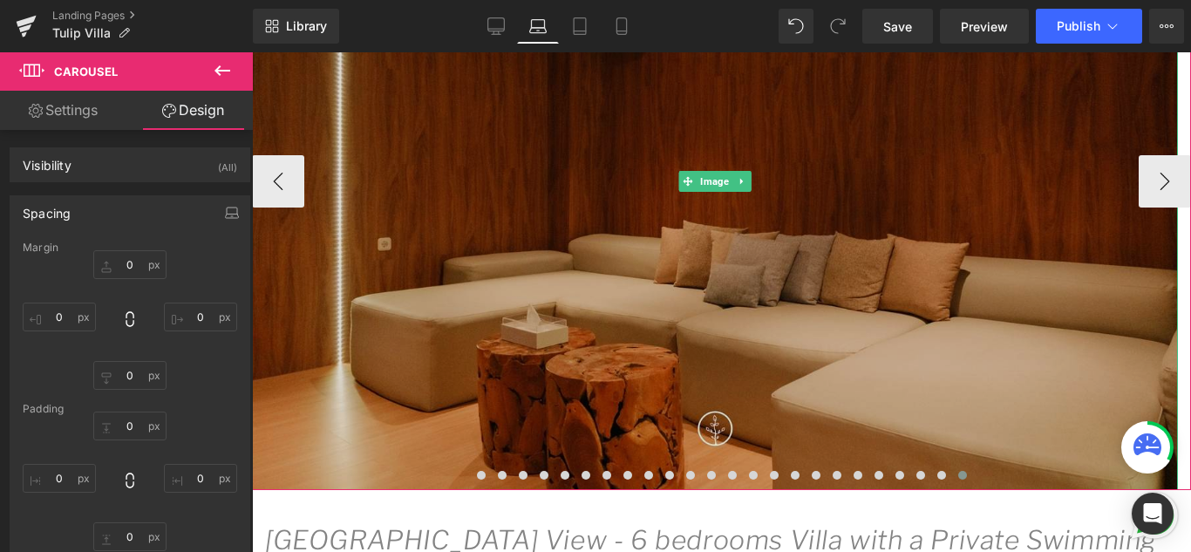
scroll to position [353, 0]
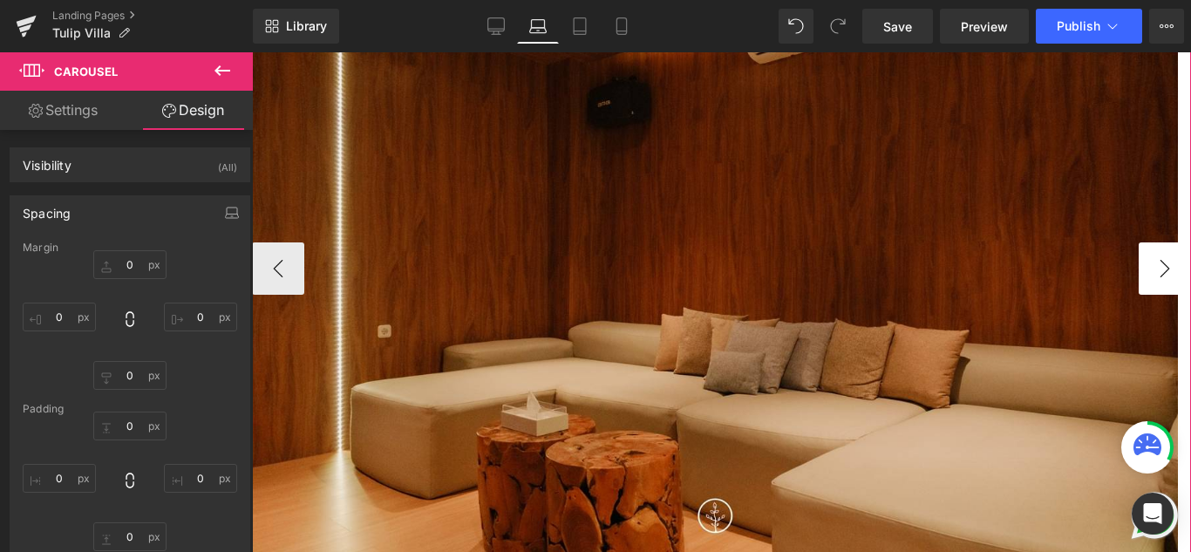
click at [1140, 270] on button "›" at bounding box center [1165, 268] width 52 height 52
click at [1150, 269] on button "›" at bounding box center [1165, 268] width 52 height 52
click at [263, 269] on button "‹" at bounding box center [278, 268] width 52 height 52
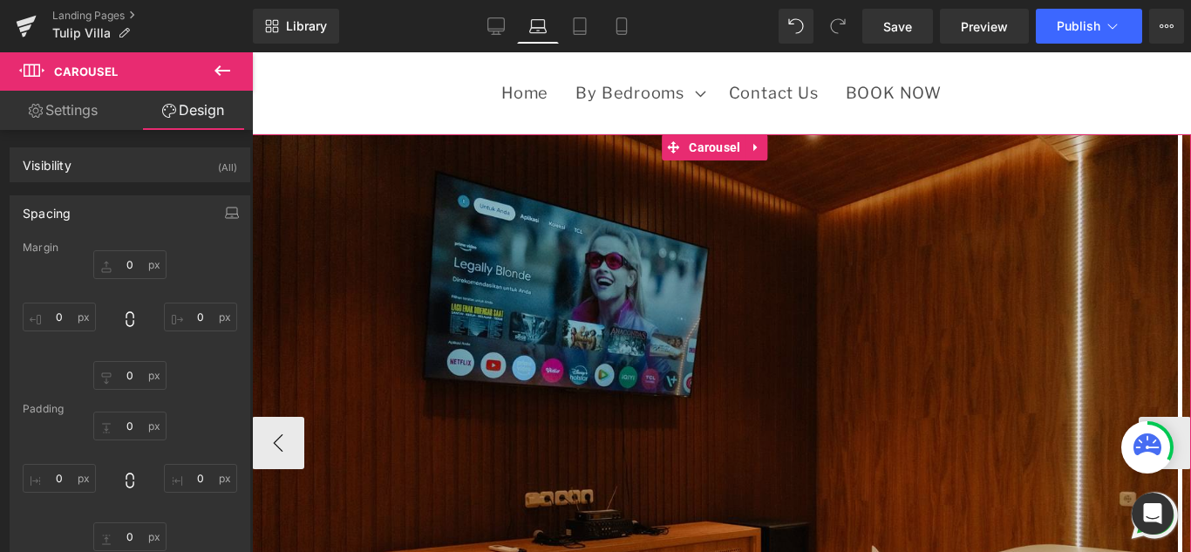
scroll to position [266, 0]
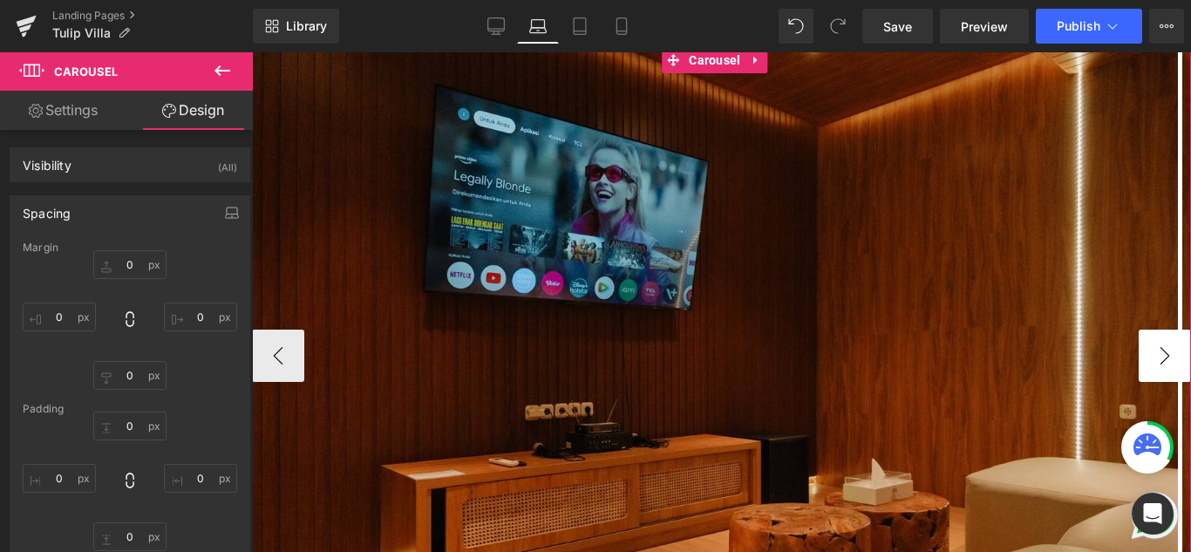
click at [1145, 352] on button "›" at bounding box center [1165, 356] width 52 height 52
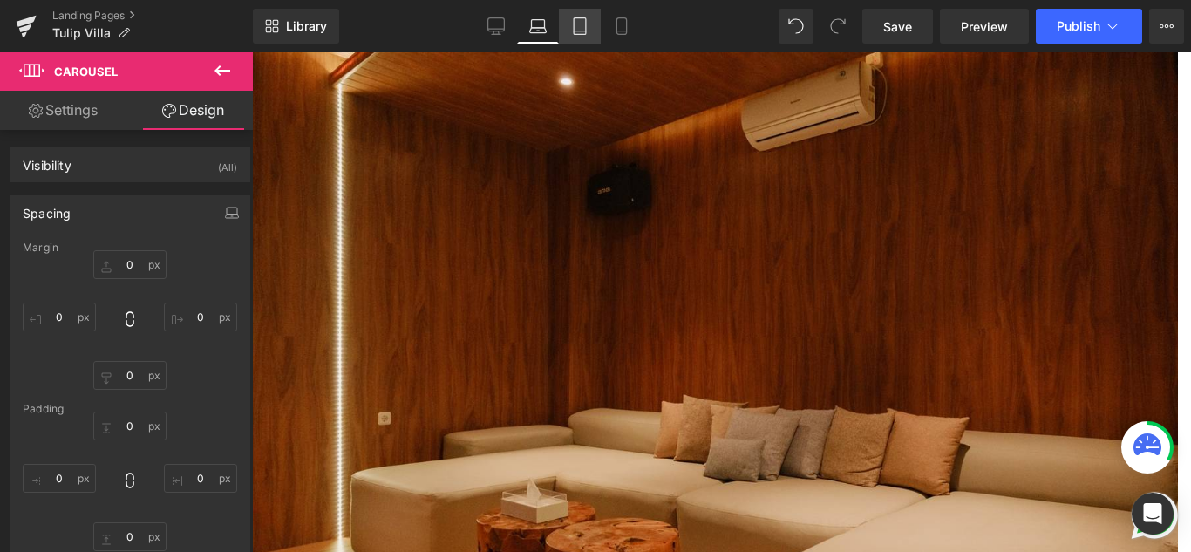
click at [584, 21] on icon at bounding box center [579, 25] width 17 height 17
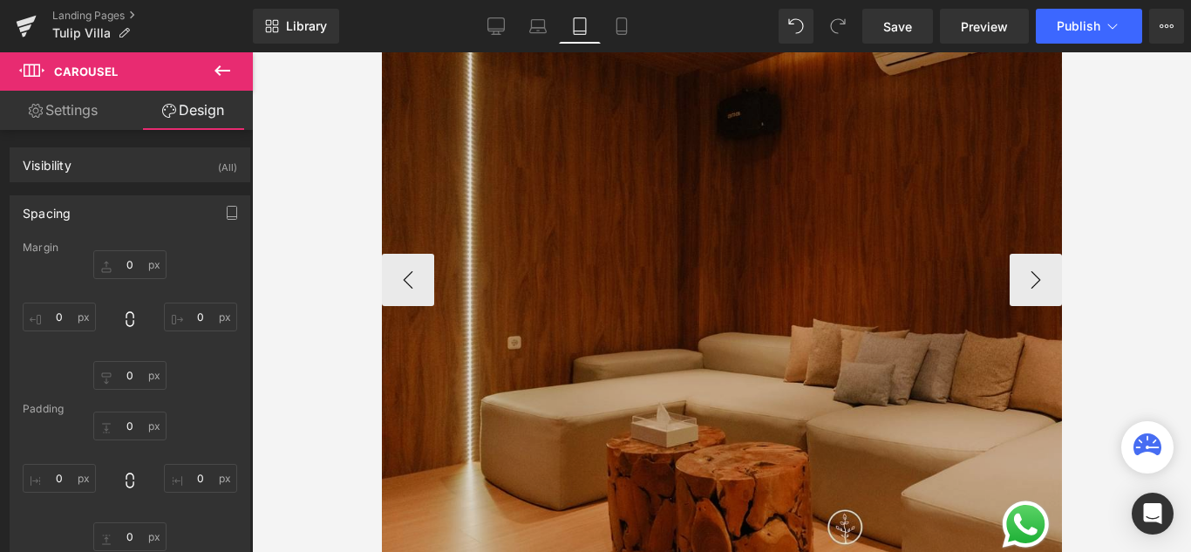
type input "0"
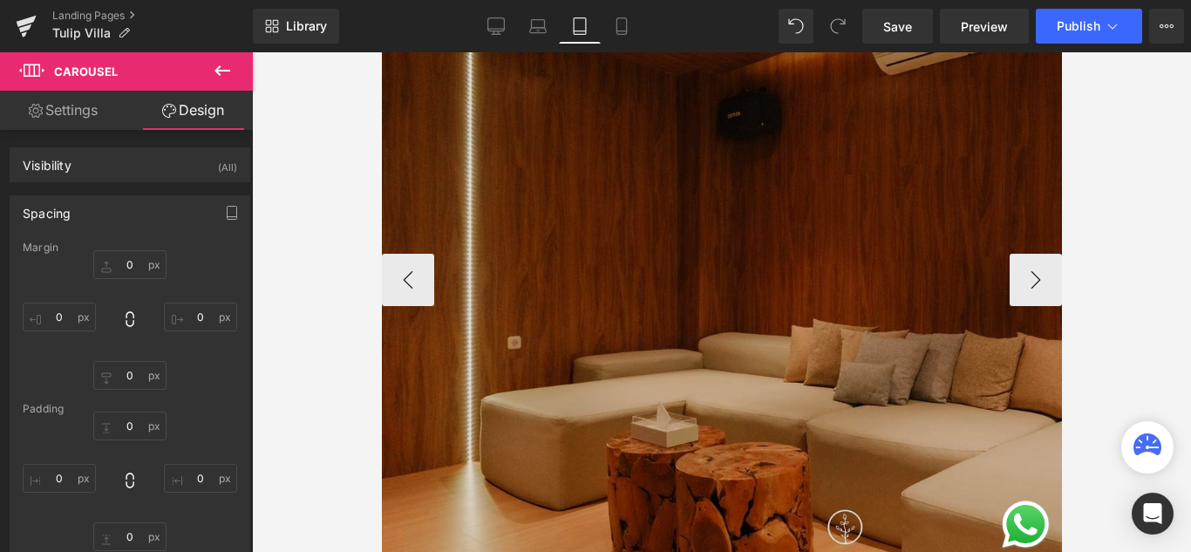
type input "0"
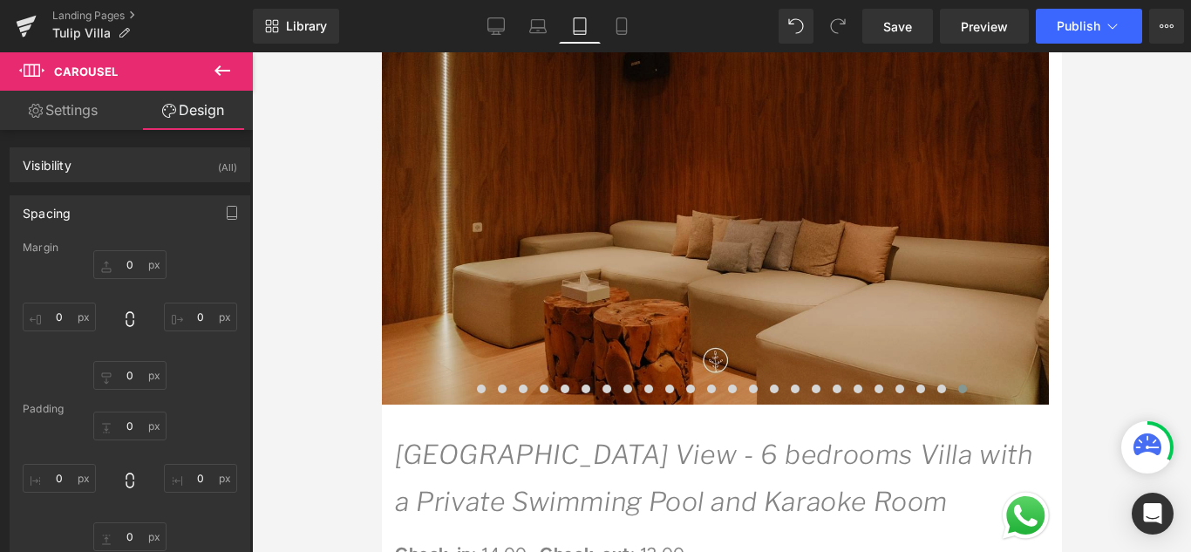
scroll to position [103, 0]
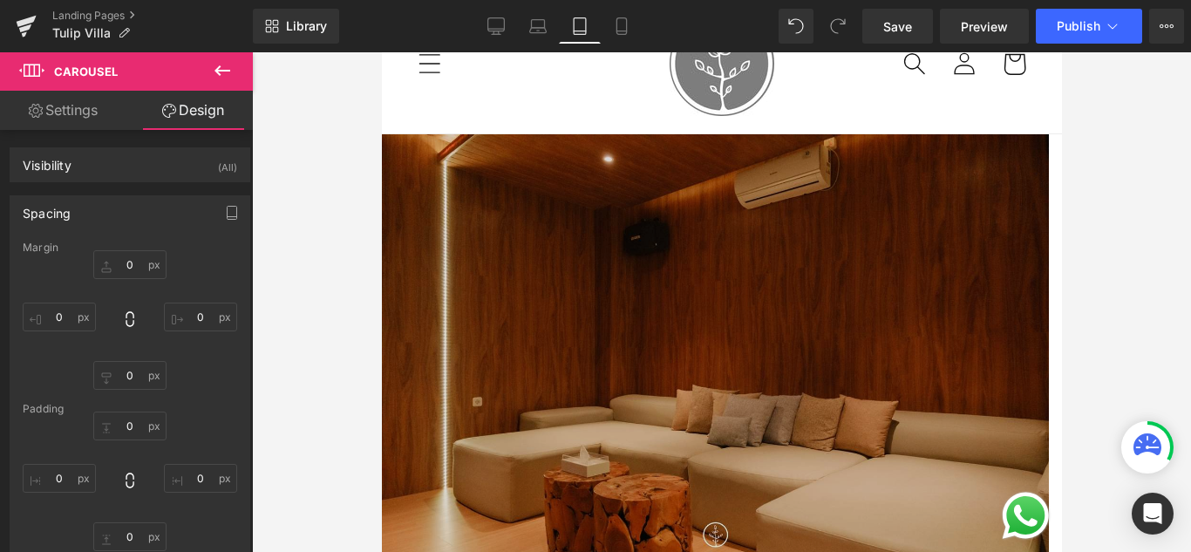
click at [404, 349] on img at bounding box center [714, 356] width 667 height 445
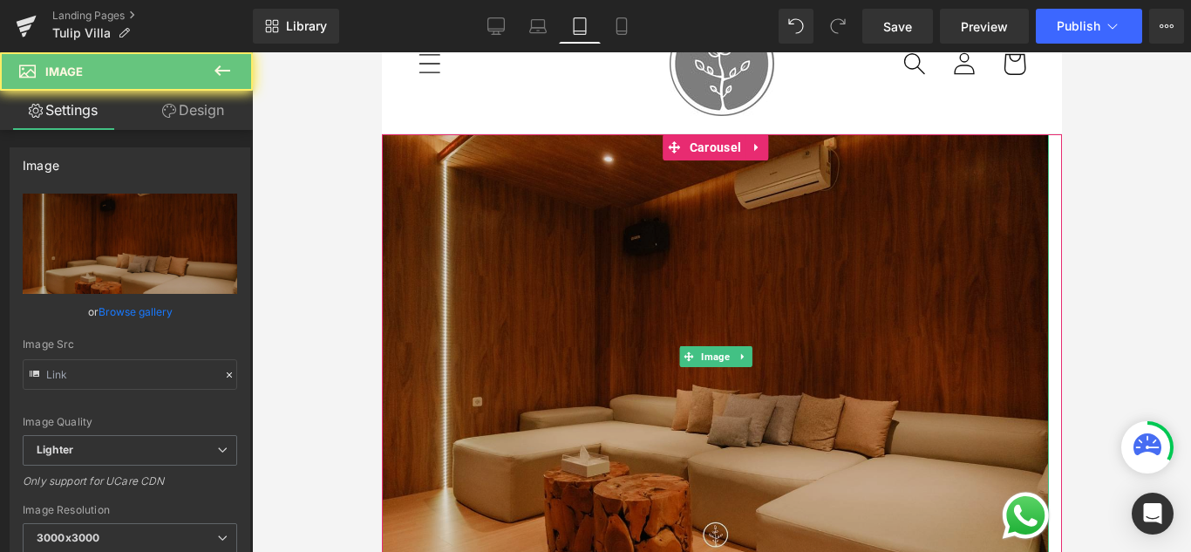
type input "[URL][DOMAIN_NAME]"
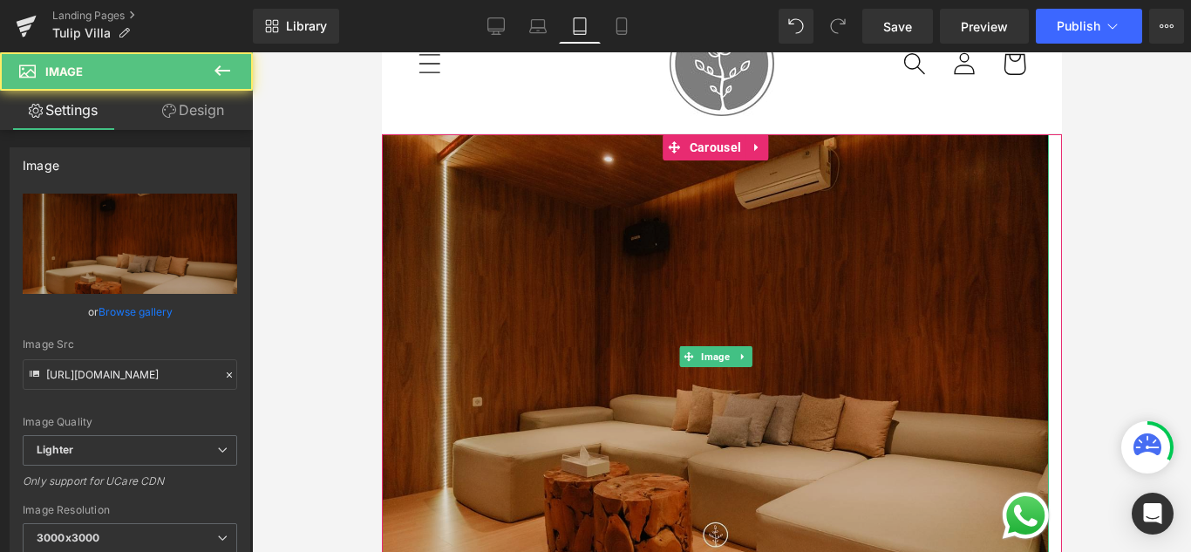
click at [490, 358] on img at bounding box center [714, 356] width 667 height 445
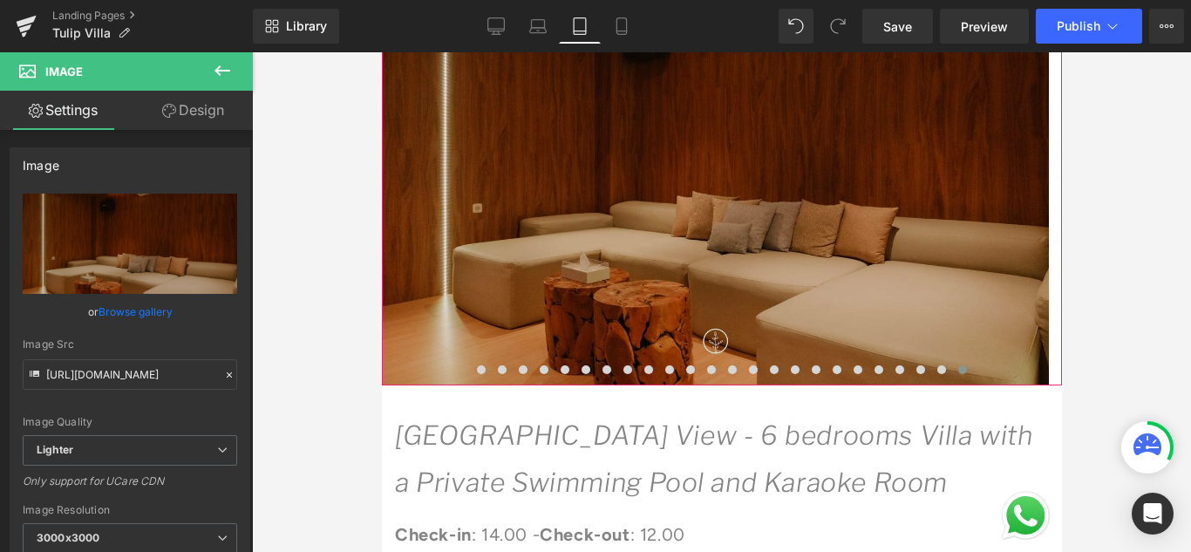
scroll to position [277, 0]
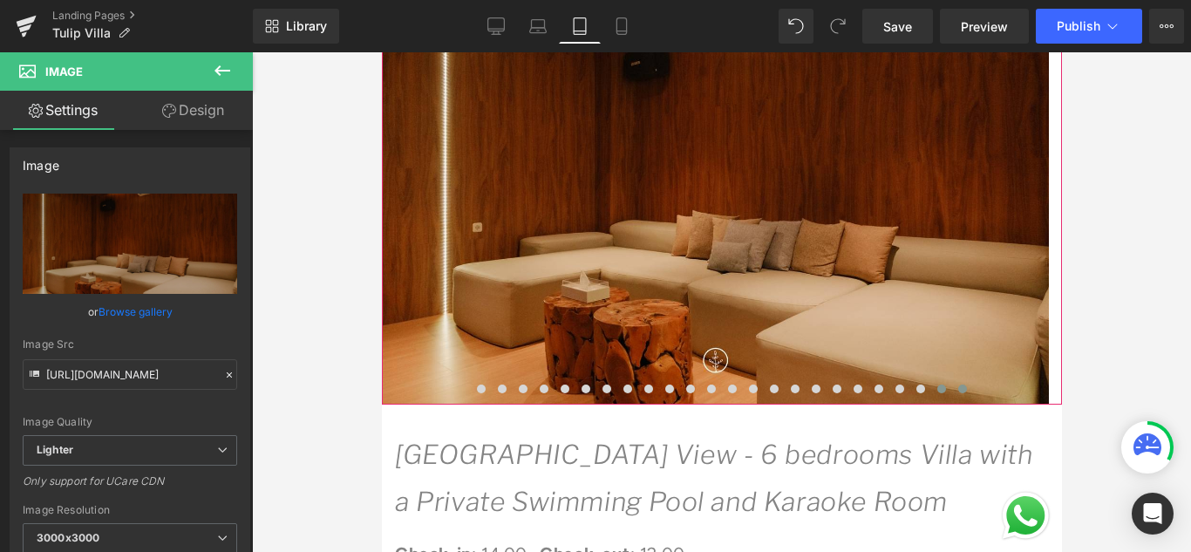
click at [936, 392] on span at bounding box center [940, 389] width 9 height 9
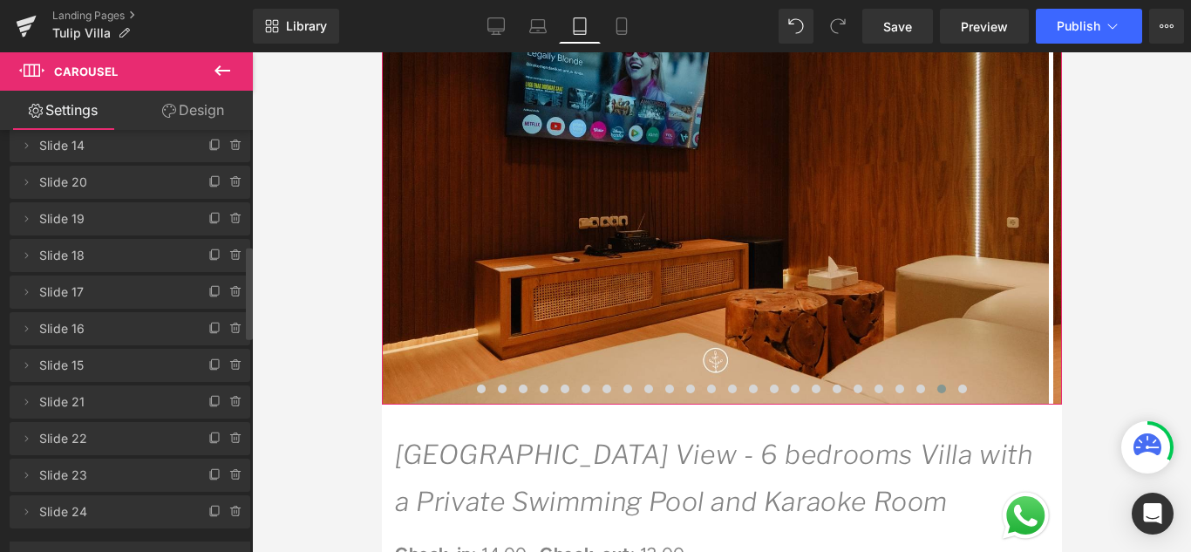
scroll to position [523, 0]
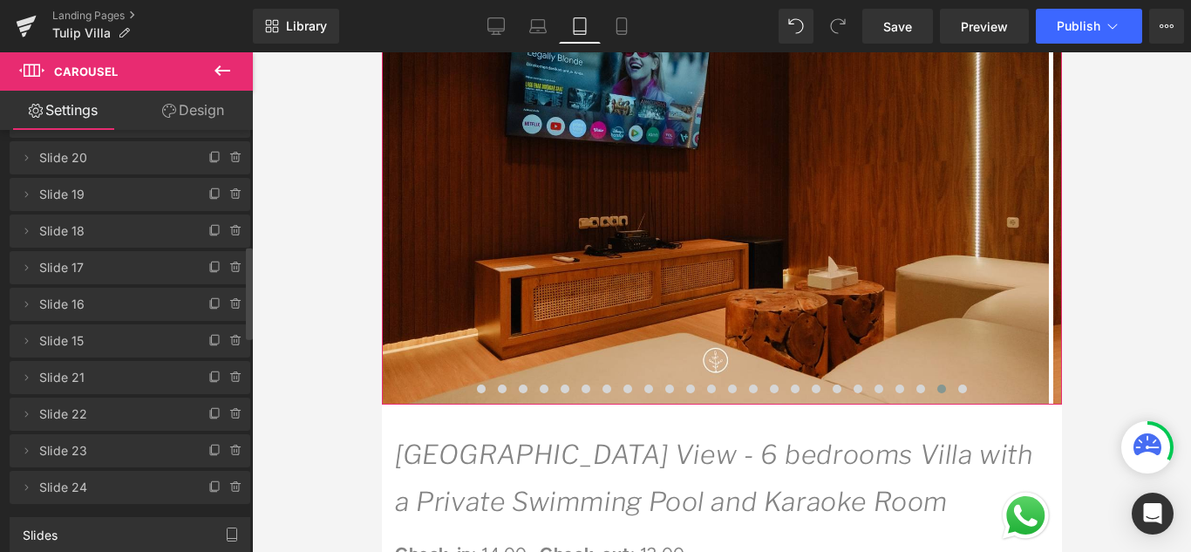
drag, startPoint x: 60, startPoint y: 487, endPoint x: 0, endPoint y: 505, distance: 62.9
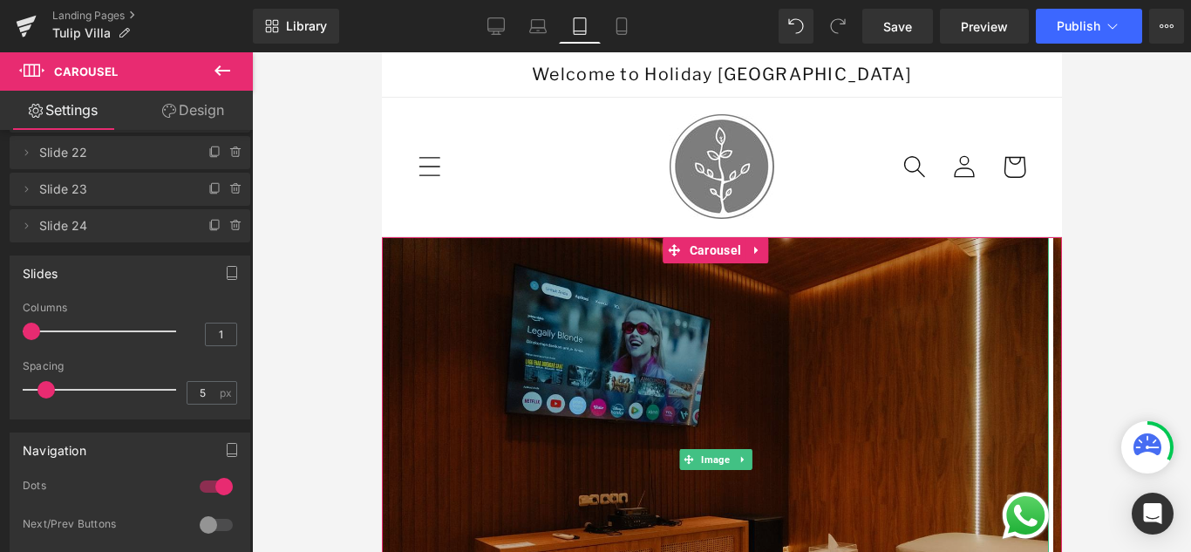
scroll to position [87, 0]
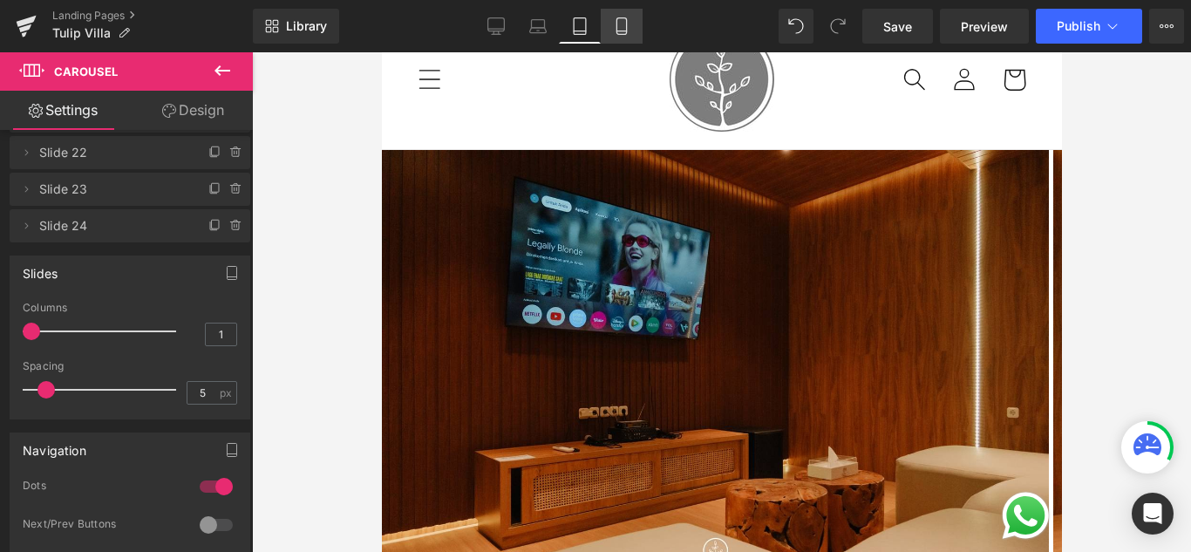
click at [631, 27] on link "Mobile" at bounding box center [622, 26] width 42 height 35
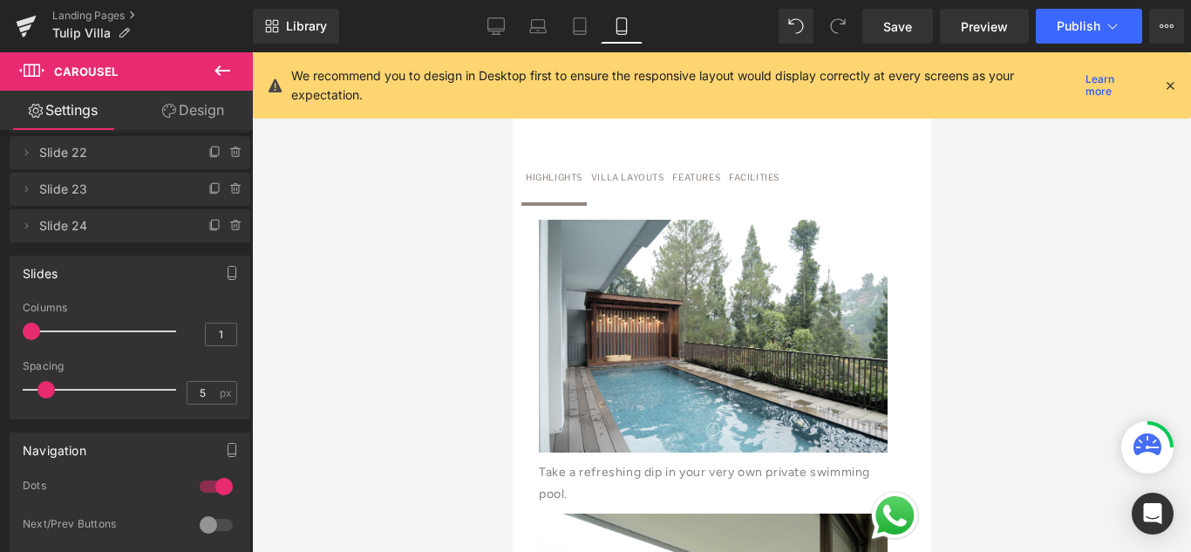
scroll to position [698, 0]
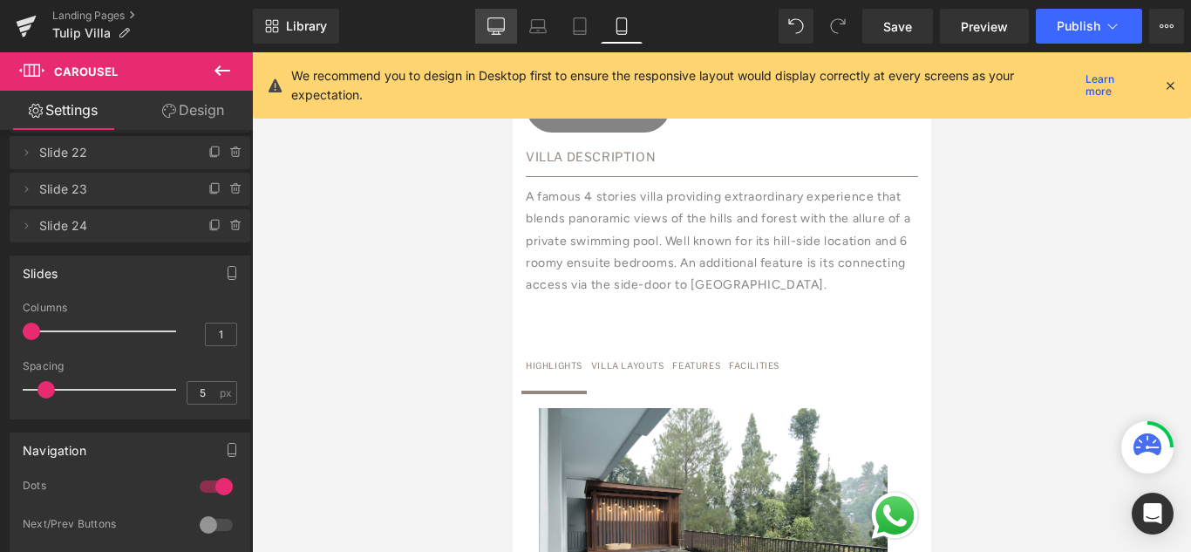
click at [497, 19] on icon at bounding box center [495, 25] width 17 height 17
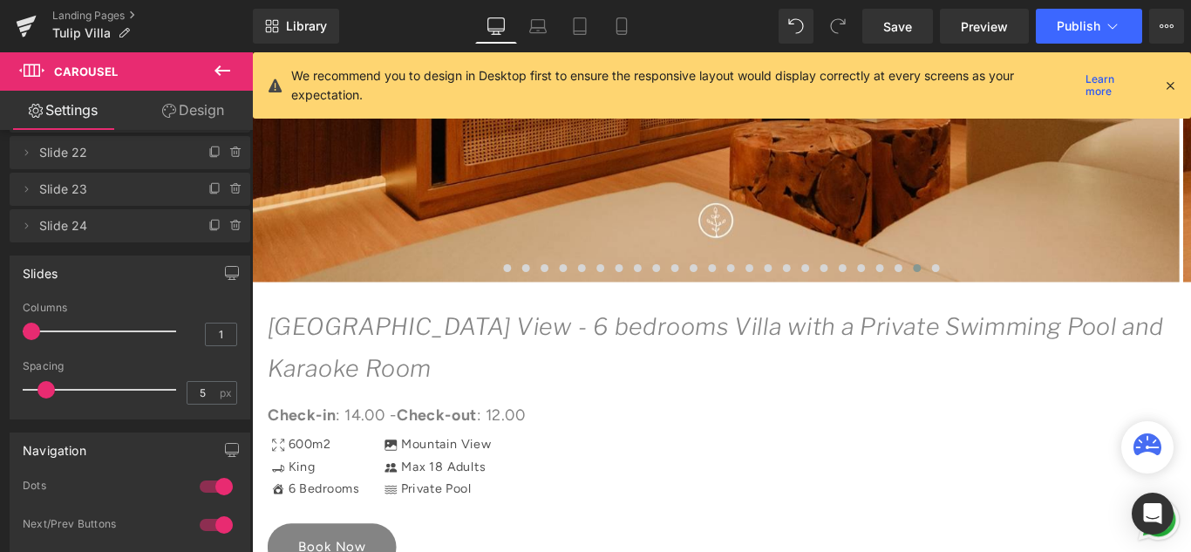
scroll to position [92, 0]
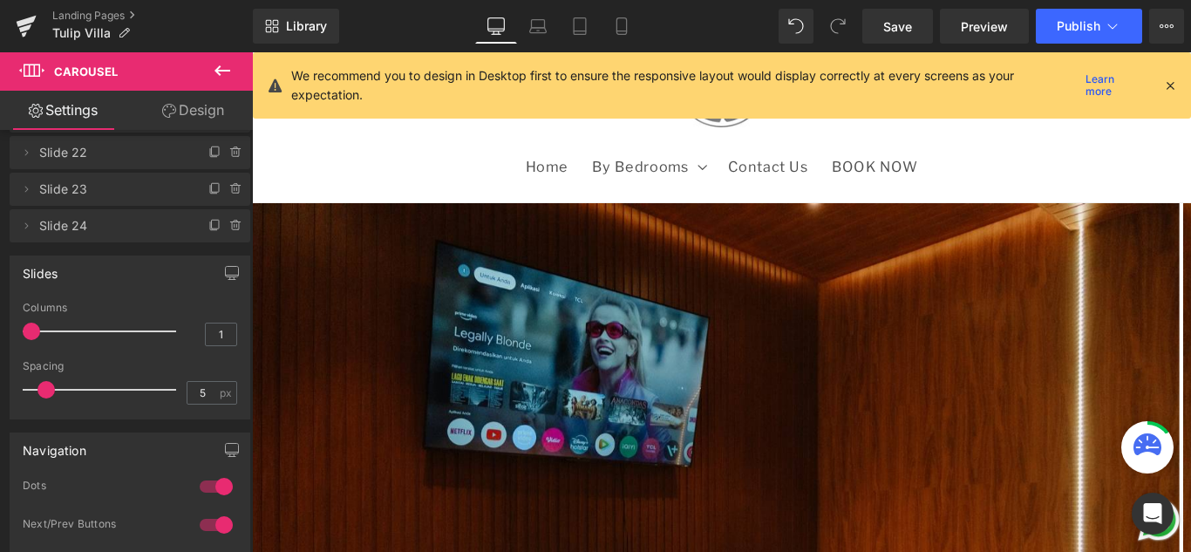
click at [1173, 84] on icon at bounding box center [1170, 86] width 16 height 16
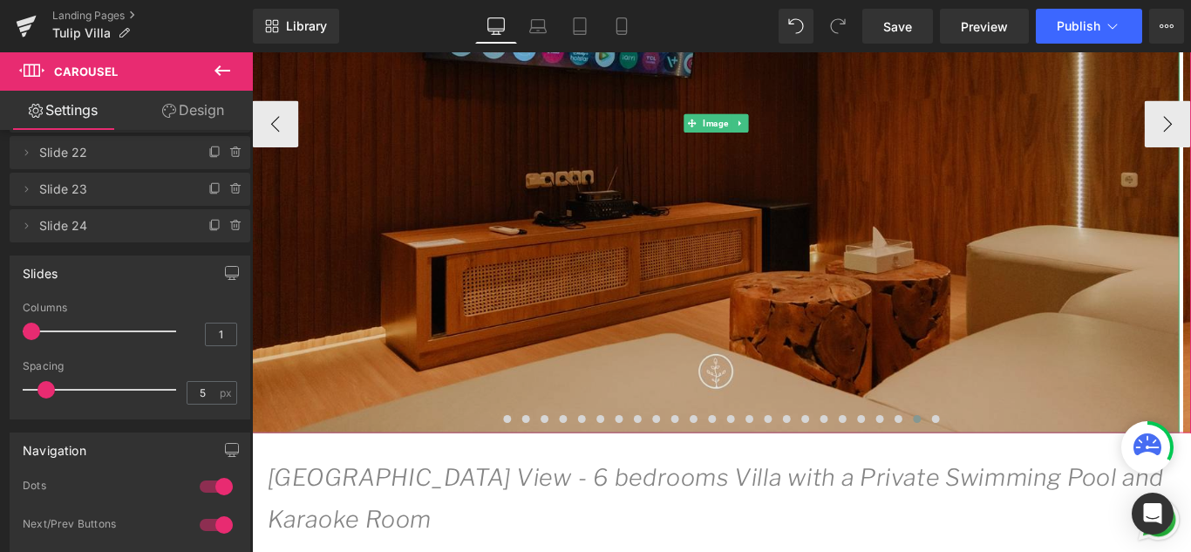
scroll to position [440, 0]
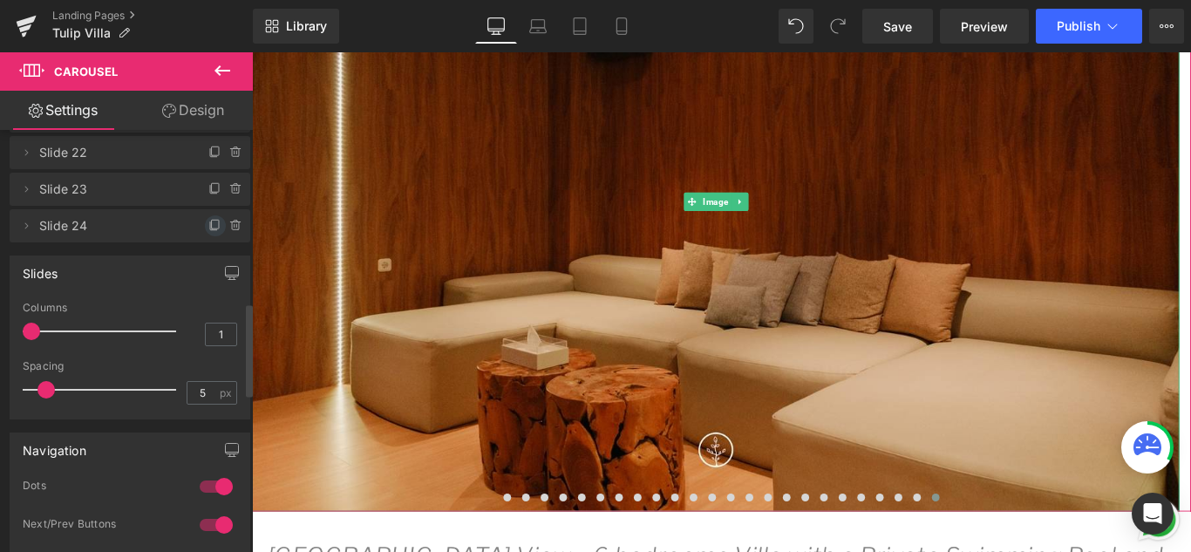
click at [212, 228] on icon at bounding box center [215, 224] width 7 height 9
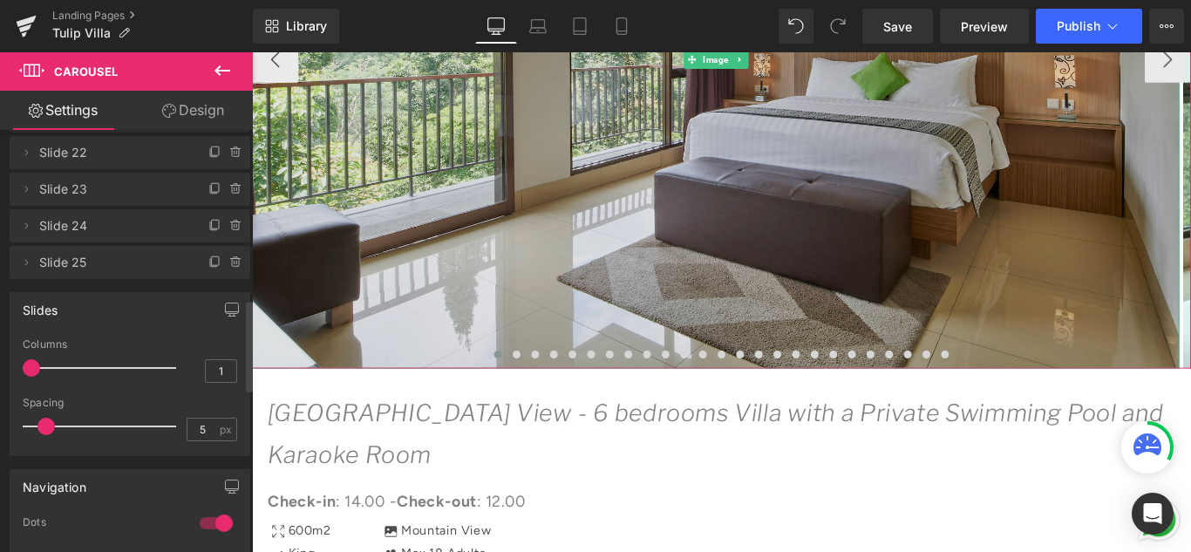
scroll to position [252, 0]
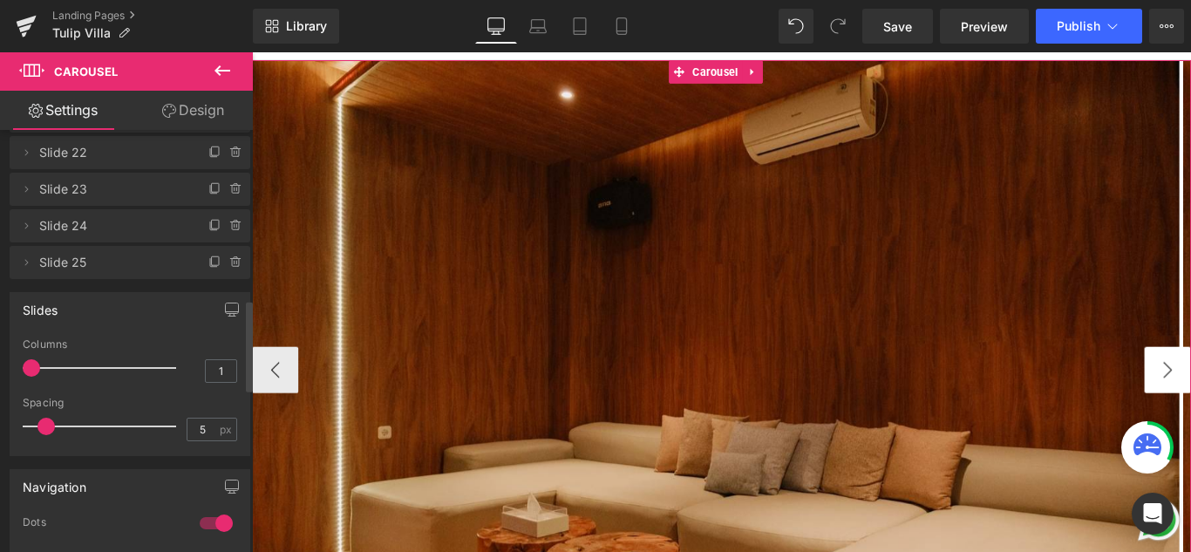
click at [279, 402] on button "‹" at bounding box center [278, 409] width 52 height 52
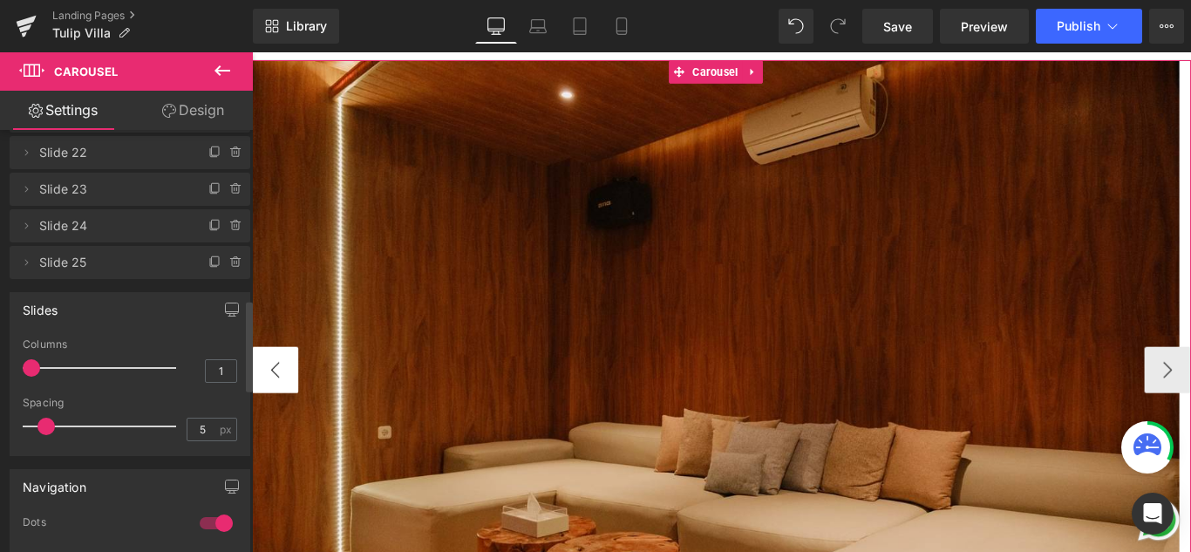
scroll to position [339, 0]
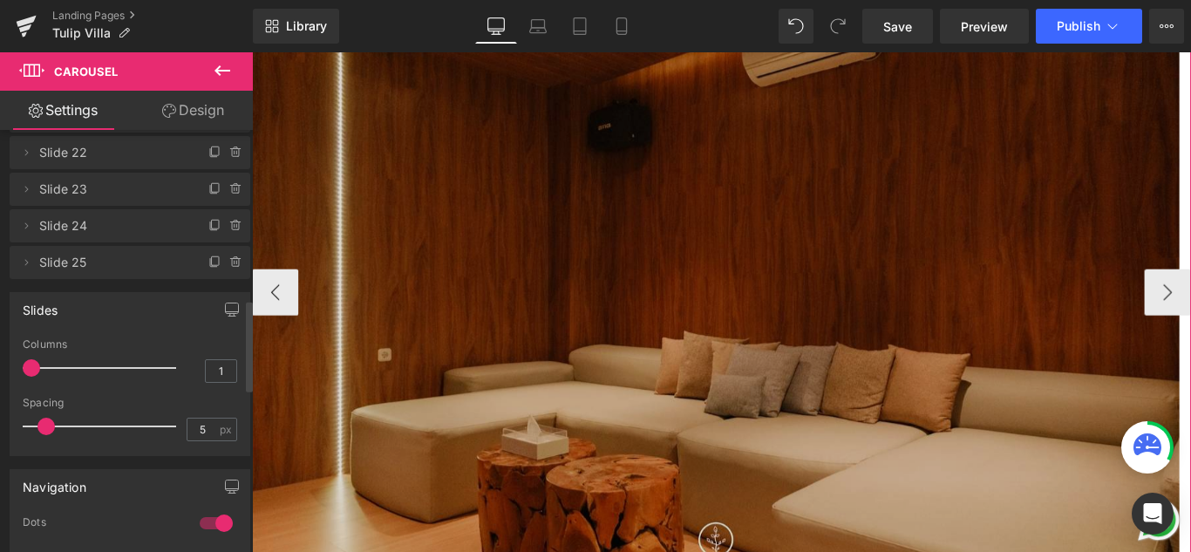
click at [900, 276] on img at bounding box center [773, 321] width 1042 height 694
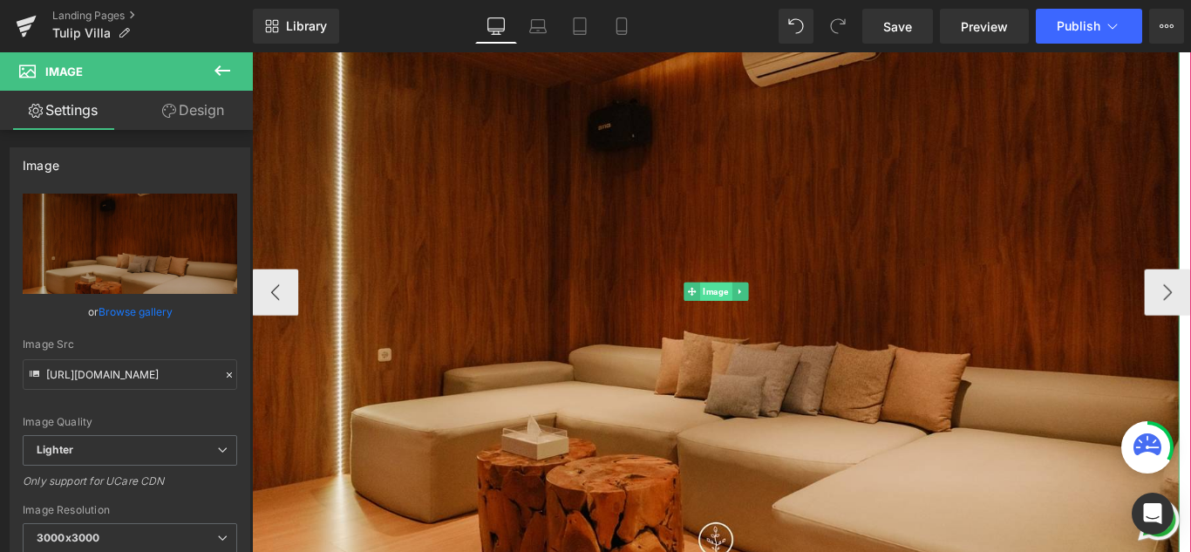
click at [772, 318] on span "Image" at bounding box center [773, 320] width 36 height 21
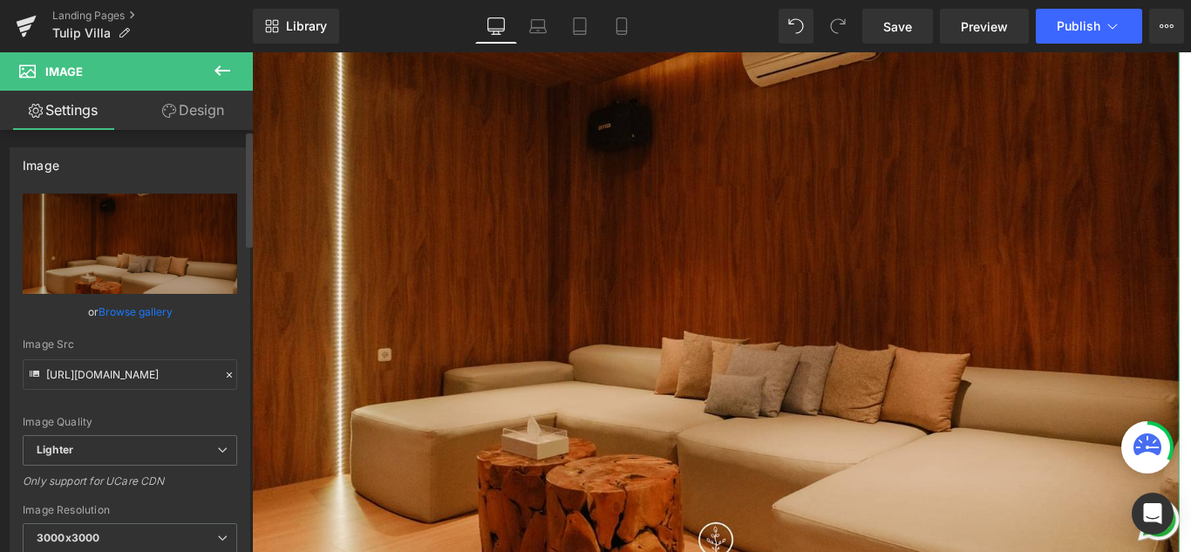
click at [119, 311] on link "Browse gallery" at bounding box center [136, 311] width 74 height 31
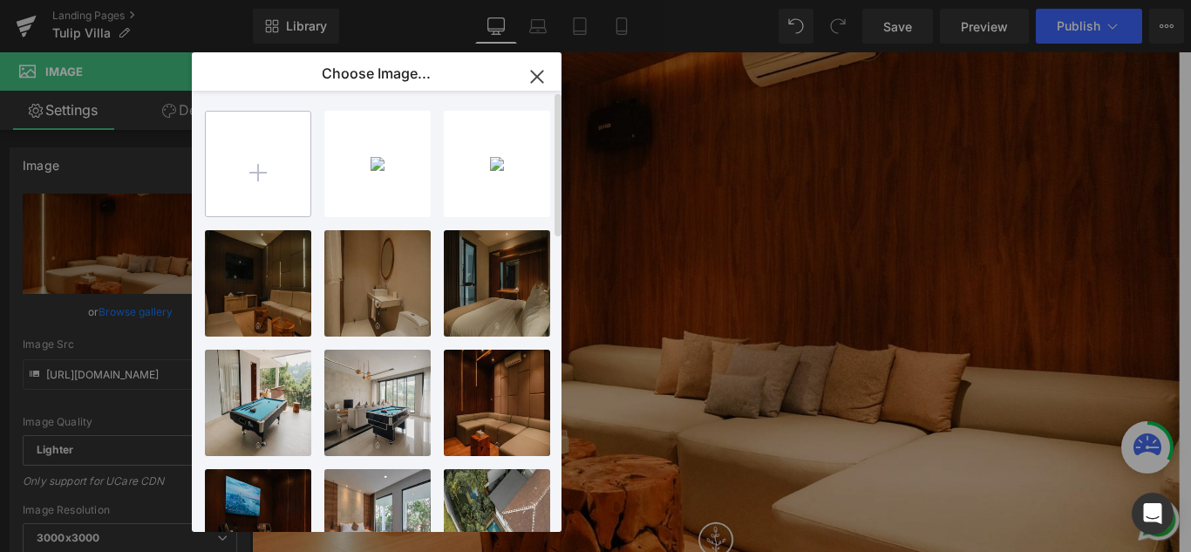
click at [248, 165] on input "file" at bounding box center [258, 164] width 105 height 105
type input "C:\fakepath\HVD OTA C1 [TULIP]-6.jpg"
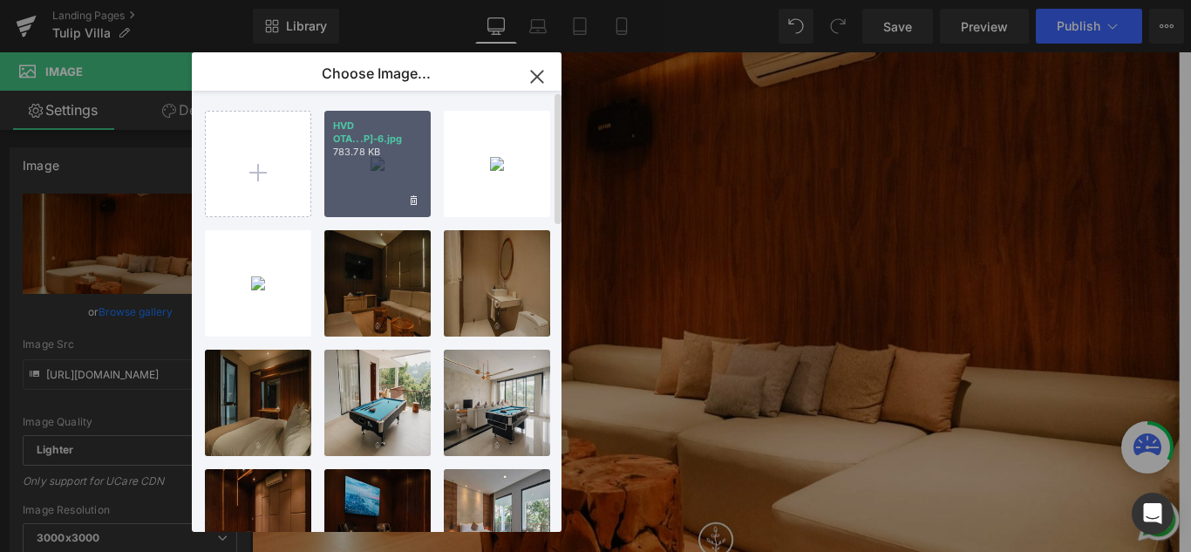
click at [353, 167] on div "HVD OTA...P]-6.jpg 783.78 KB" at bounding box center [377, 164] width 106 height 106
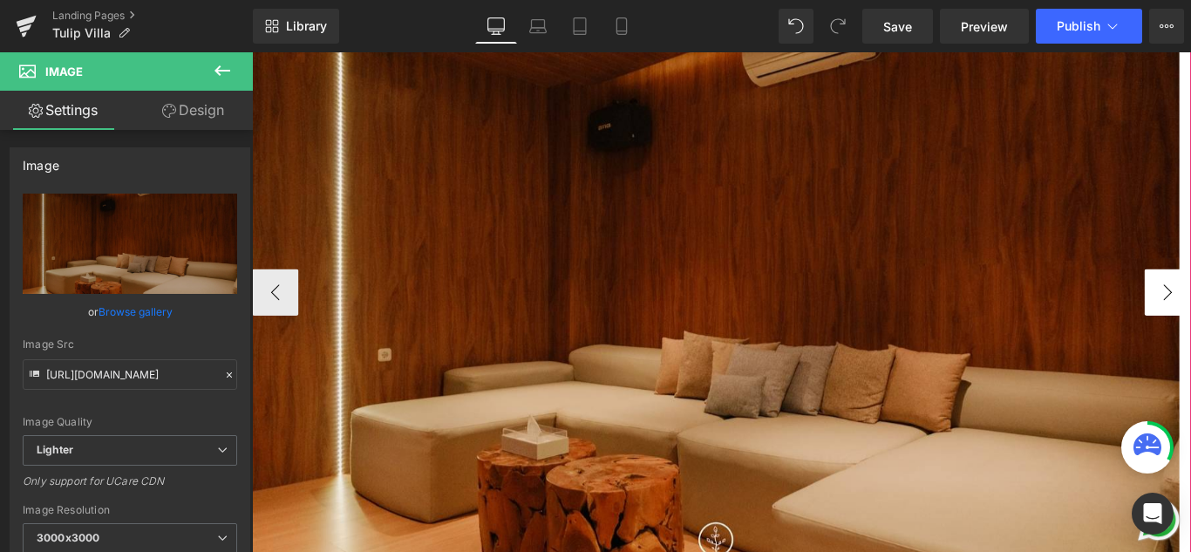
click at [271, 323] on button "‹" at bounding box center [278, 322] width 52 height 52
click at [769, 323] on span "Image" at bounding box center [773, 321] width 36 height 21
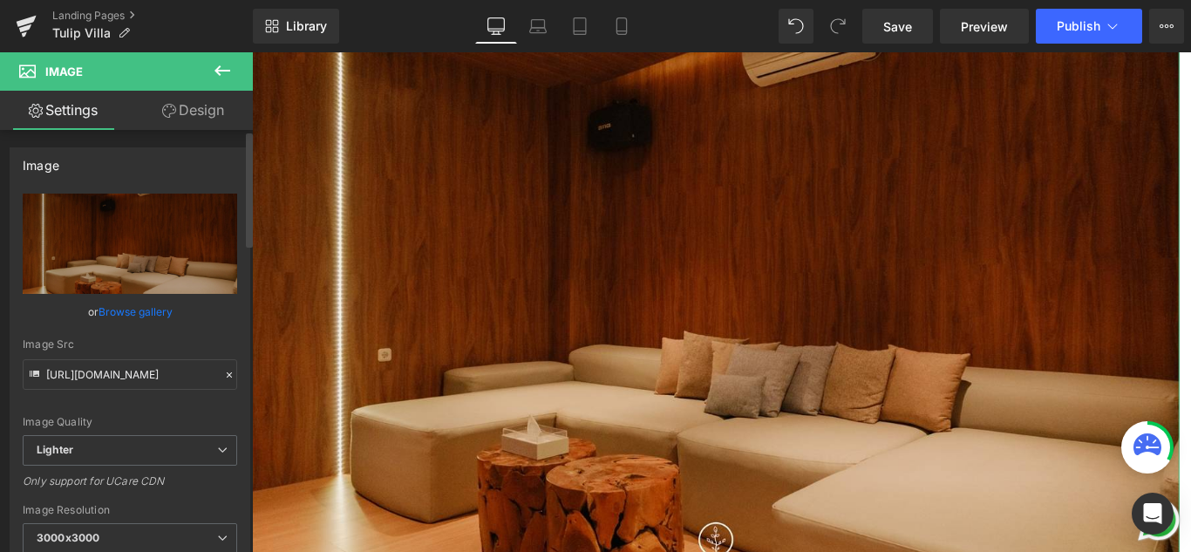
click at [143, 313] on link "Browse gallery" at bounding box center [136, 311] width 74 height 31
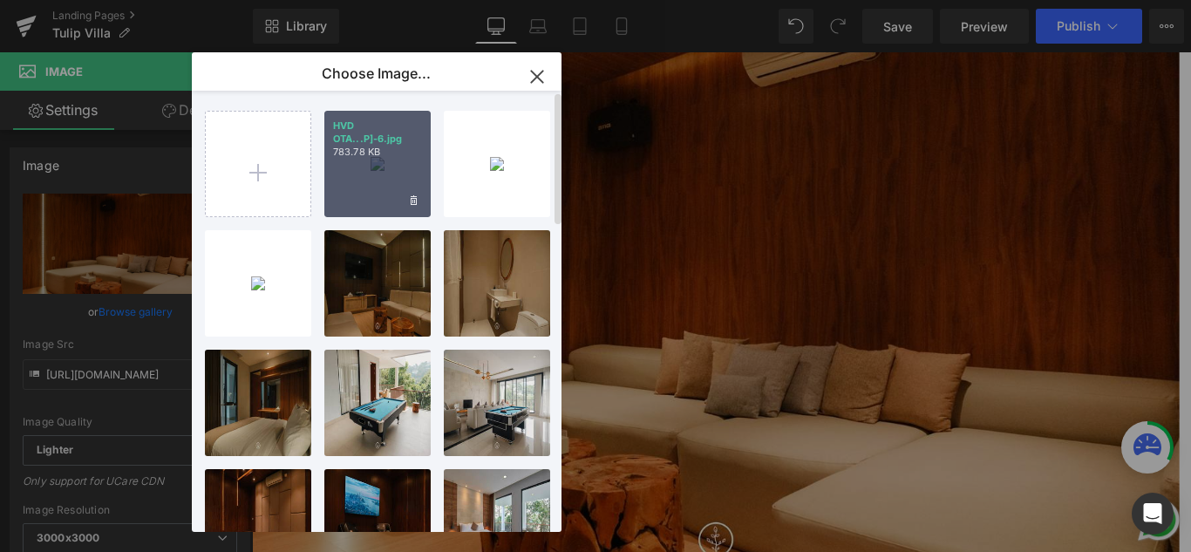
click at [371, 179] on div "HVD OTA...P]-6.jpg 783.78 KB" at bounding box center [377, 164] width 106 height 106
type input "[URL][DOMAIN_NAME]"
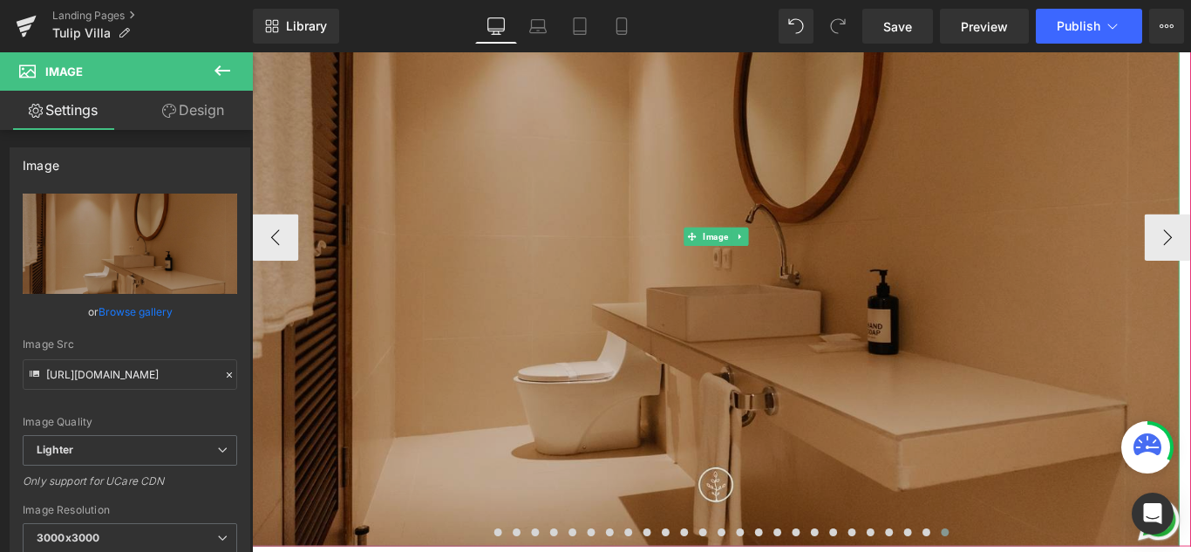
scroll to position [514, 0]
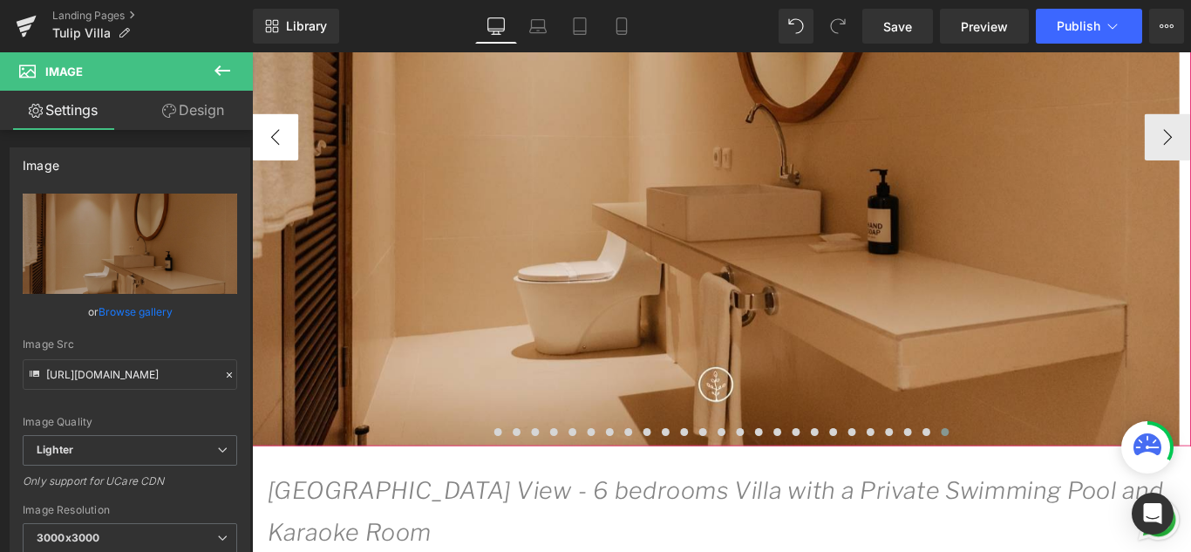
click at [287, 152] on button "‹" at bounding box center [278, 147] width 52 height 52
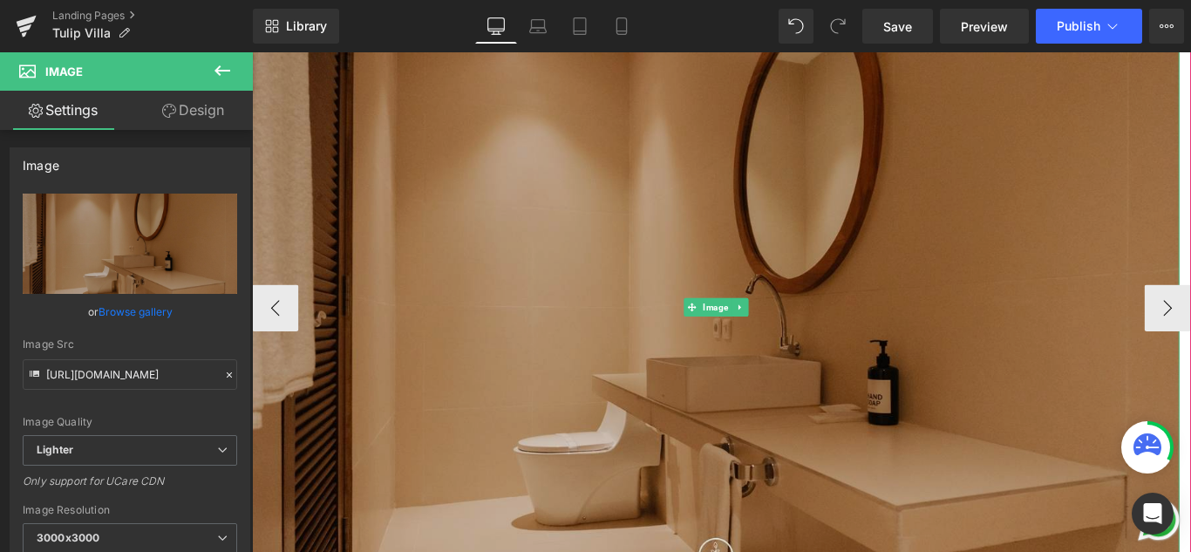
scroll to position [339, 0]
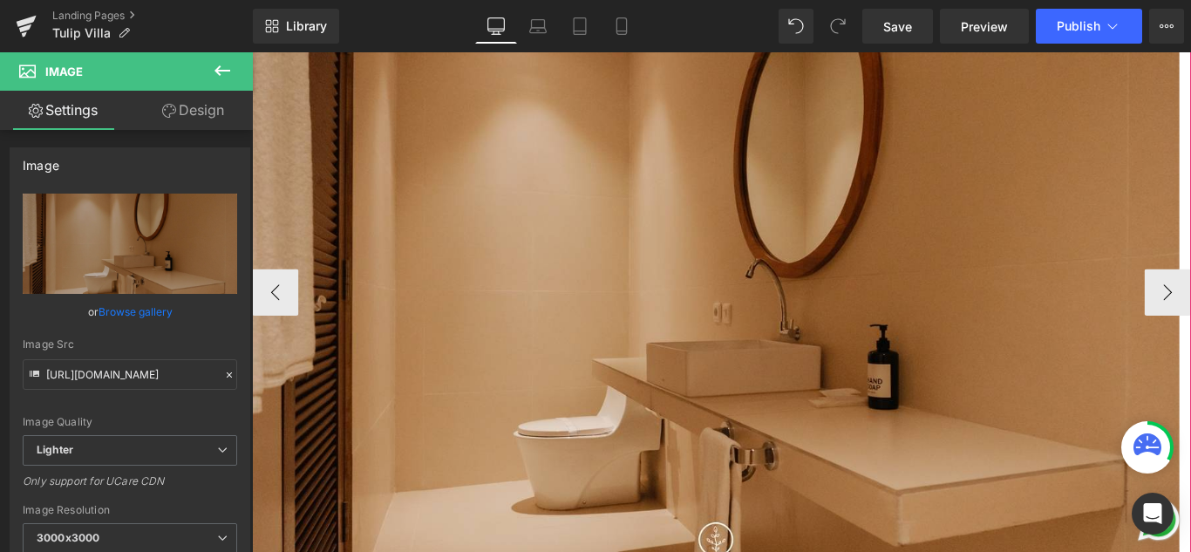
click at [769, 318] on div "Image" at bounding box center [773, 321] width 1042 height 694
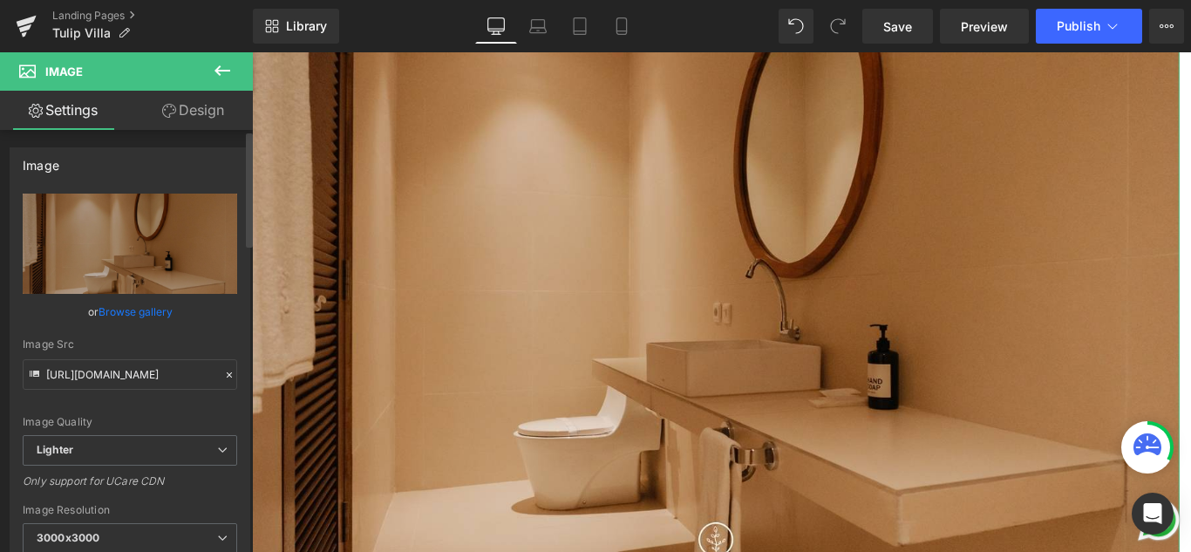
click at [143, 313] on link "Browse gallery" at bounding box center [136, 311] width 74 height 31
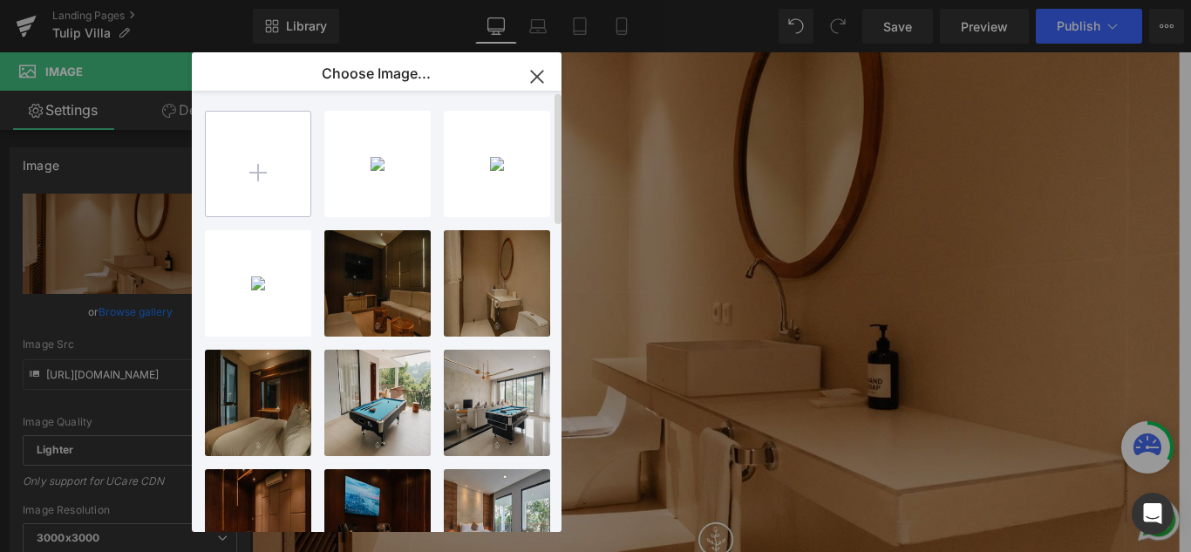
click at [253, 167] on input "file" at bounding box center [258, 164] width 105 height 105
type input "C:\fakepath\HVD OTA C1 [TULIP]-5.jpg"
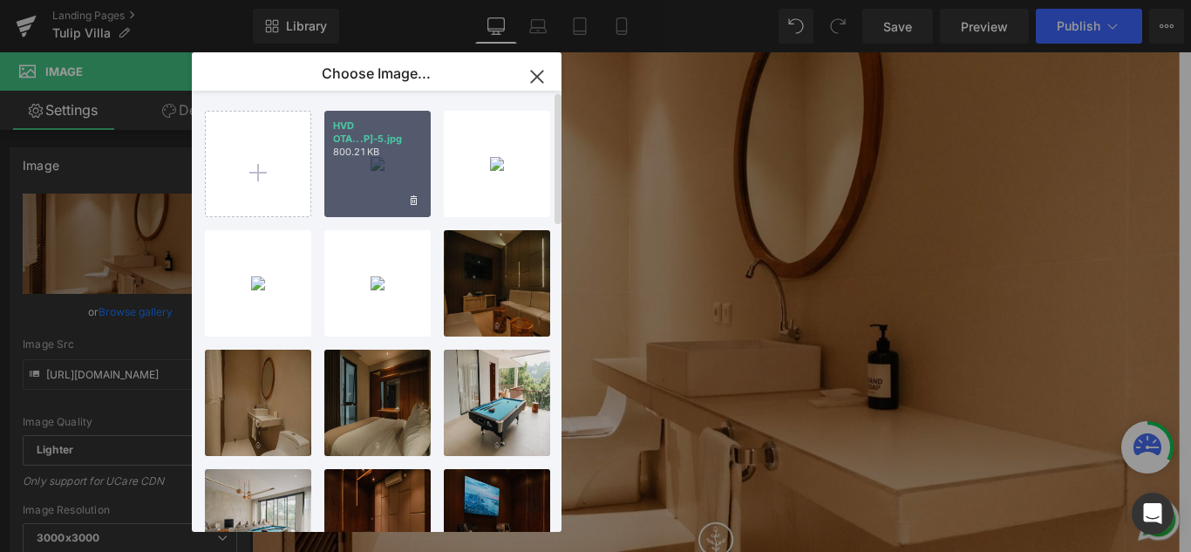
click at [393, 179] on div "HVD OTA...P]-5.jpg 800.21 KB" at bounding box center [377, 164] width 106 height 106
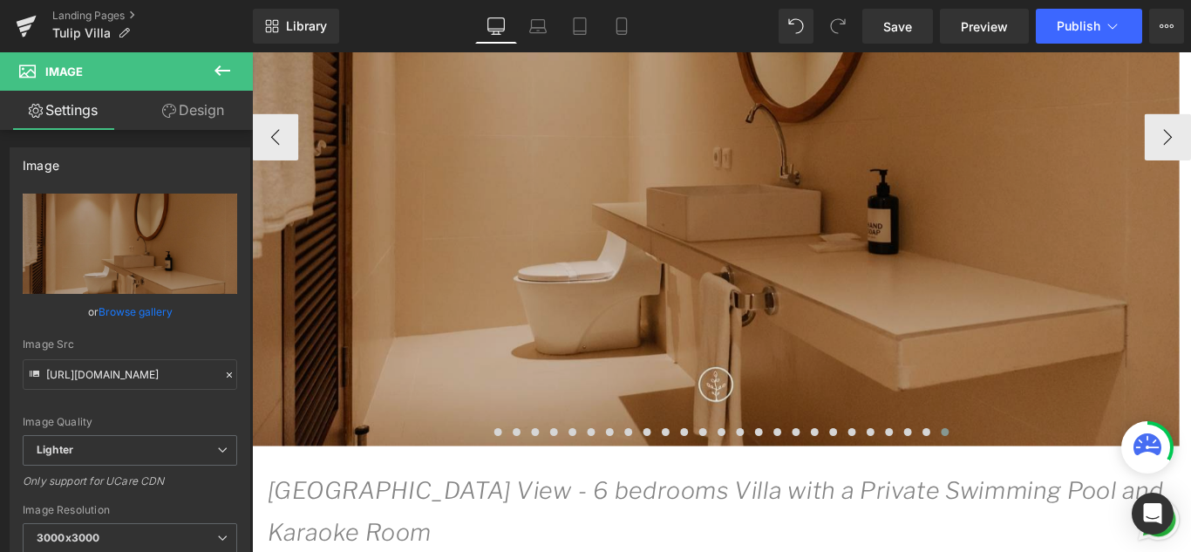
scroll to position [426, 0]
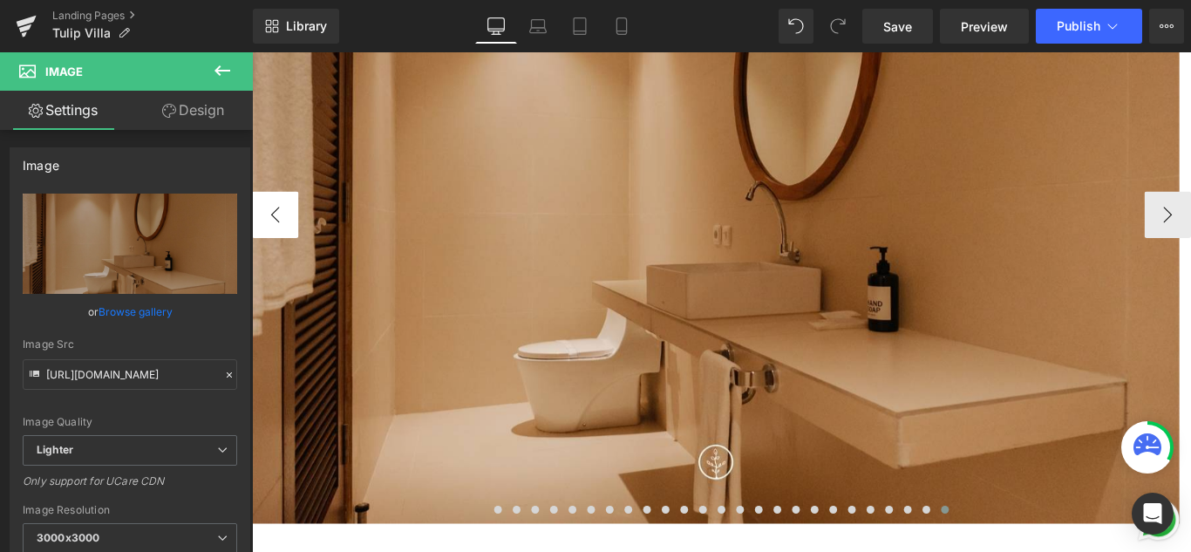
click at [278, 242] on button "‹" at bounding box center [278, 234] width 52 height 52
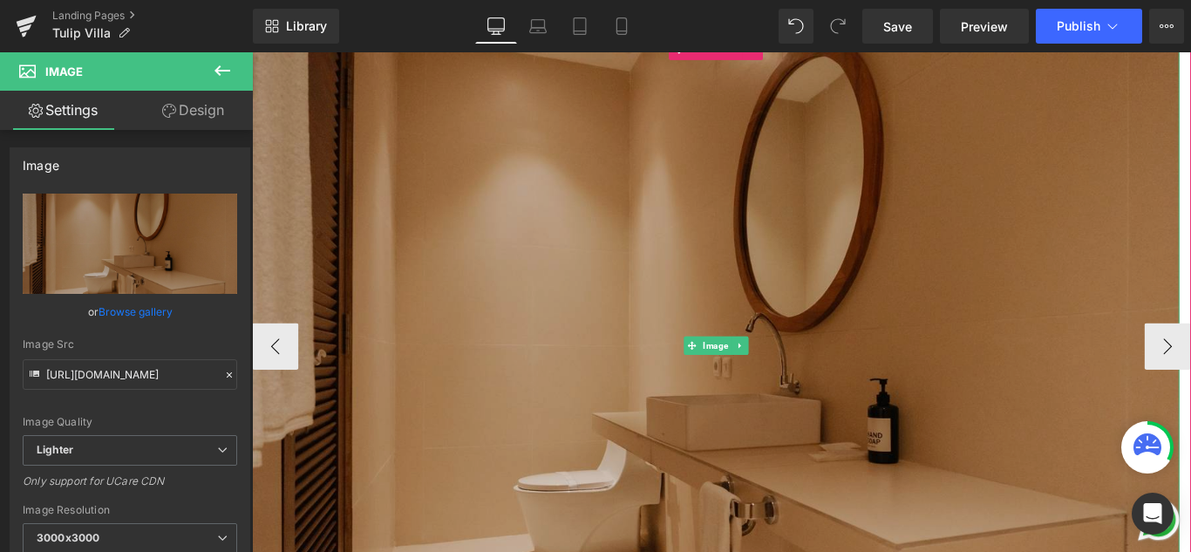
scroll to position [252, 0]
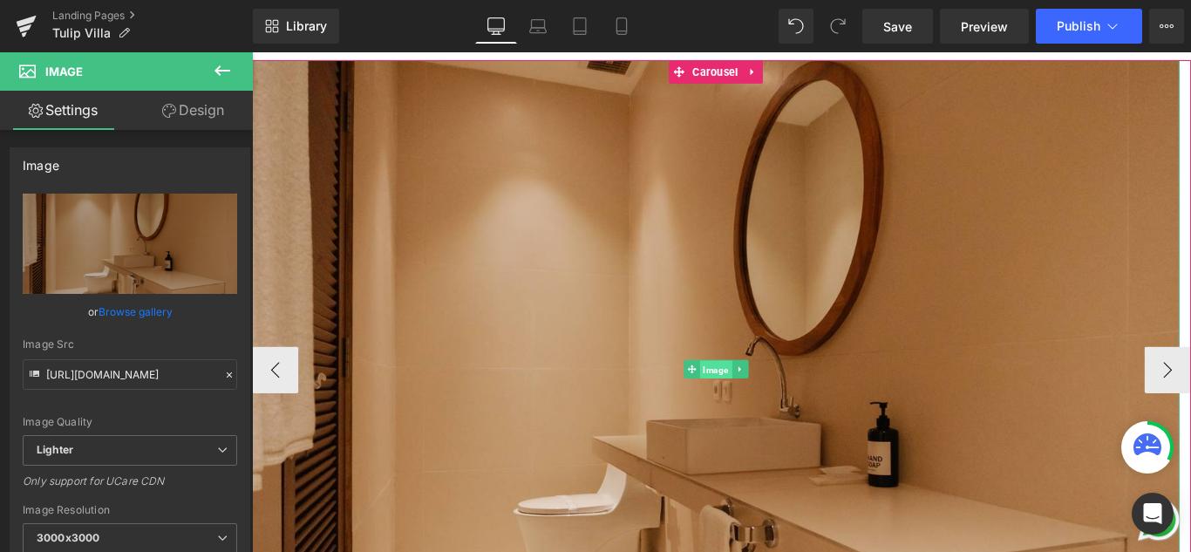
click at [772, 414] on span "Image" at bounding box center [773, 408] width 36 height 21
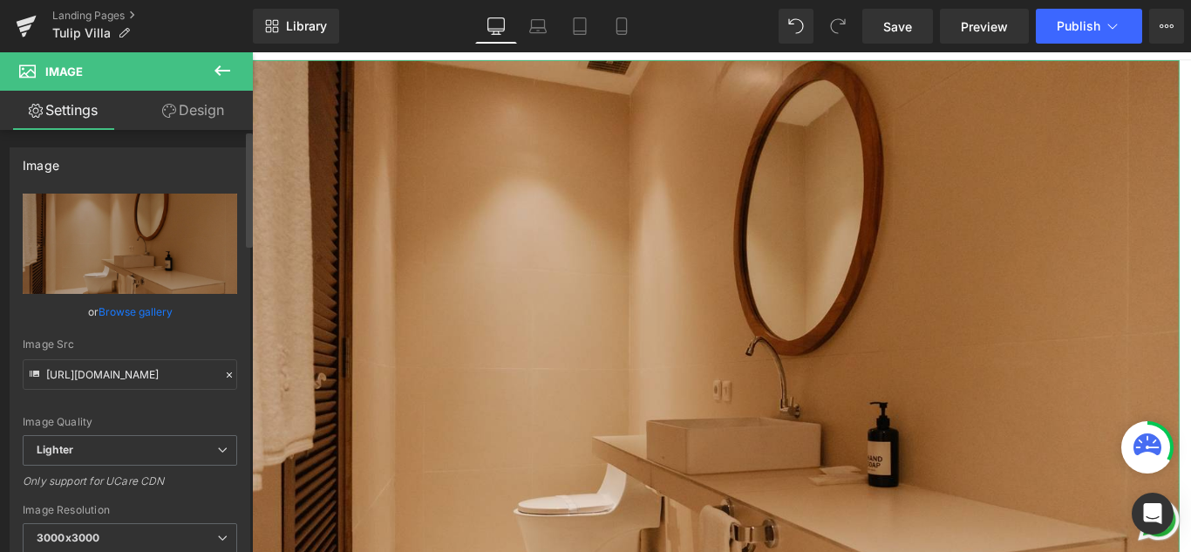
click at [140, 307] on link "Browse gallery" at bounding box center [136, 311] width 74 height 31
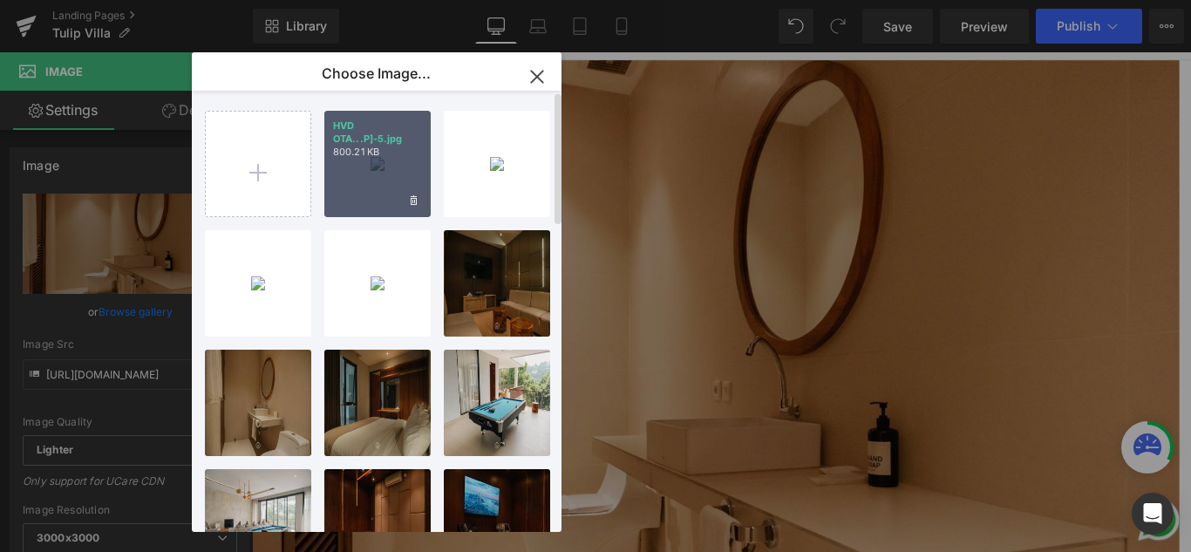
click at [370, 179] on div "HVD OTA...P]-5.jpg 800.21 KB" at bounding box center [377, 164] width 106 height 106
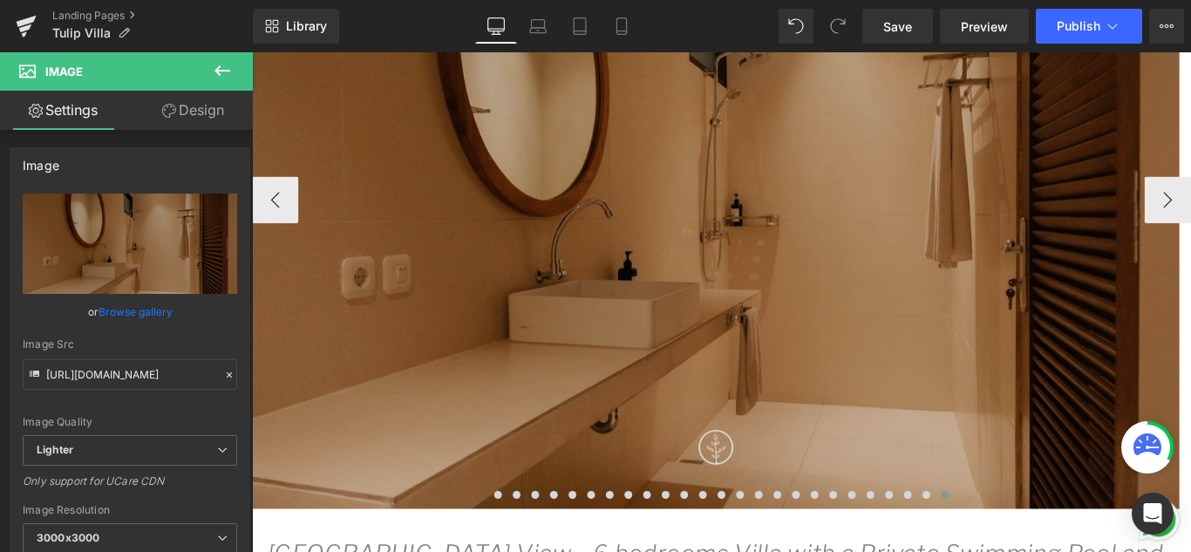
scroll to position [426, 0]
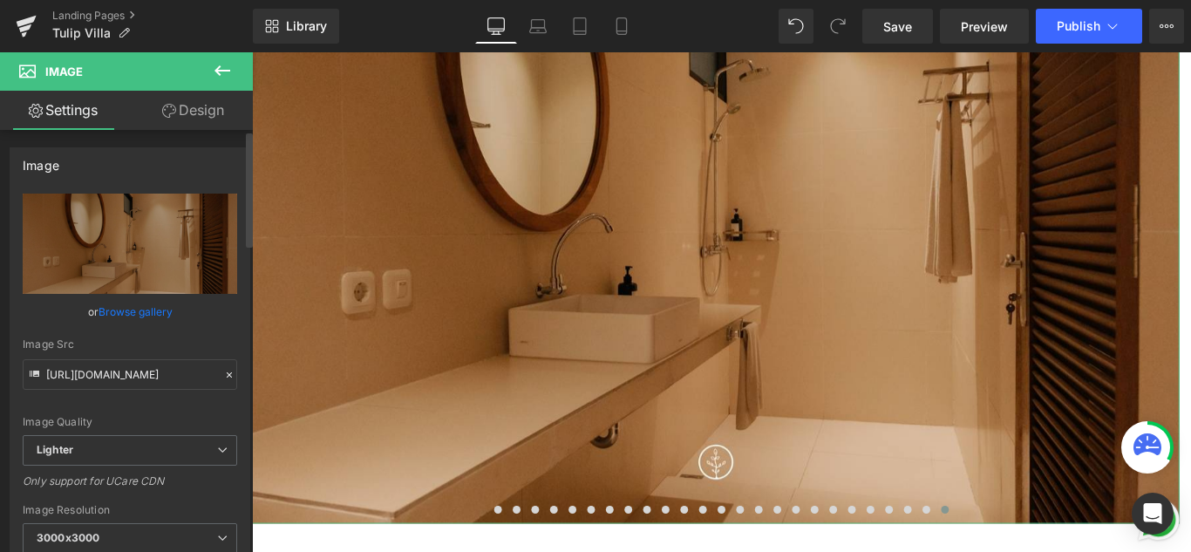
click at [129, 315] on link "Browse gallery" at bounding box center [136, 311] width 74 height 31
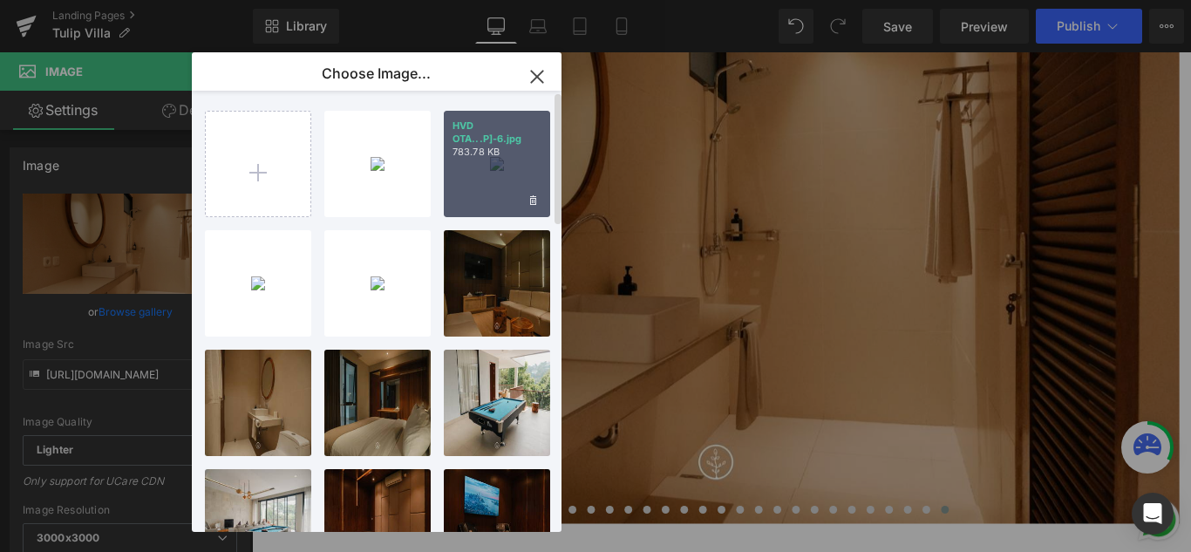
click at [482, 180] on div "HVD OTA...P]-6.jpg 783.78 KB" at bounding box center [497, 164] width 106 height 106
type input "[URL][DOMAIN_NAME]"
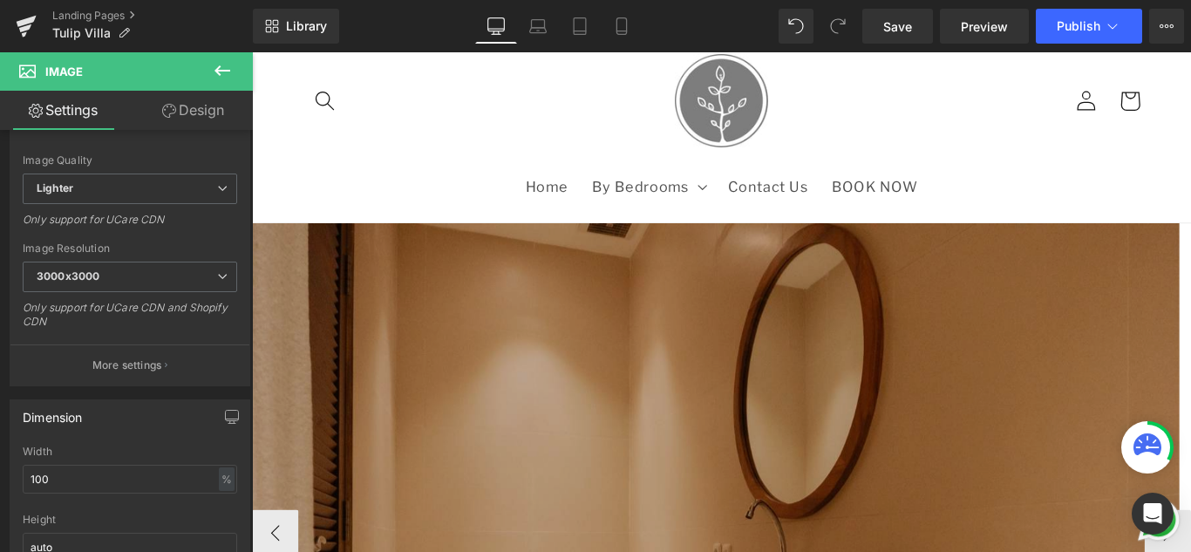
scroll to position [87, 0]
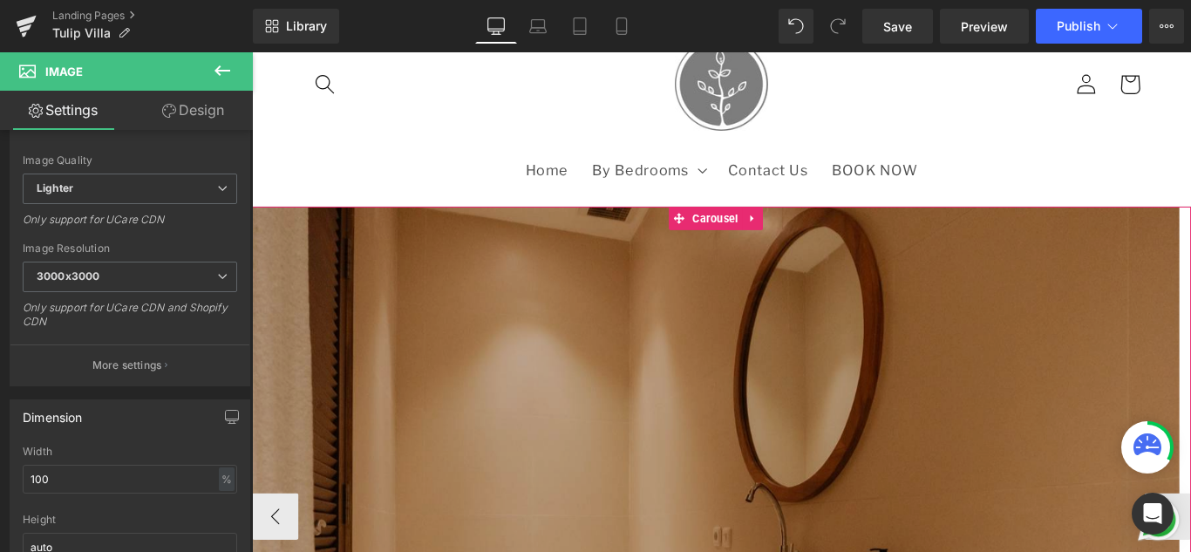
drag, startPoint x: 777, startPoint y: 237, endPoint x: 614, endPoint y: 292, distance: 172.0
click at [777, 237] on span "Carousel" at bounding box center [773, 239] width 60 height 26
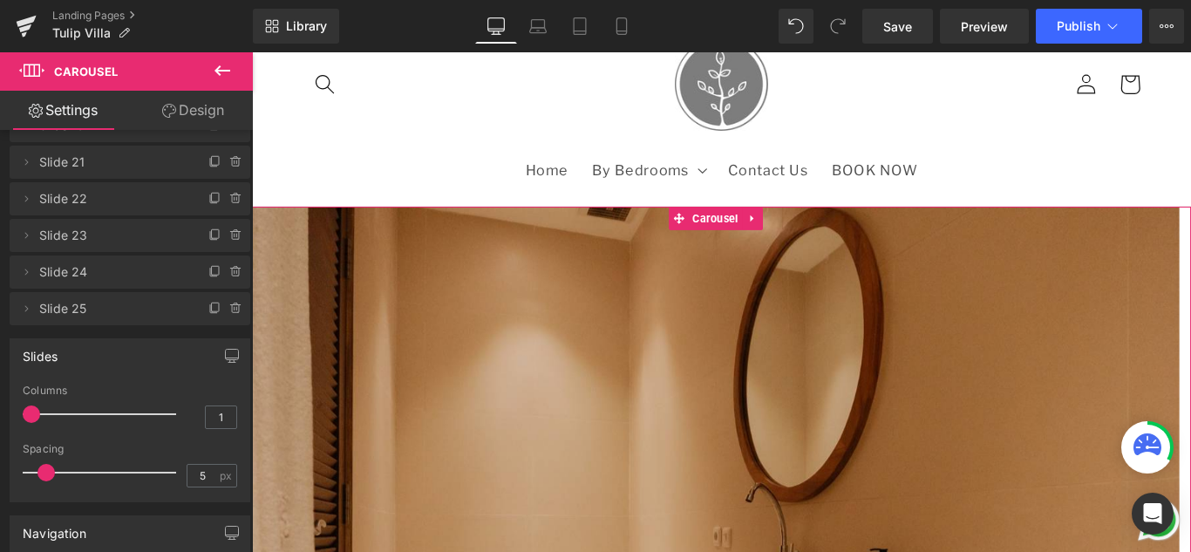
scroll to position [698, 0]
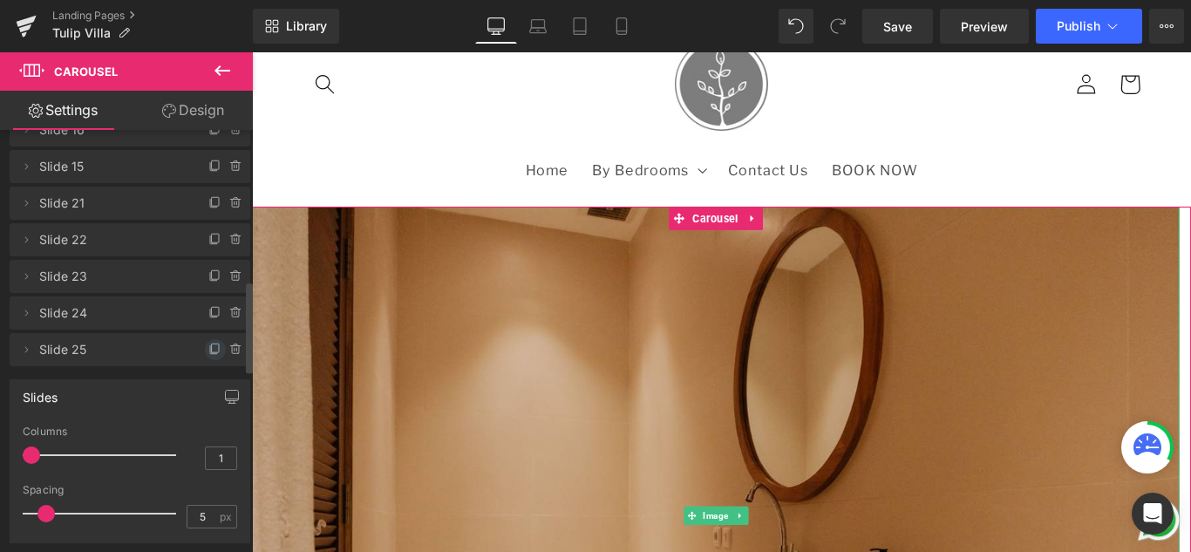
click at [208, 351] on icon at bounding box center [215, 350] width 14 height 14
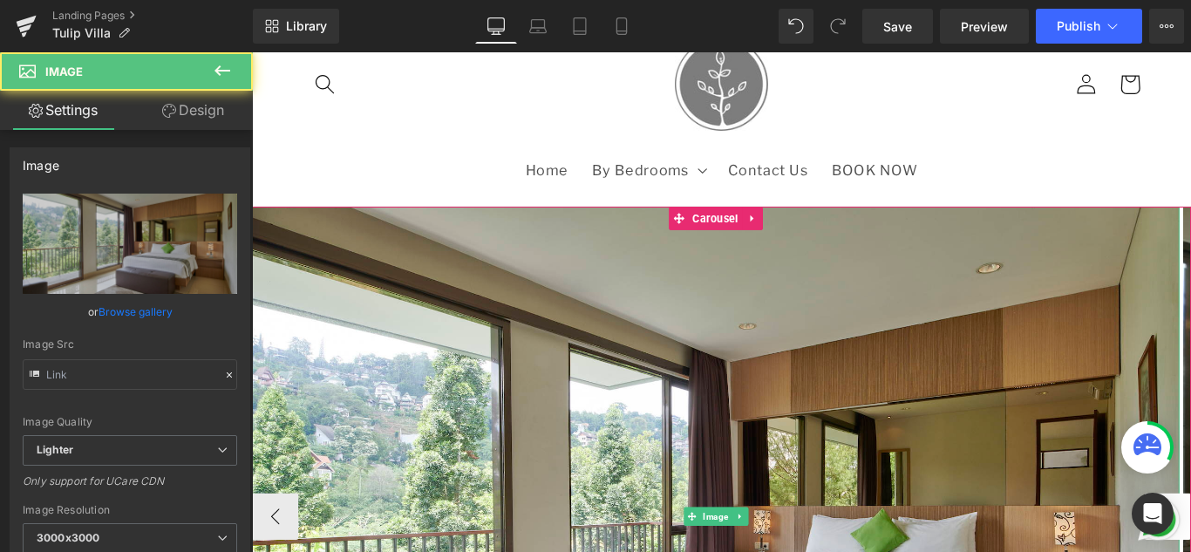
type input "[URL][DOMAIN_NAME]"
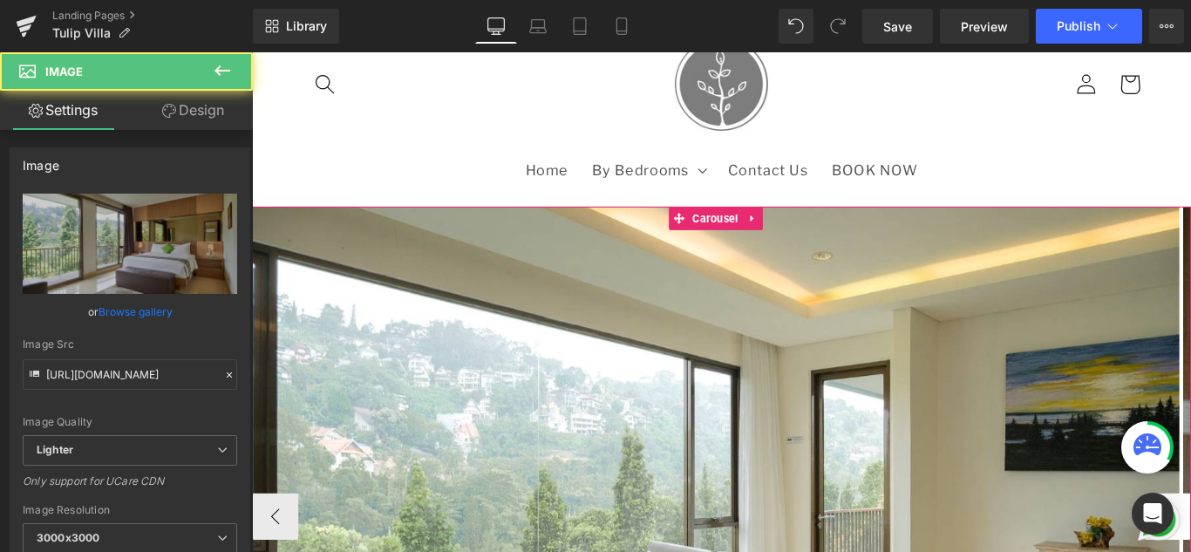
scroll to position [436, 0]
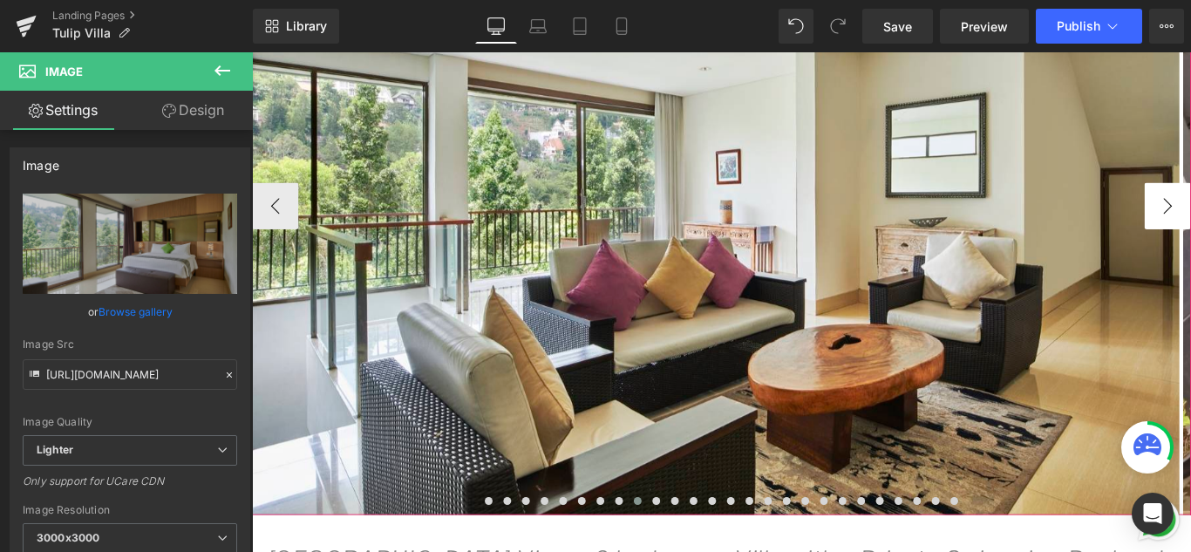
drag, startPoint x: 1264, startPoint y: 228, endPoint x: 1274, endPoint y: 222, distance: 10.9
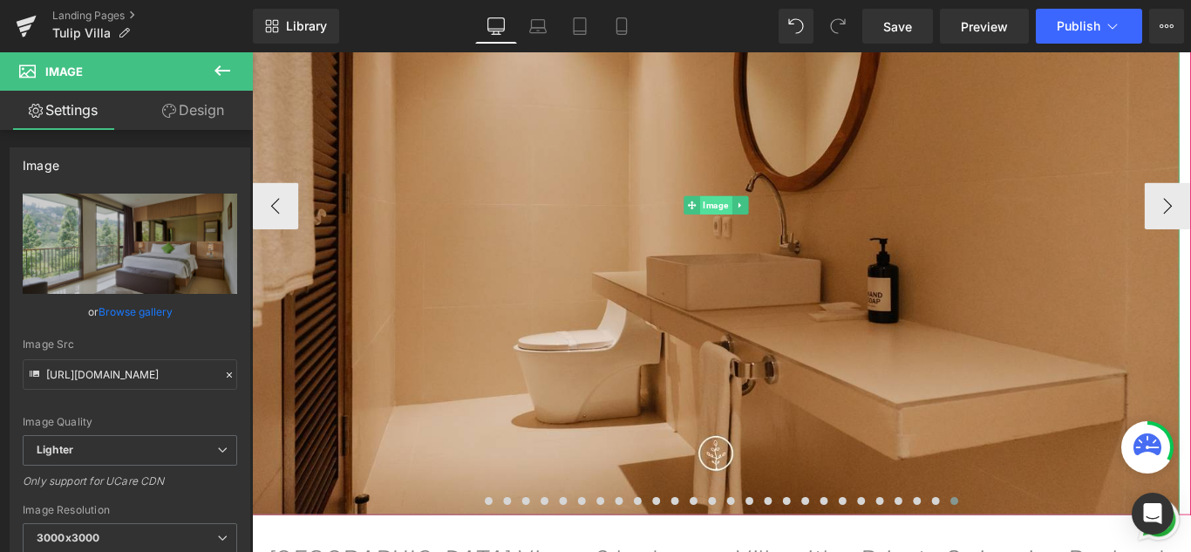
click at [765, 228] on span "Image" at bounding box center [773, 224] width 36 height 21
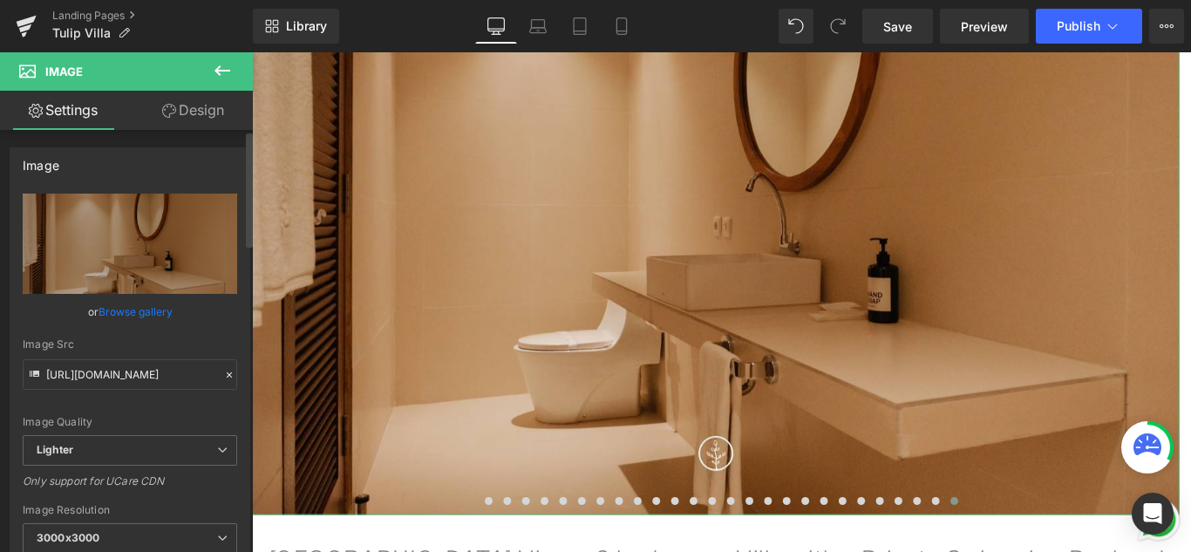
click at [126, 304] on link "Browse gallery" at bounding box center [136, 311] width 74 height 31
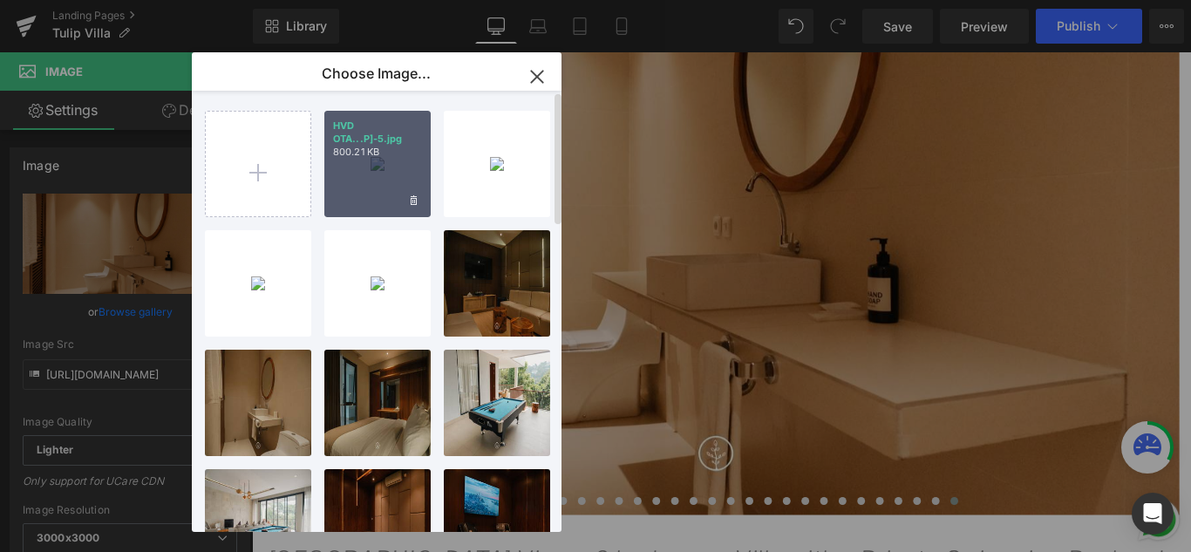
click at [386, 172] on div "HVD OTA...P]-5.jpg 800.21 KB" at bounding box center [377, 164] width 106 height 106
type input "[URL][DOMAIN_NAME]"
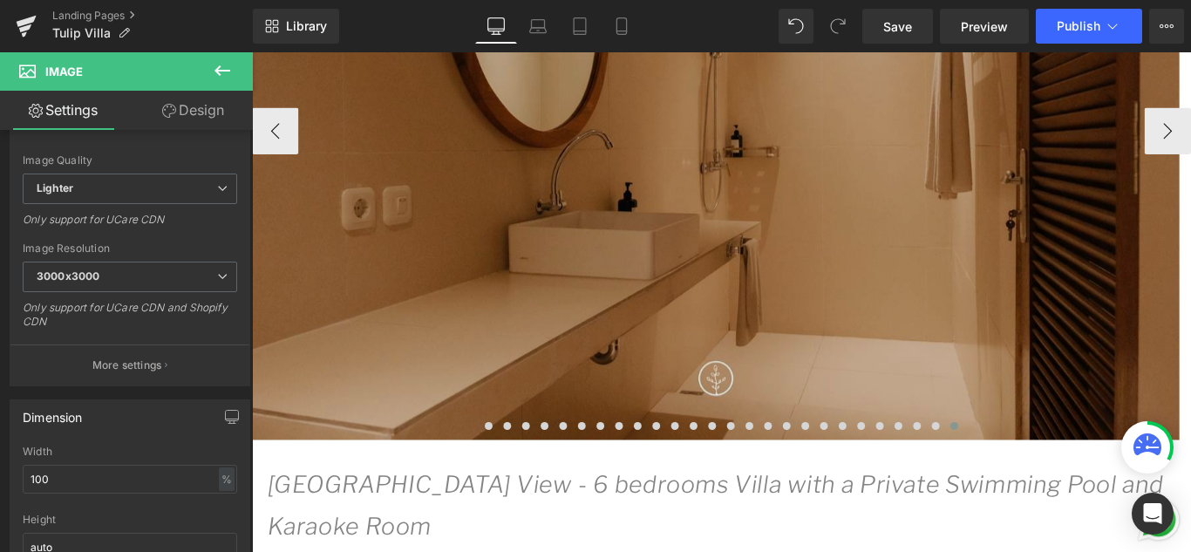
scroll to position [174, 0]
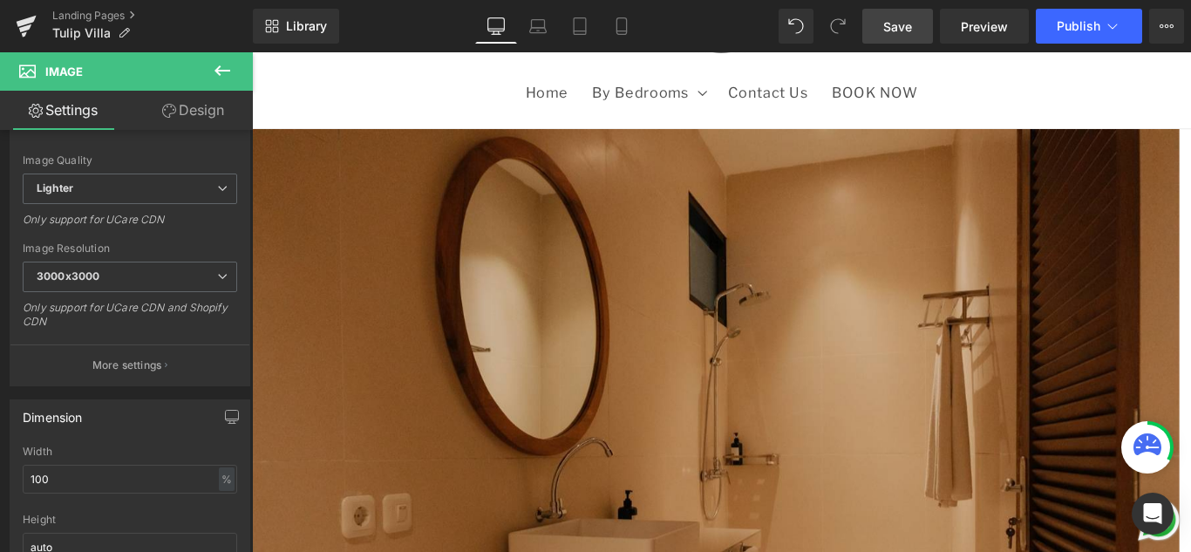
click at [902, 35] on span "Save" at bounding box center [897, 26] width 29 height 18
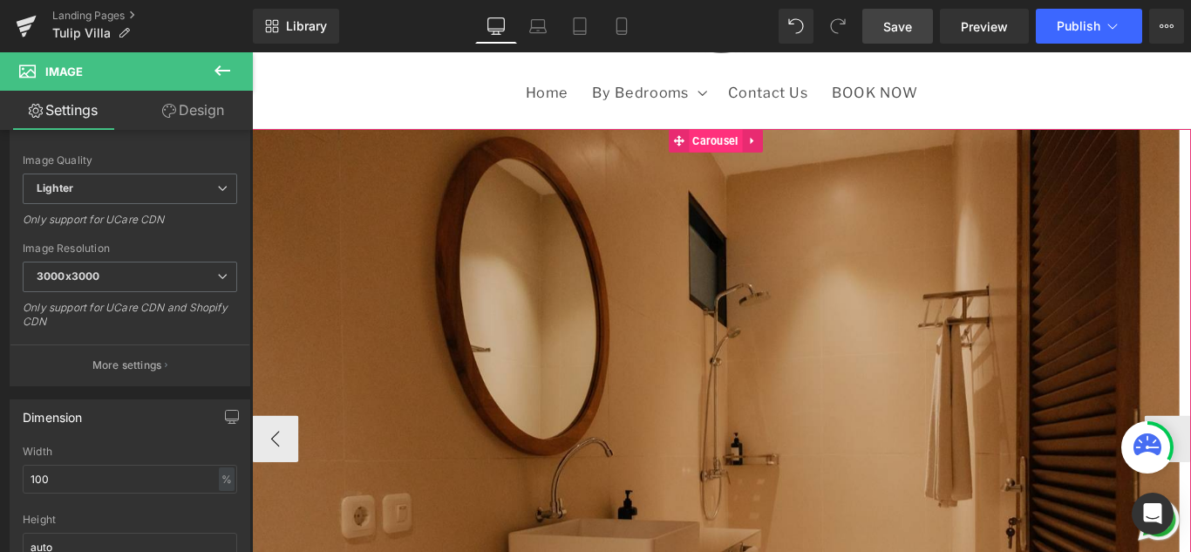
drag, startPoint x: 778, startPoint y: 154, endPoint x: 754, endPoint y: 161, distance: 24.6
click at [778, 154] on span "Carousel" at bounding box center [773, 152] width 60 height 26
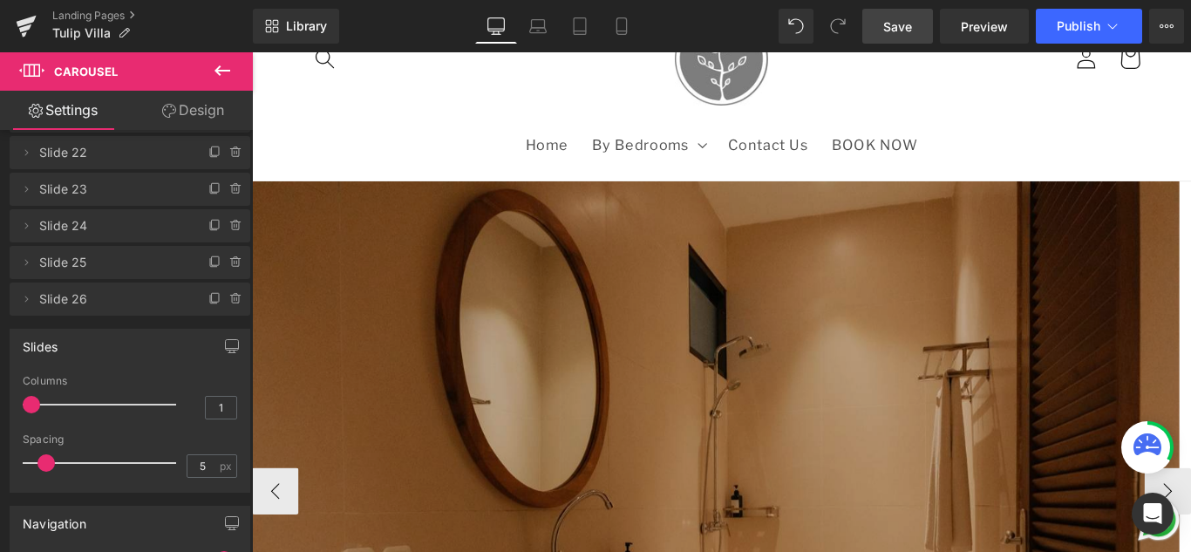
scroll to position [87, 0]
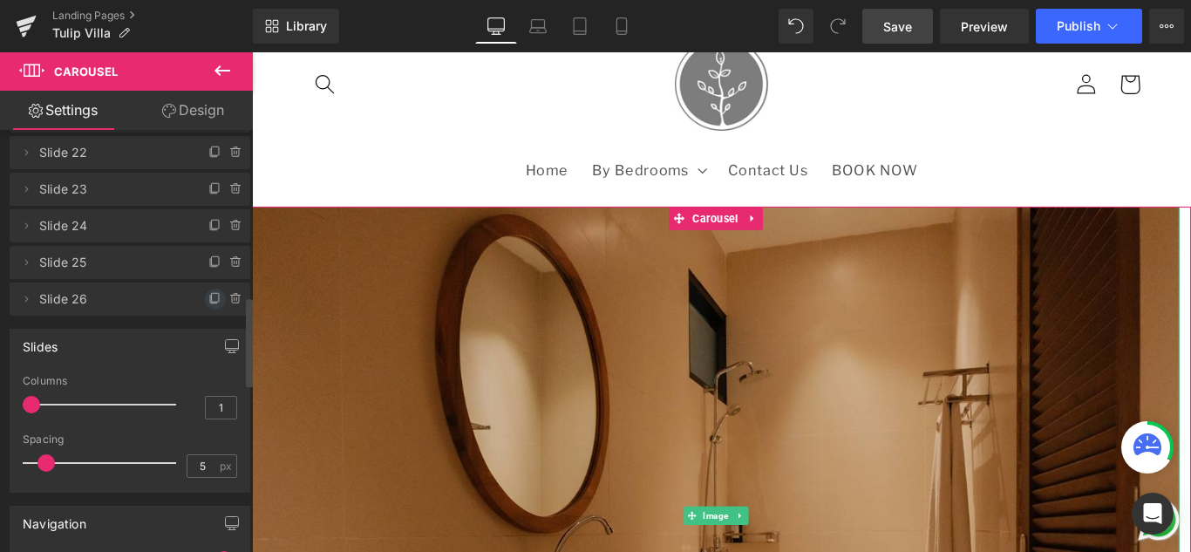
click at [213, 302] on icon at bounding box center [215, 299] width 14 height 14
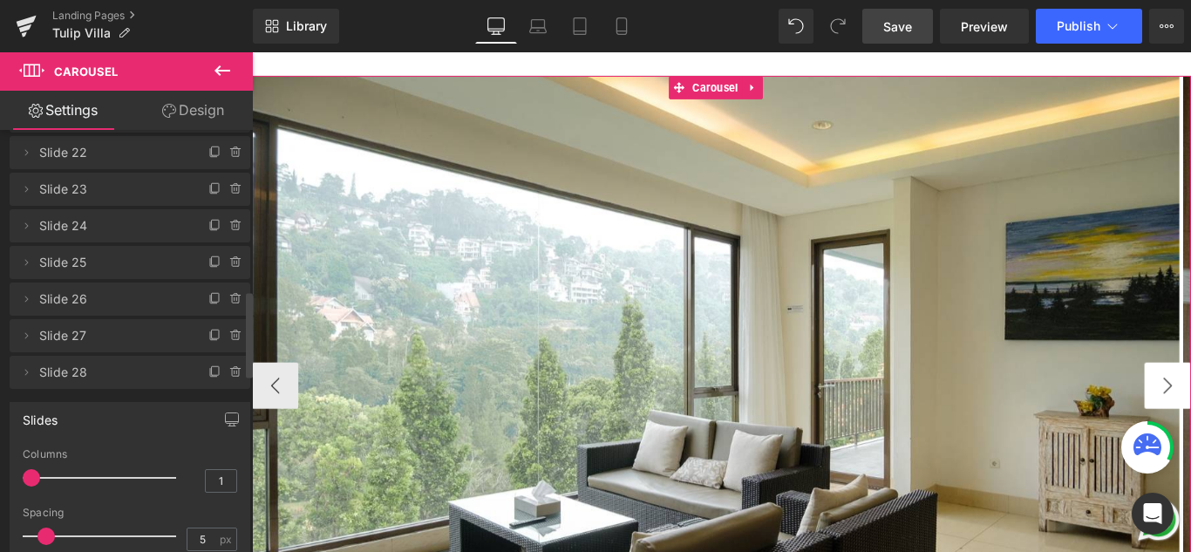
scroll to position [262, 0]
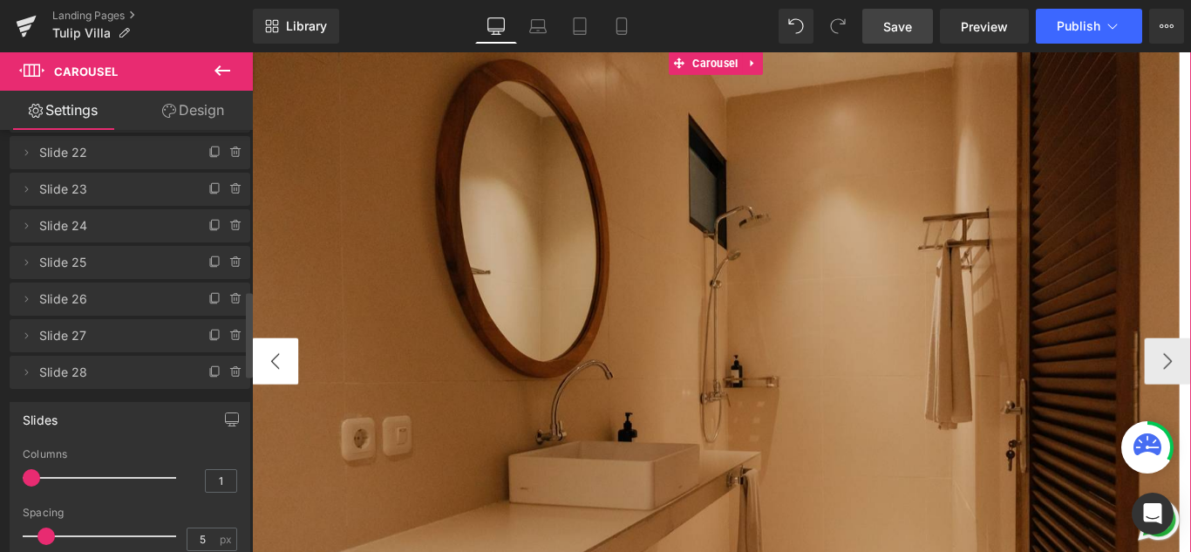
click at [282, 404] on button "‹" at bounding box center [278, 399] width 52 height 52
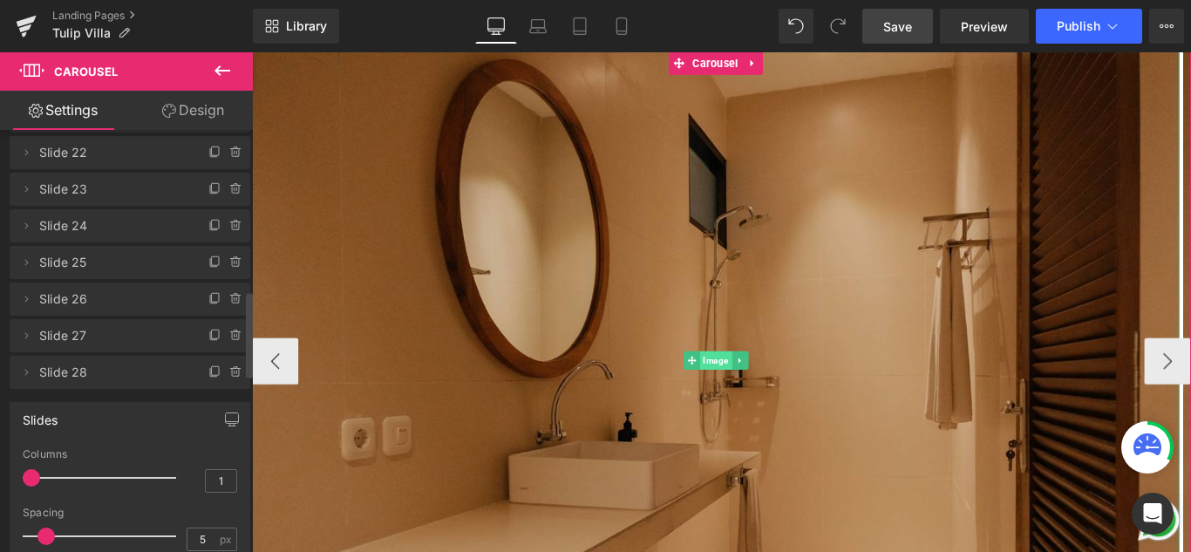
click at [772, 399] on span "Image" at bounding box center [773, 398] width 36 height 21
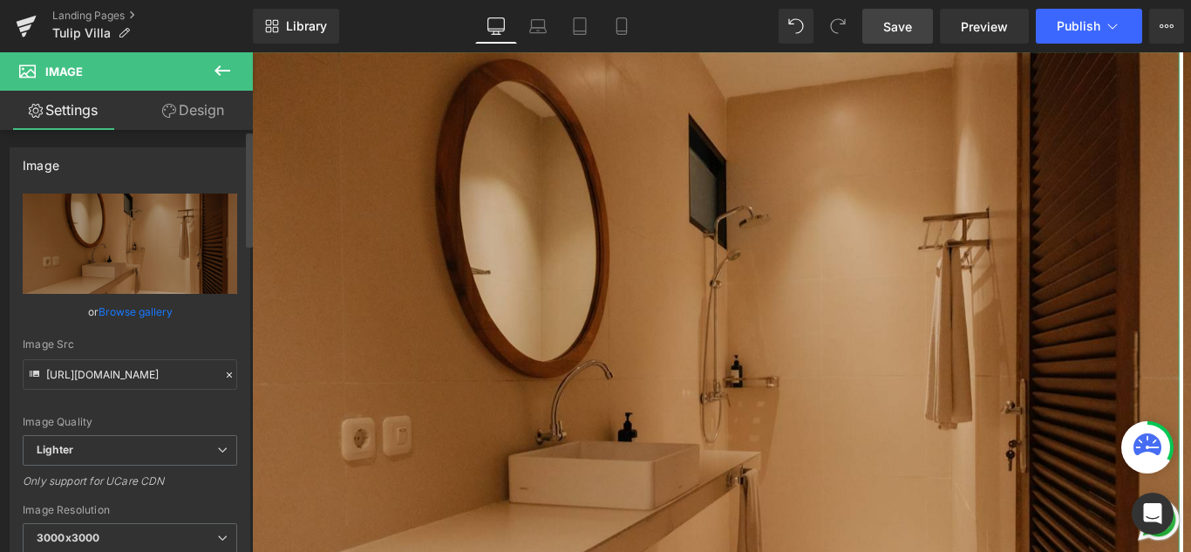
click at [133, 310] on link "Browse gallery" at bounding box center [136, 311] width 74 height 31
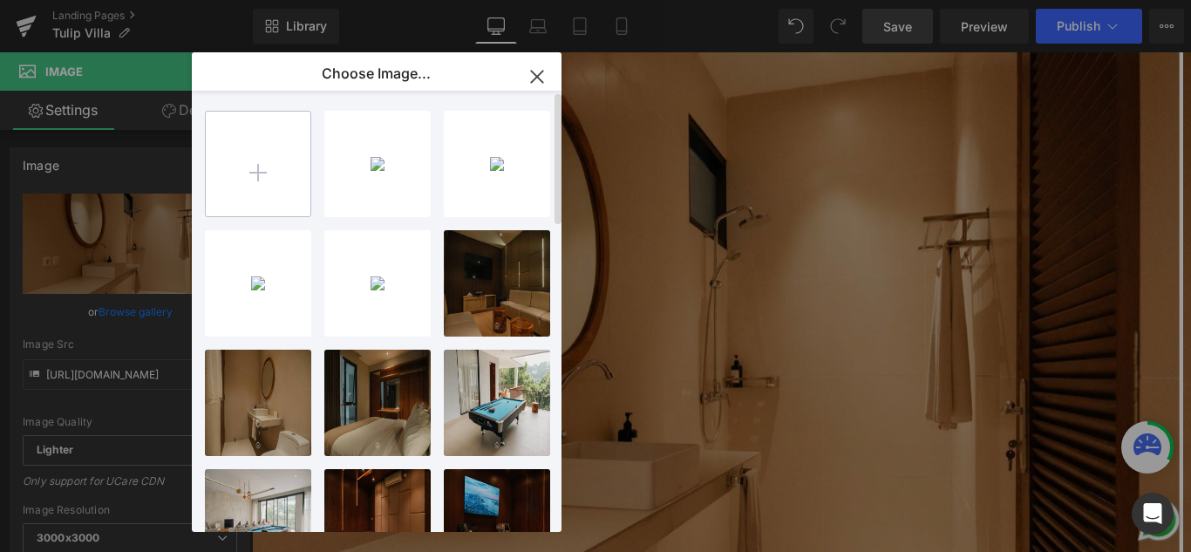
click at [285, 174] on input "file" at bounding box center [258, 164] width 105 height 105
type input "C:\fakepath\HVD OTA C1 [TULIP]-4.jpg"
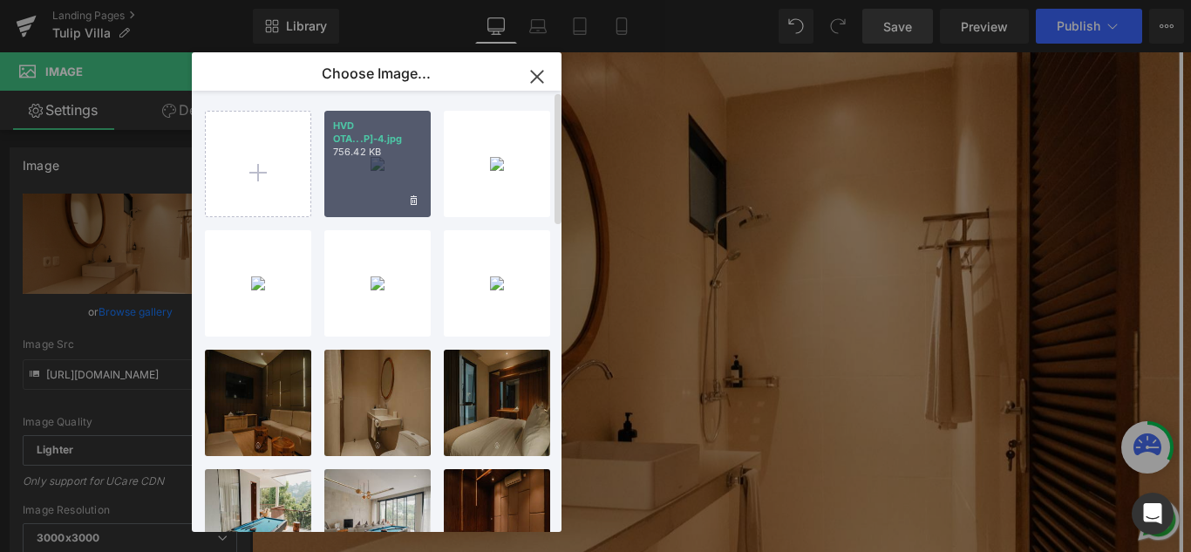
click at [391, 173] on div "HVD OTA...P]-4.jpg 756.42 KB" at bounding box center [377, 164] width 106 height 106
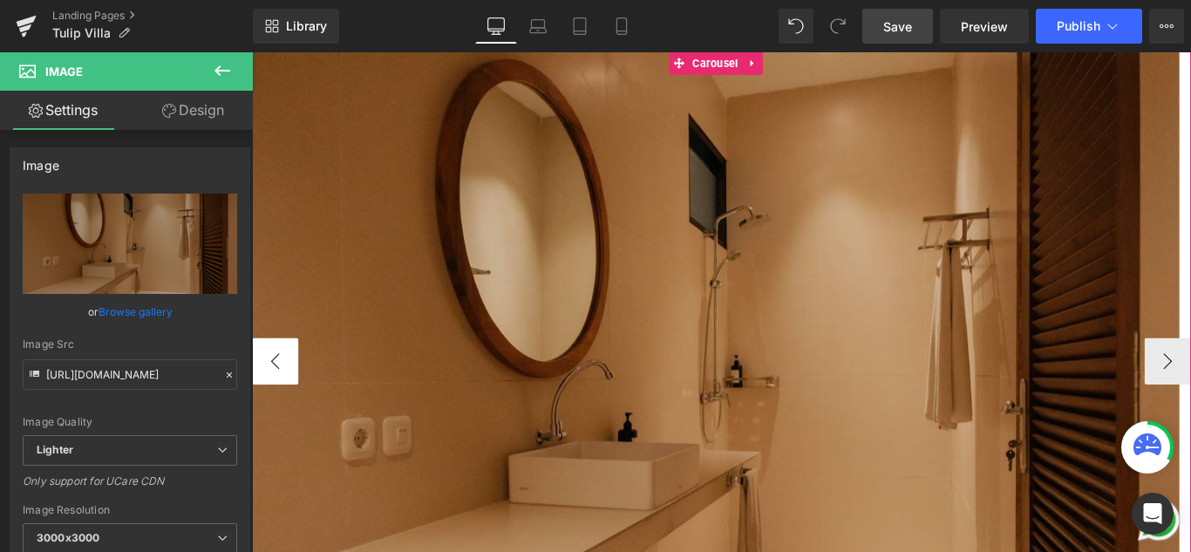
click at [271, 397] on button "‹" at bounding box center [278, 399] width 52 height 52
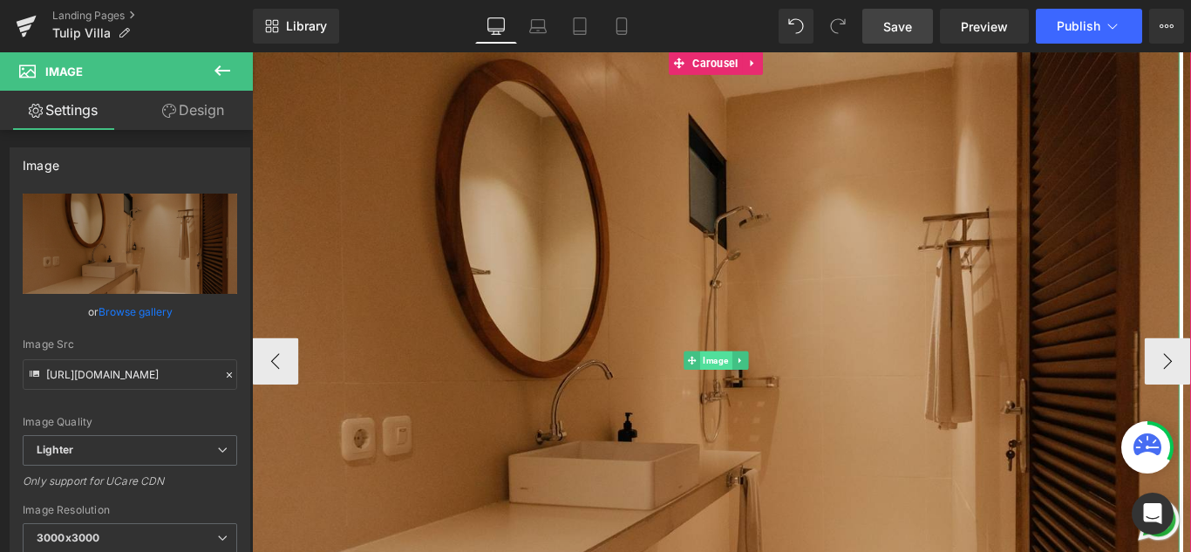
click at [761, 398] on span "Image" at bounding box center [773, 398] width 36 height 21
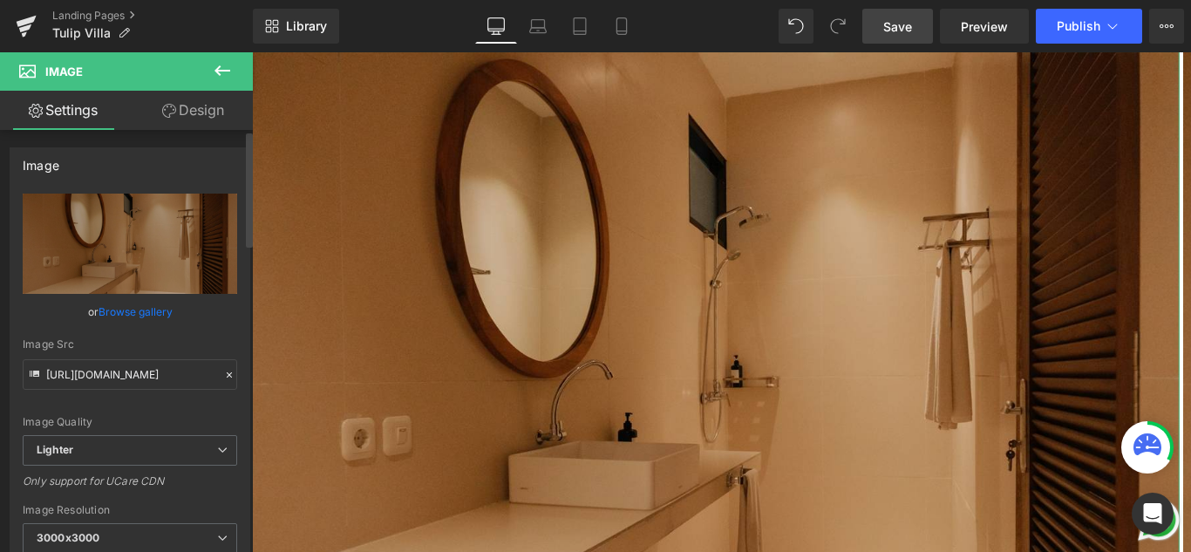
click at [130, 310] on link "Browse gallery" at bounding box center [136, 311] width 74 height 31
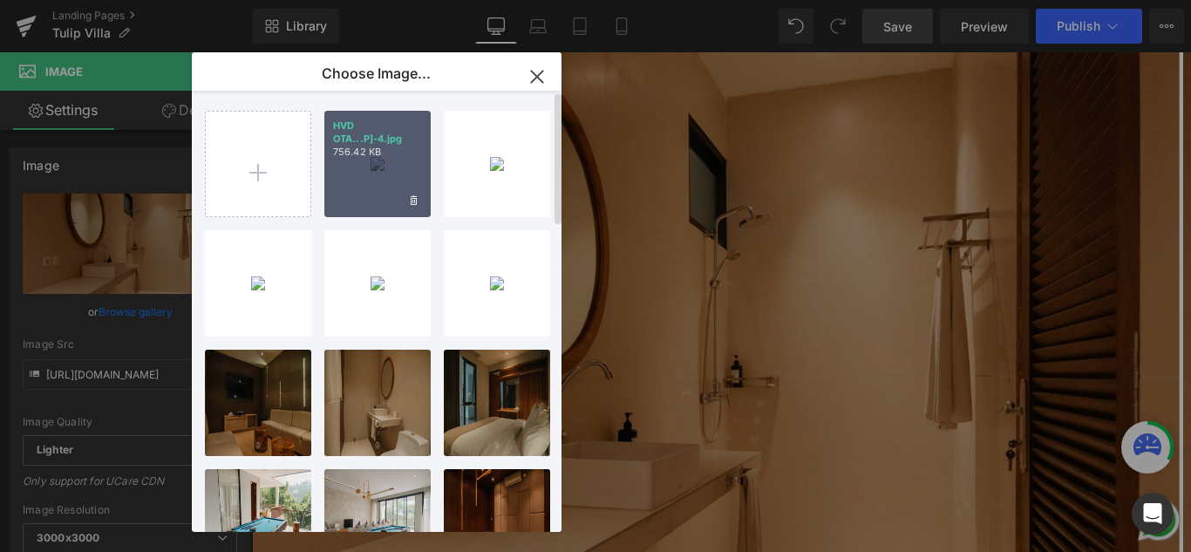
click at [387, 169] on div "HVD OTA...P]-4.jpg 756.42 KB" at bounding box center [377, 164] width 106 height 106
type input "[URL][DOMAIN_NAME]"
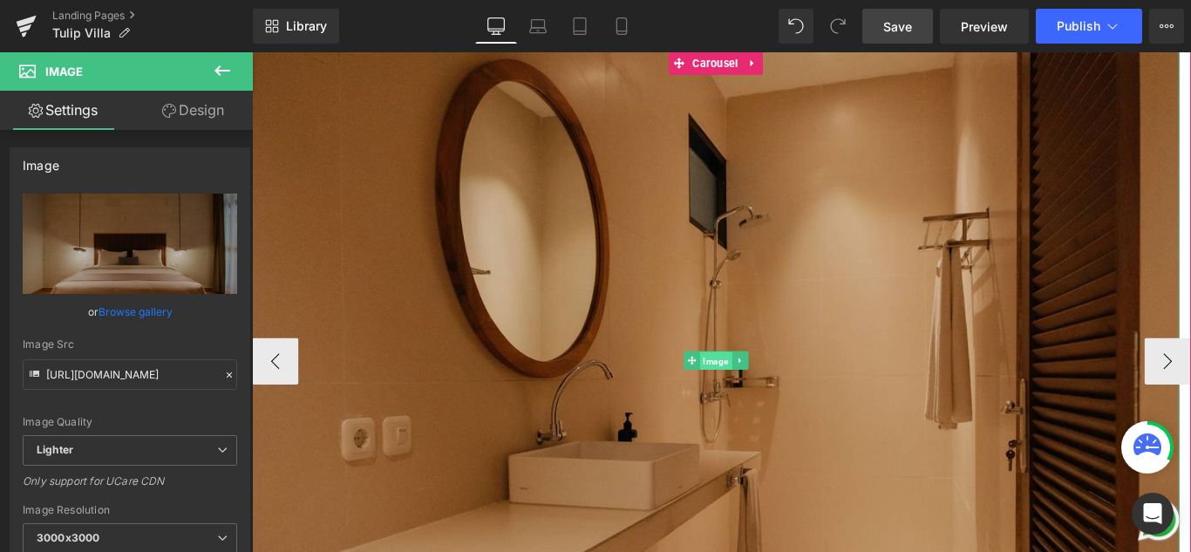
click at [776, 392] on span "Image" at bounding box center [773, 399] width 36 height 21
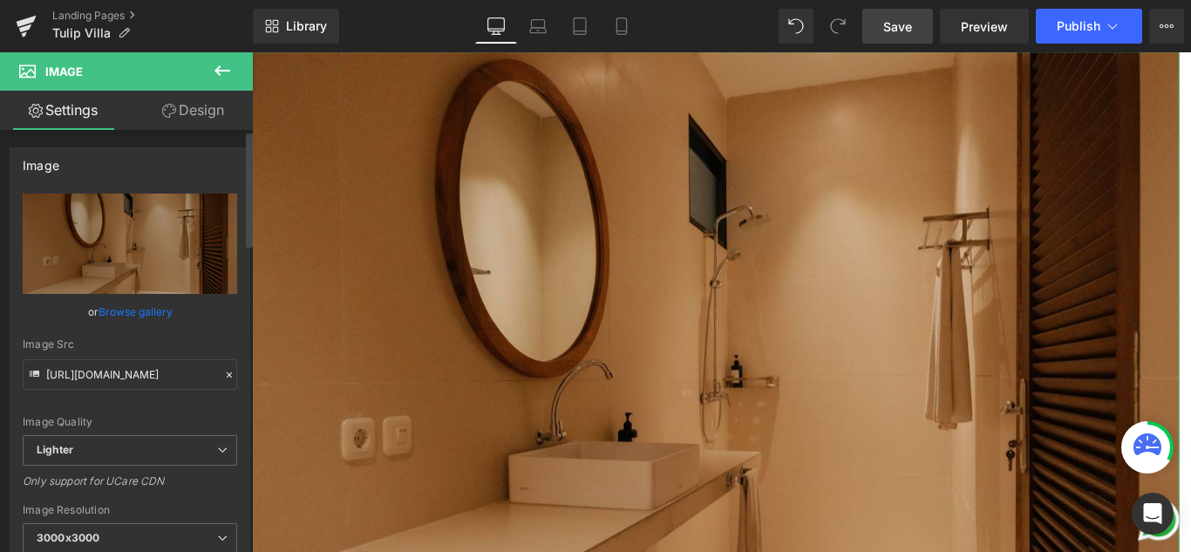
click at [126, 309] on link "Browse gallery" at bounding box center [136, 311] width 74 height 31
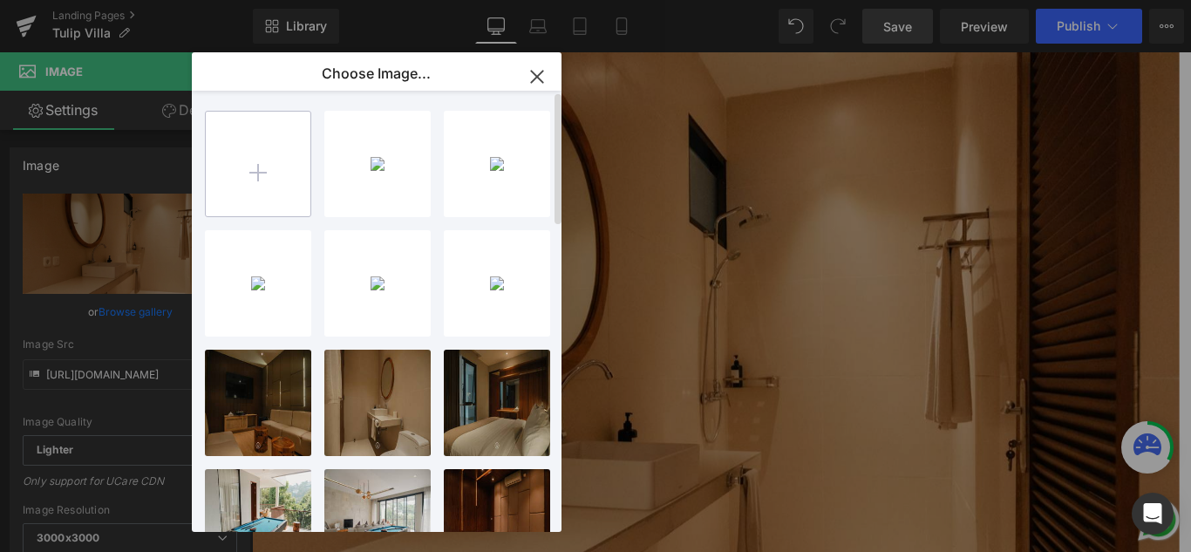
click at [240, 168] on input "file" at bounding box center [258, 164] width 105 height 105
type input "C:\fakepath\HVD OTA C1 [TULIP]-3.jpg"
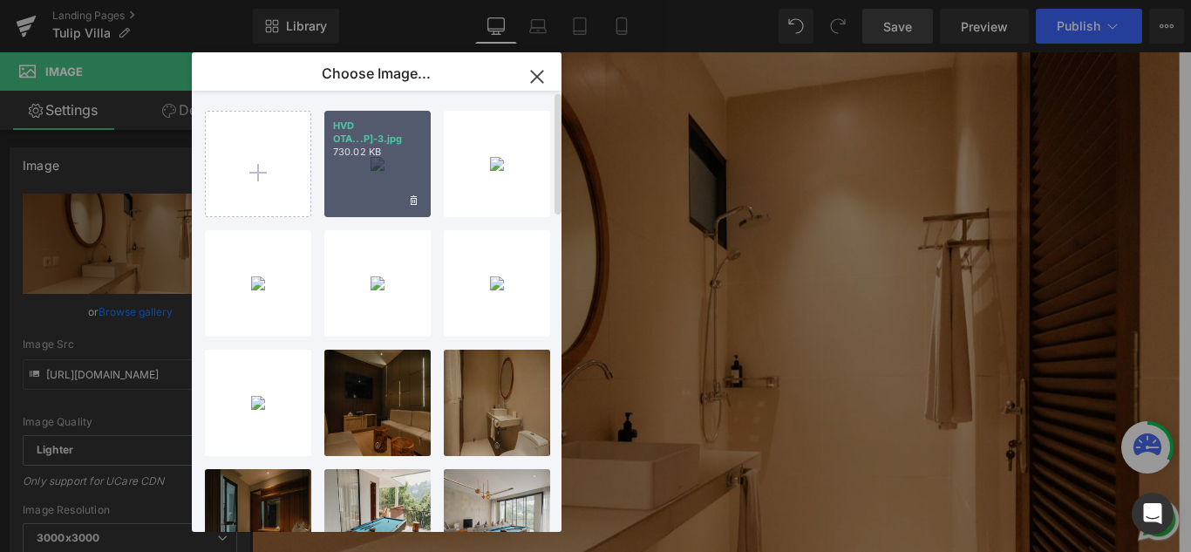
click at [369, 174] on div "HVD OTA...P]-3.jpg 730.02 KB" at bounding box center [377, 164] width 106 height 106
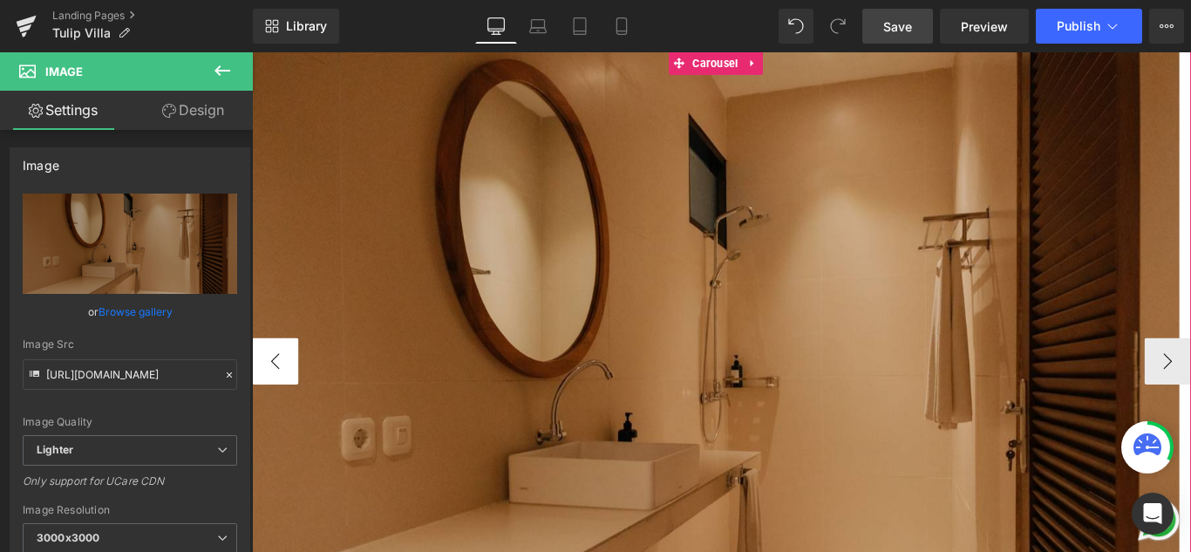
click at [286, 395] on button "‹" at bounding box center [278, 399] width 52 height 52
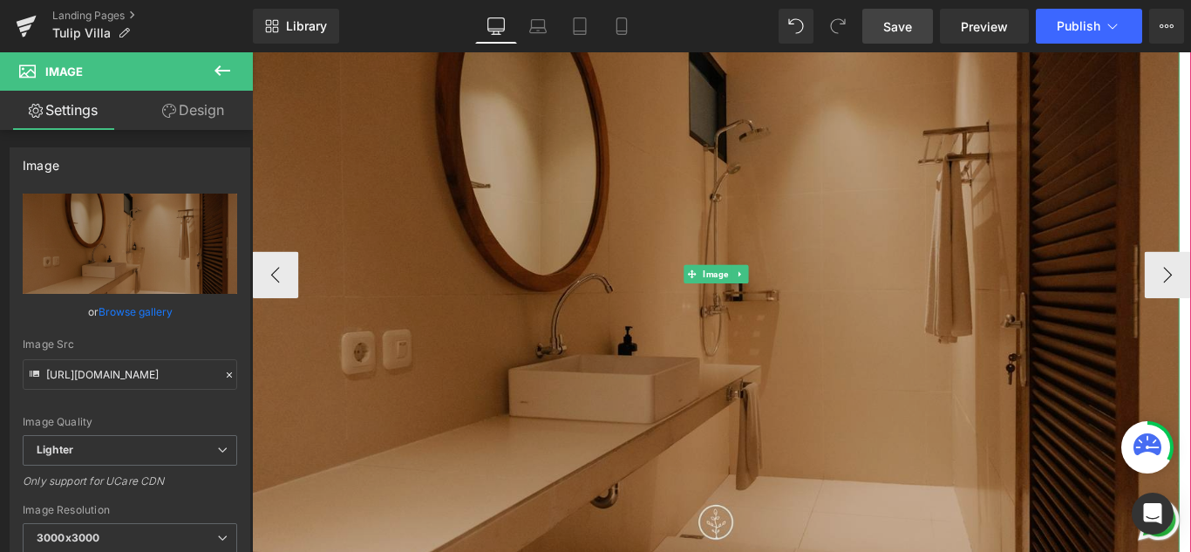
scroll to position [436, 0]
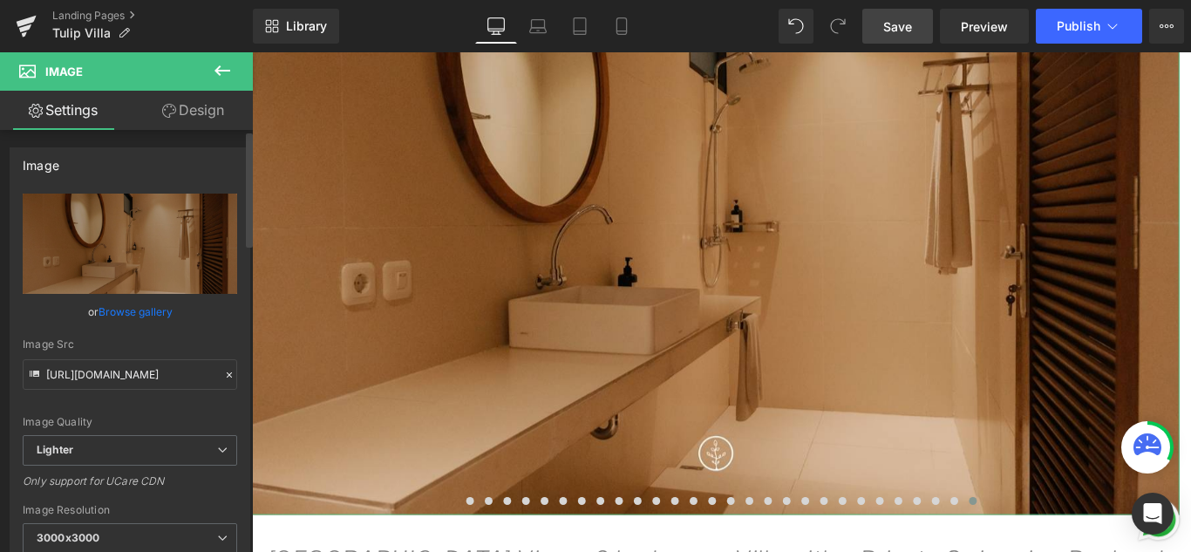
click at [139, 309] on link "Browse gallery" at bounding box center [136, 311] width 74 height 31
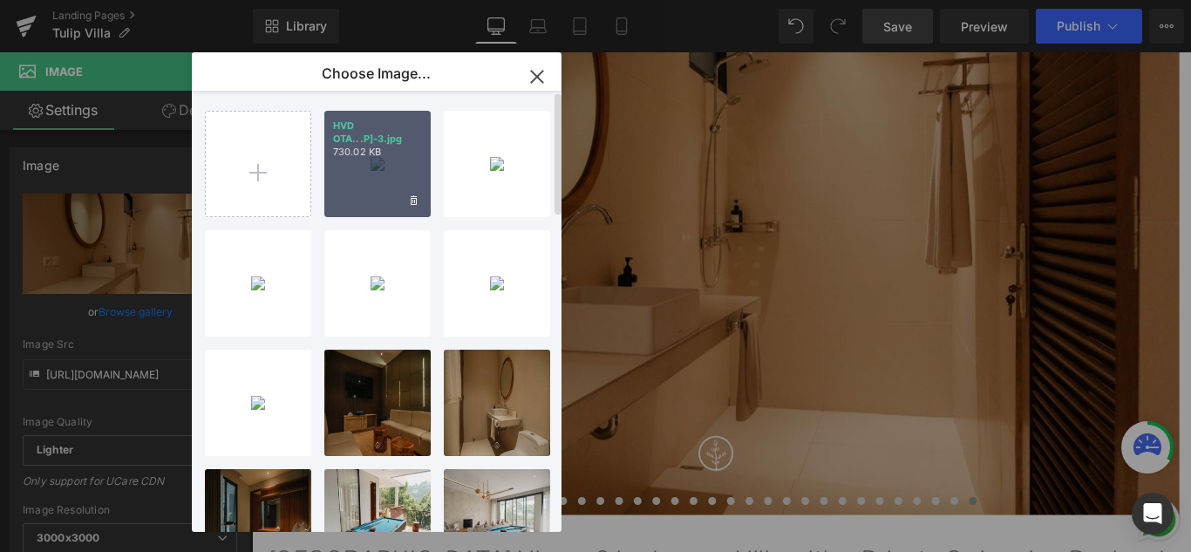
click at [384, 175] on div "HVD OTA...P]-3.jpg 730.02 KB" at bounding box center [377, 164] width 106 height 106
type input "[URL][DOMAIN_NAME]"
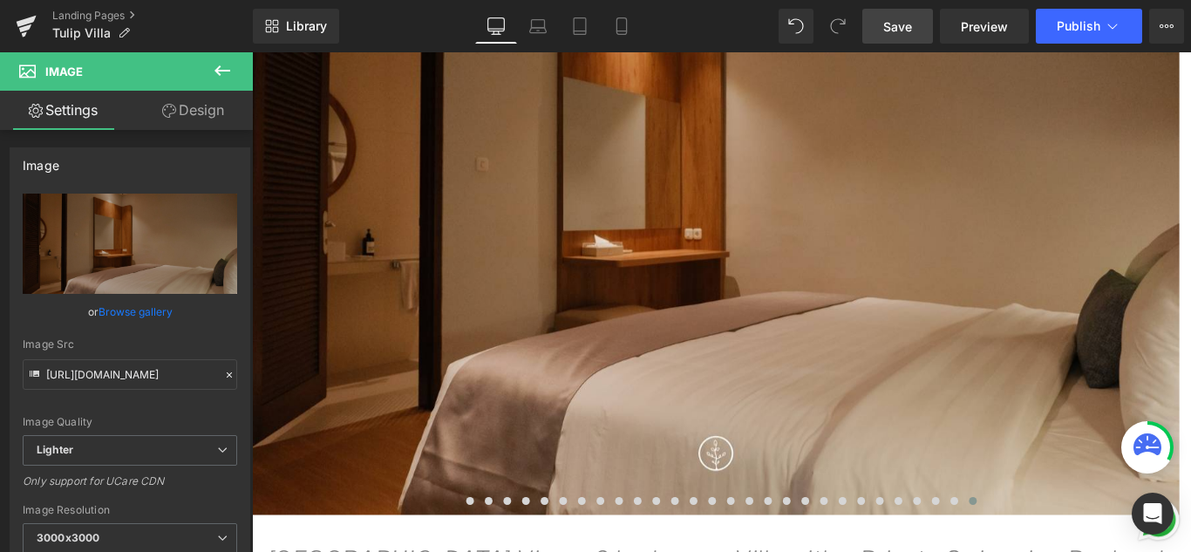
click at [899, 27] on span "Save" at bounding box center [897, 26] width 29 height 18
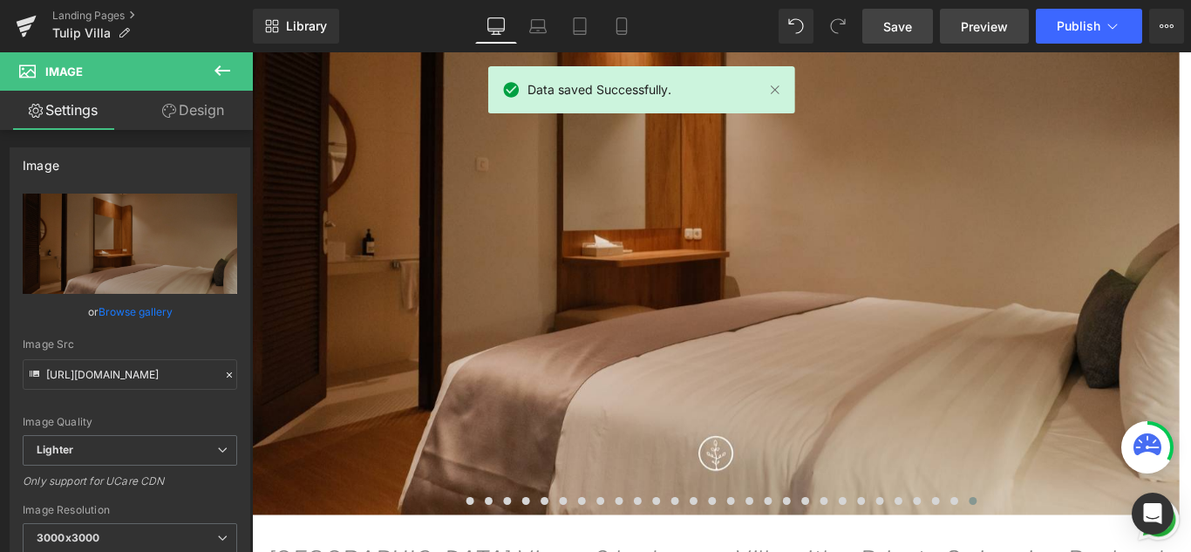
click at [1002, 27] on span "Preview" at bounding box center [984, 26] width 47 height 18
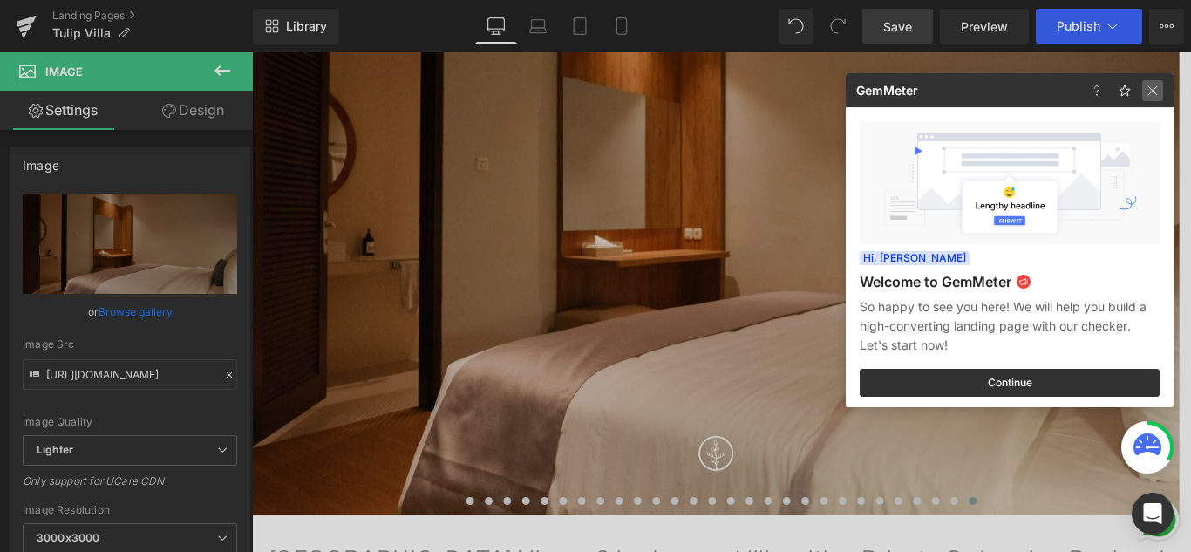
click at [1148, 87] on img at bounding box center [1152, 90] width 21 height 21
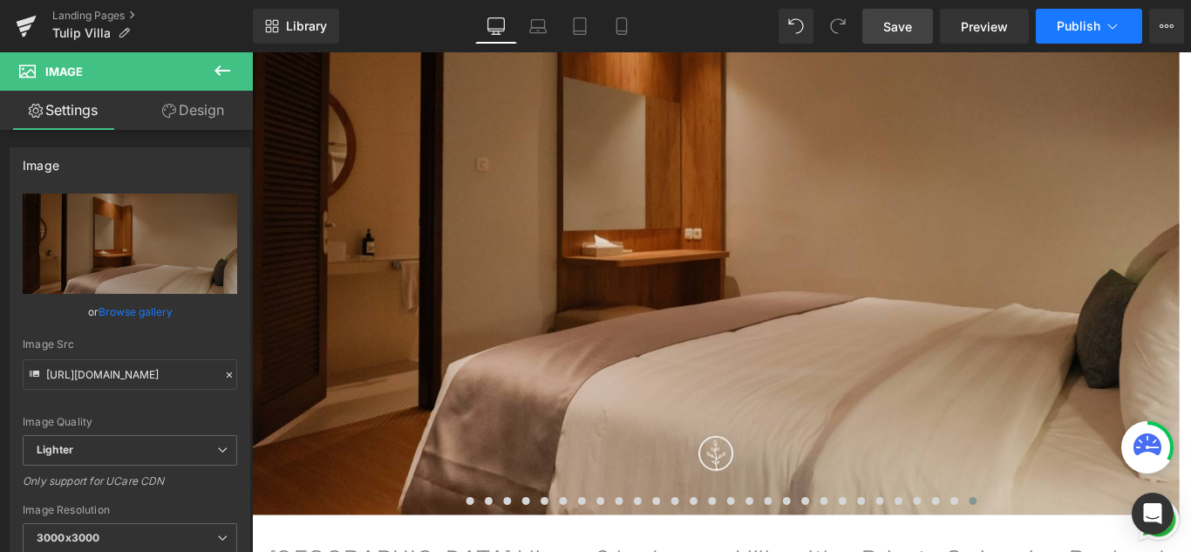
click at [1078, 27] on span "Publish" at bounding box center [1079, 26] width 44 height 14
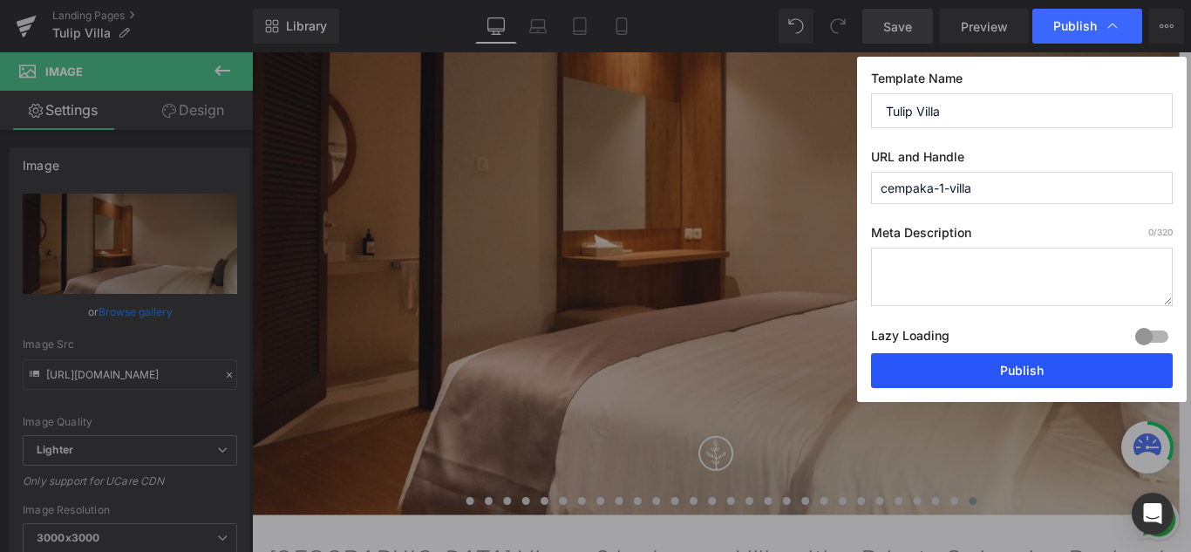
click at [1056, 378] on button "Publish" at bounding box center [1022, 370] width 302 height 35
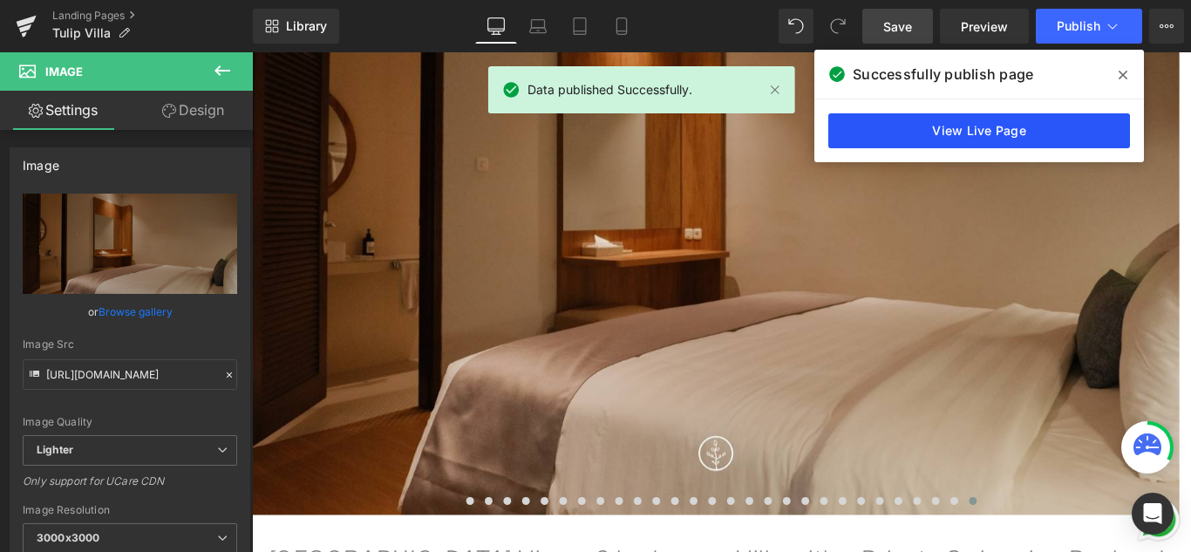
click at [952, 133] on link "View Live Page" at bounding box center [979, 130] width 302 height 35
